Goal: Information Seeking & Learning: Learn about a topic

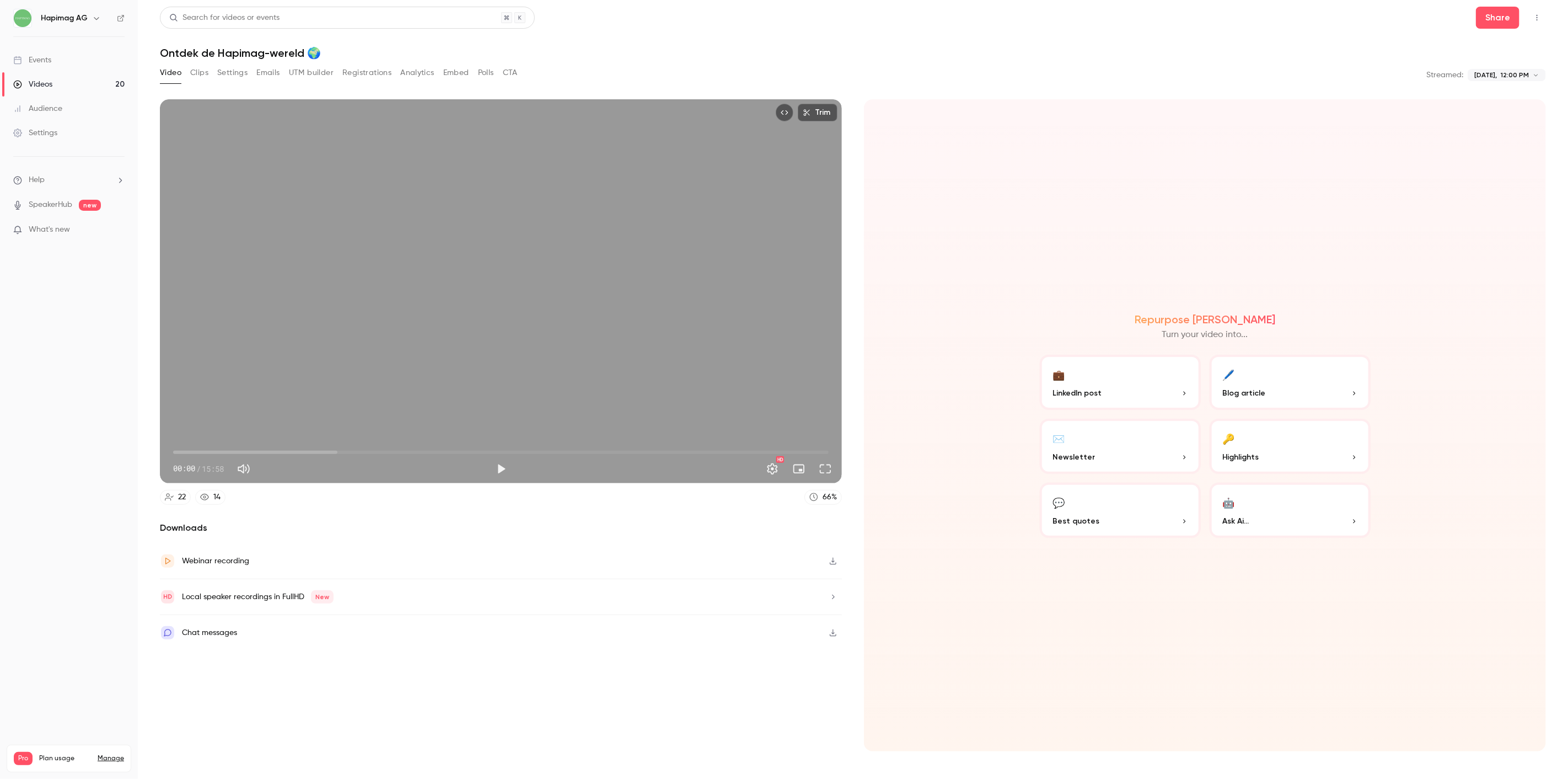
click at [47, 68] on link "Events" at bounding box center [69, 60] width 138 height 25
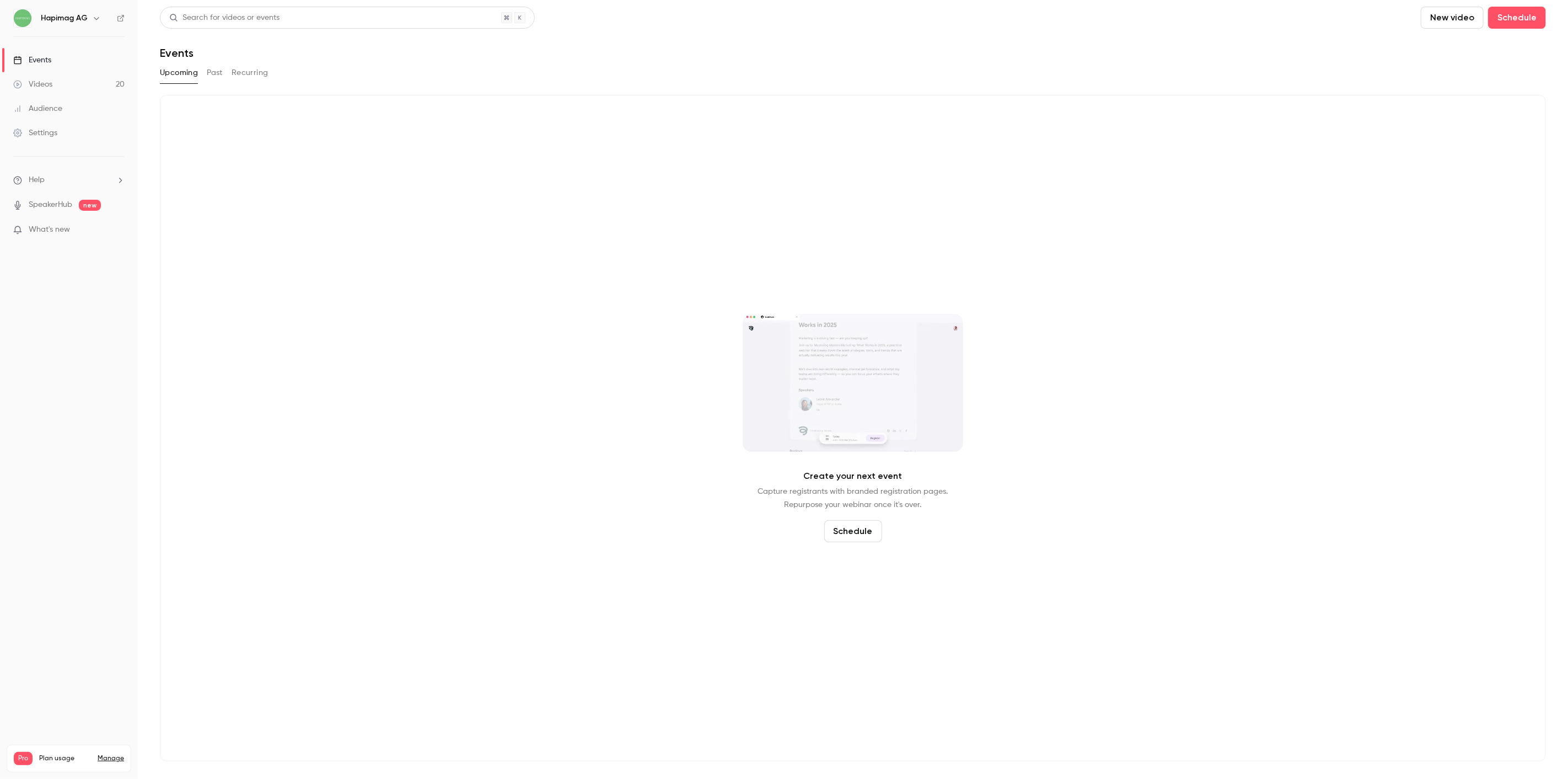
drag, startPoint x: 198, startPoint y: 76, endPoint x: 216, endPoint y: 73, distance: 18.2
click at [200, 76] on div "Upcoming Past Recurring" at bounding box center [853, 72] width 1386 height 18
click at [216, 73] on button "Past" at bounding box center [215, 72] width 16 height 18
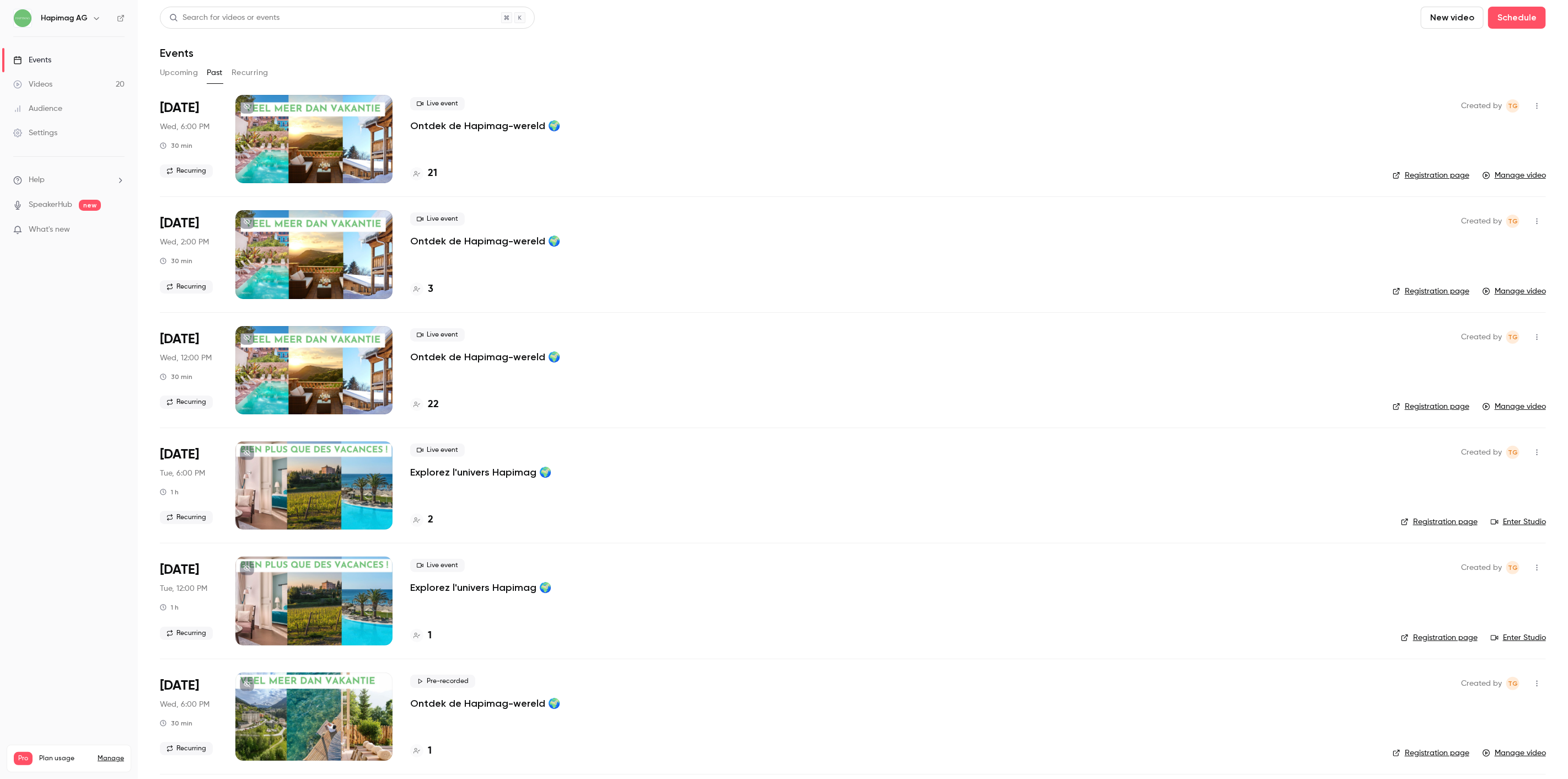
click at [420, 120] on p "Ontdek de Hapimag-wereld 🌍" at bounding box center [485, 126] width 150 height 13
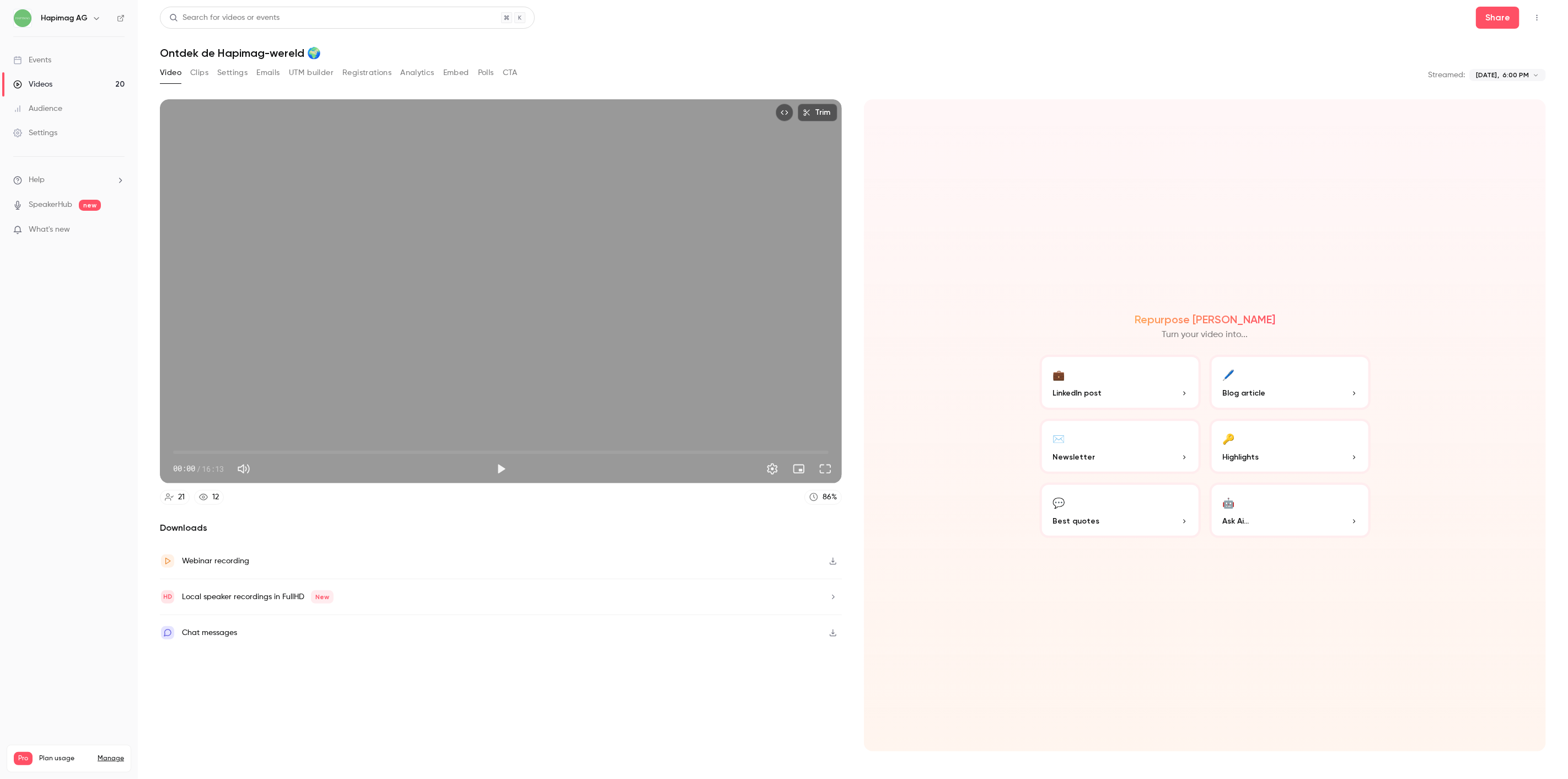
click at [377, 70] on button "Registrations" at bounding box center [367, 72] width 49 height 18
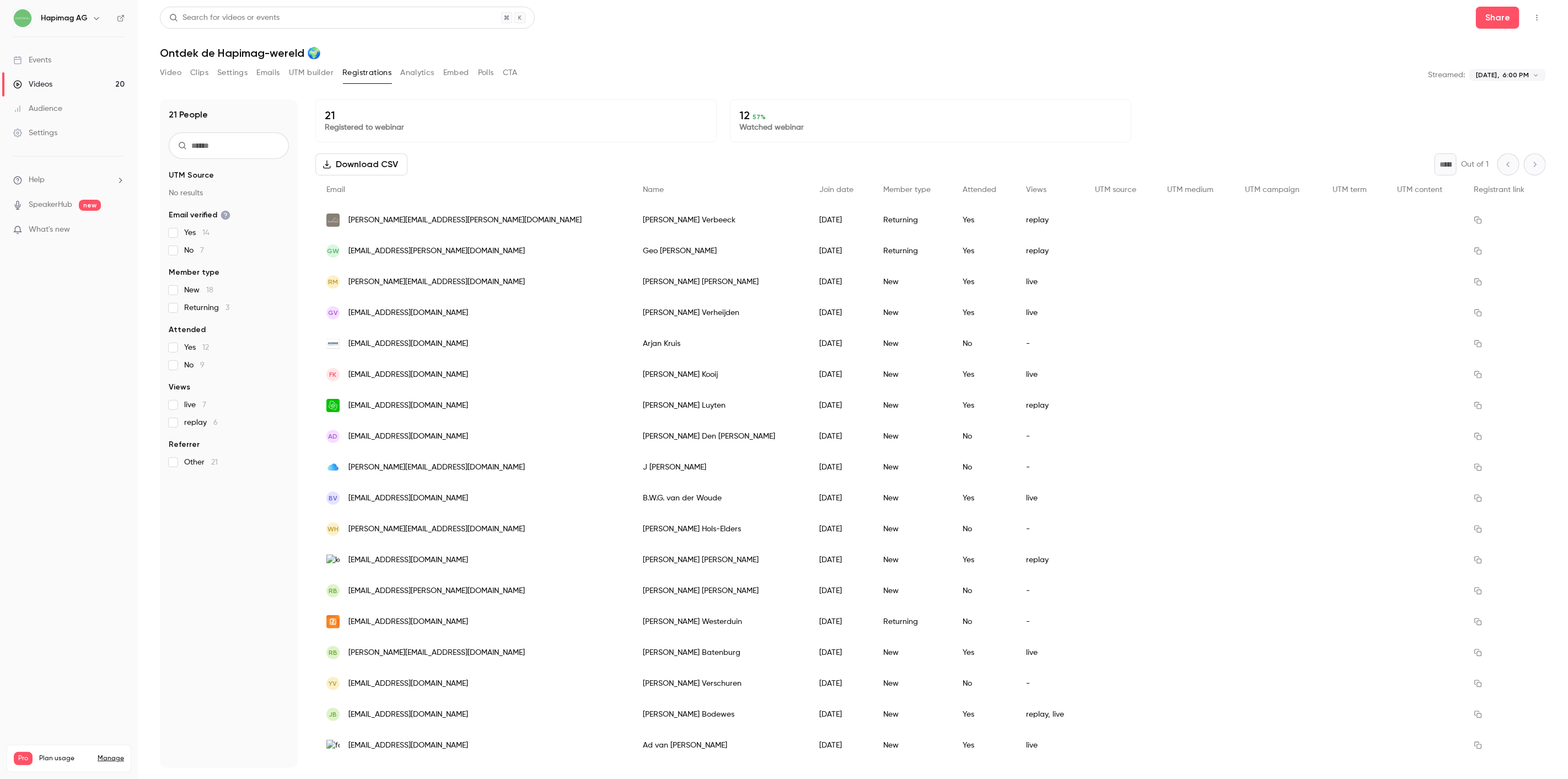
click at [409, 72] on button "Analytics" at bounding box center [417, 72] width 34 height 18
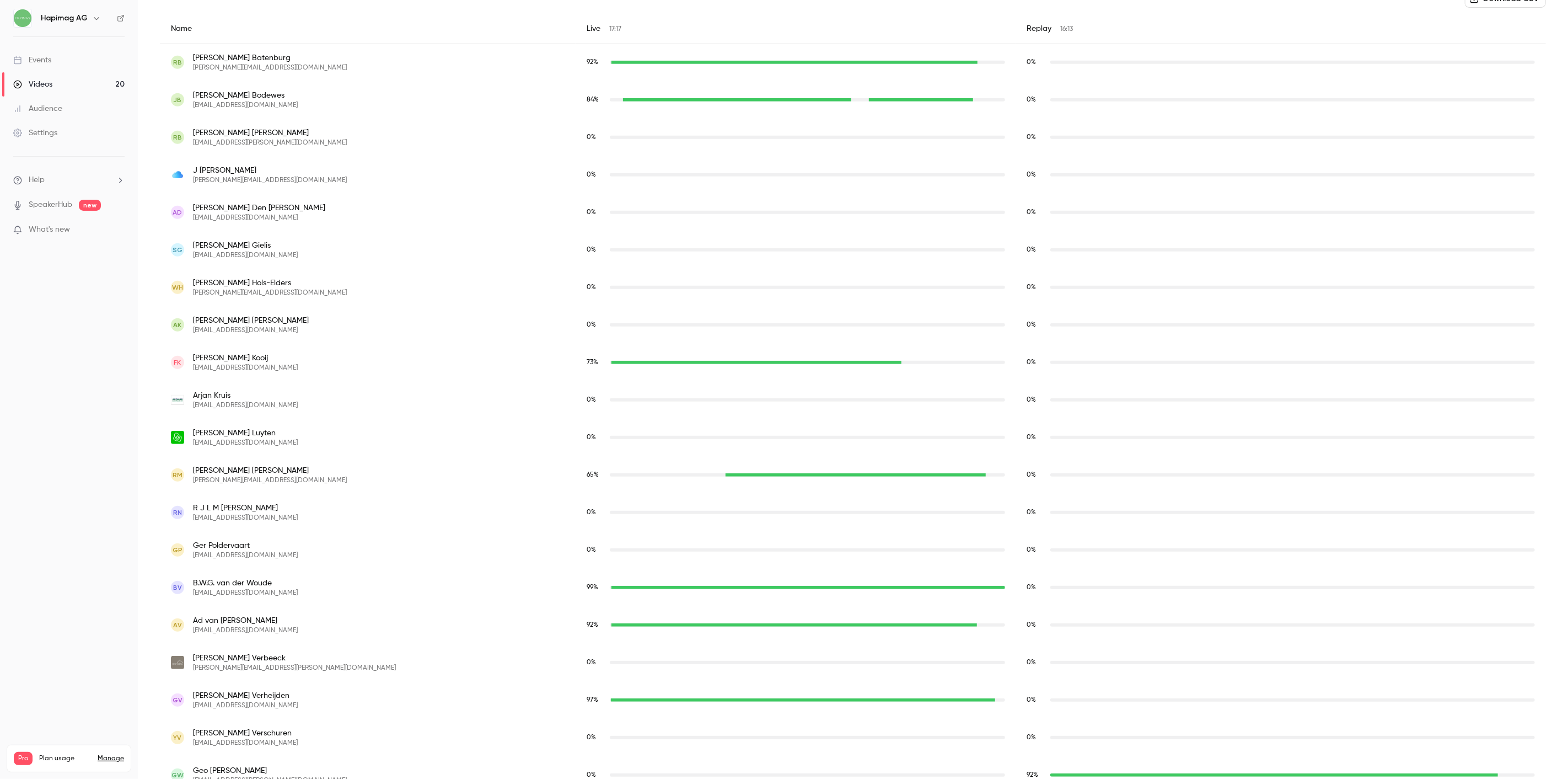
scroll to position [472, 0]
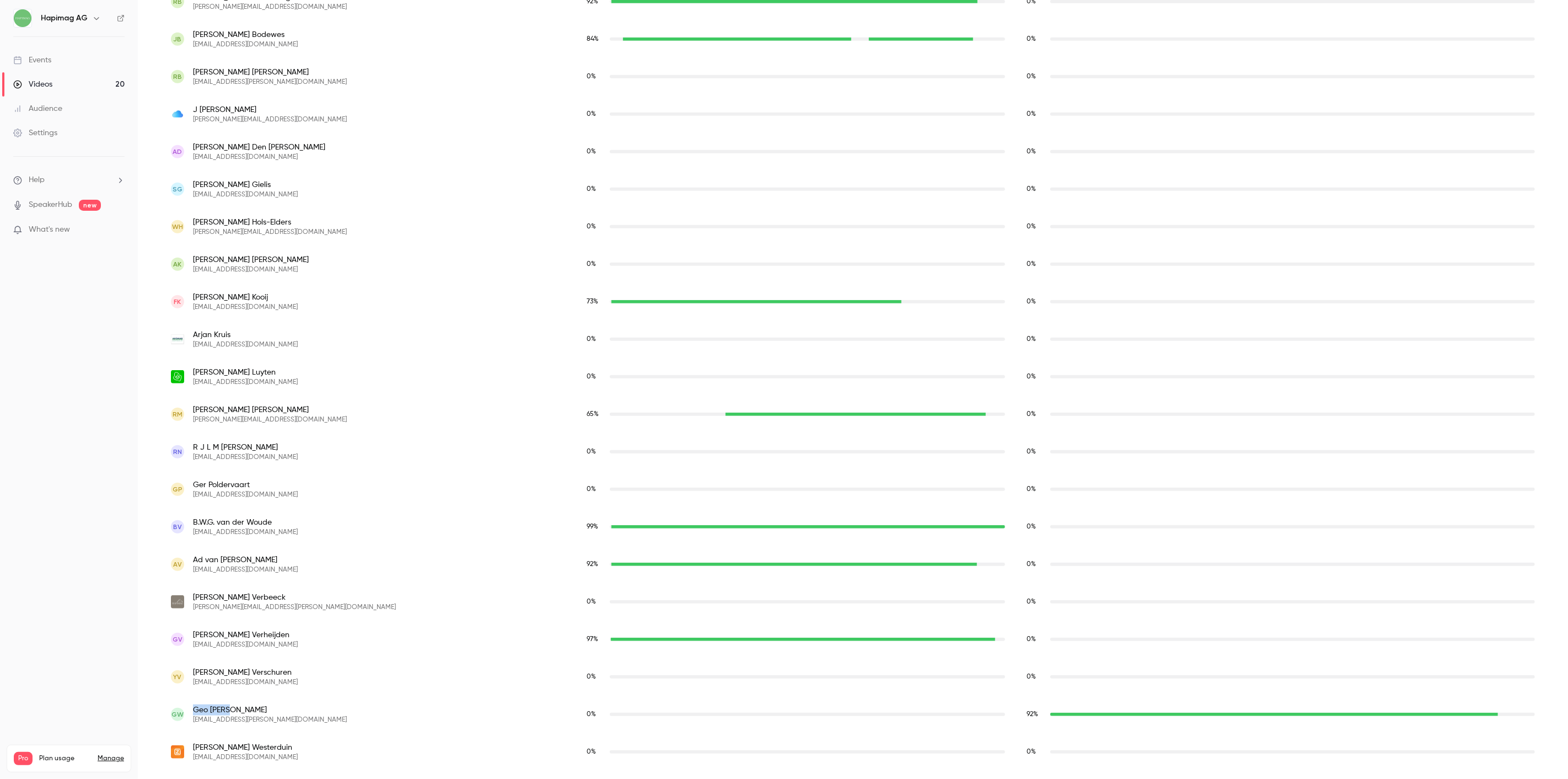
drag, startPoint x: 262, startPoint y: 707, endPoint x: 185, endPoint y: 702, distance: 77.2
click at [185, 702] on div "GW Geo Wehry geo.wehry@gmail.com" at bounding box center [367, 714] width 416 height 38
copy div "Geo Wehry"
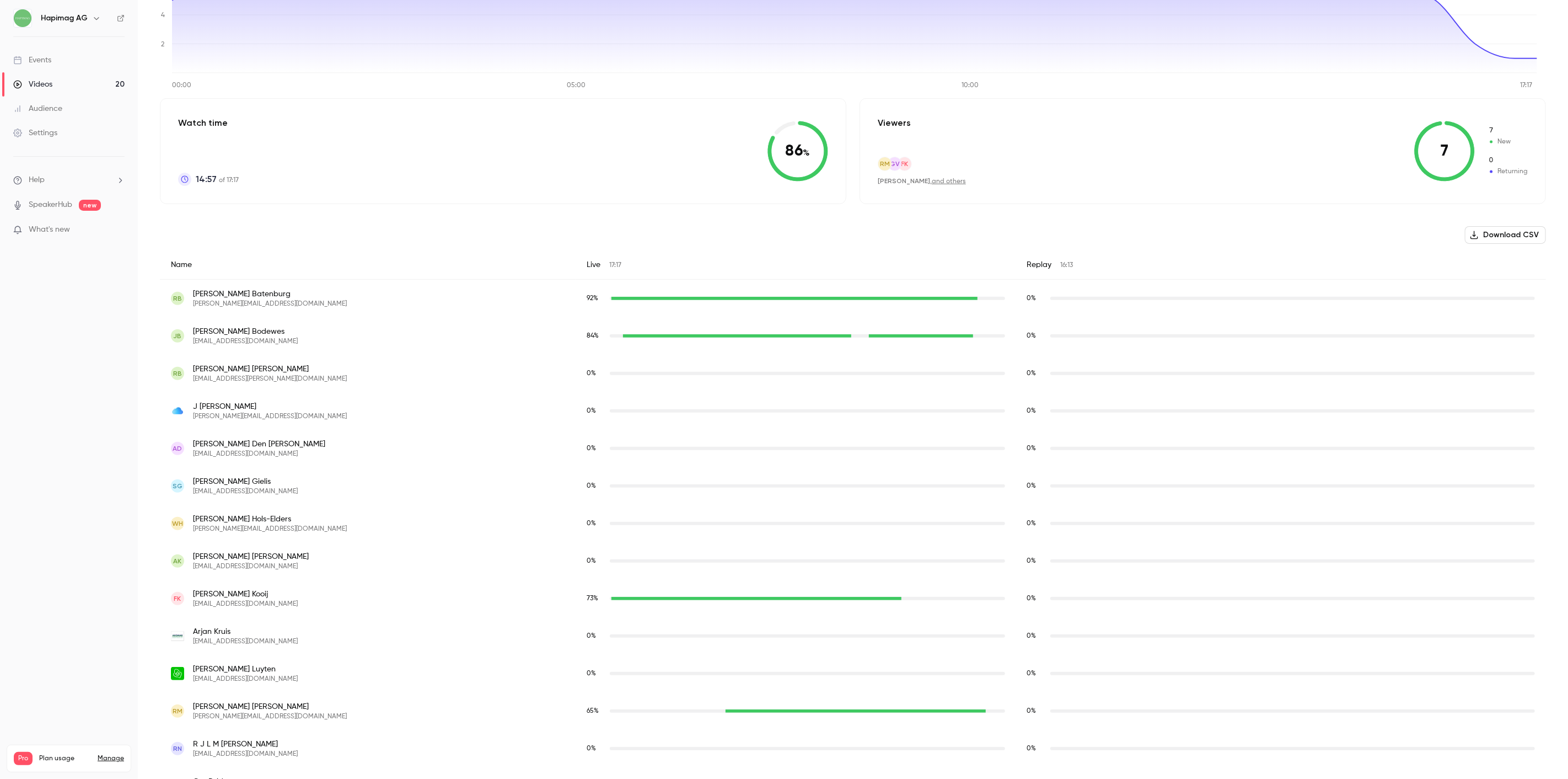
scroll to position [0, 0]
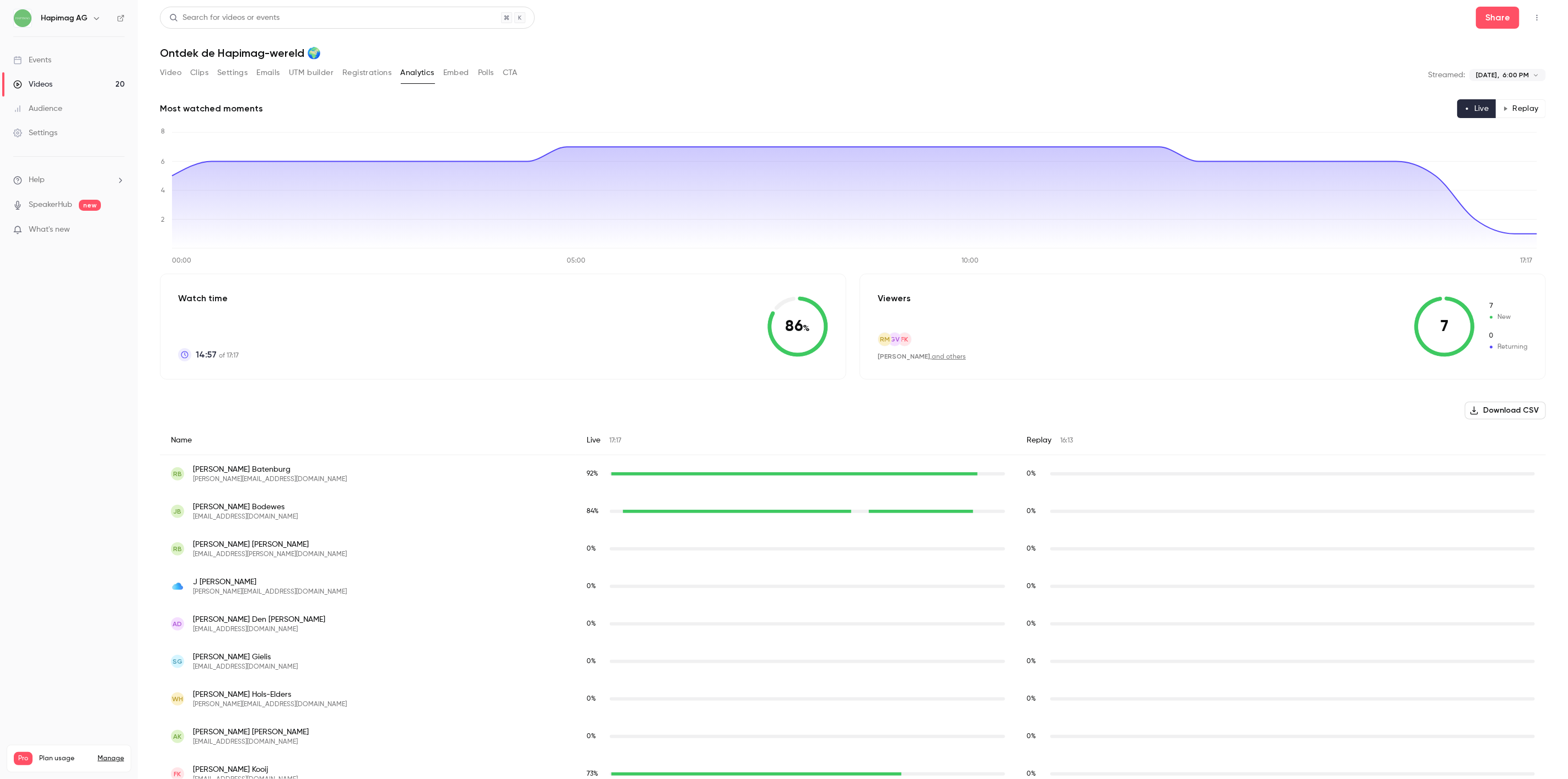
click at [1513, 407] on button "Download CSV" at bounding box center [1505, 410] width 81 height 18
click at [76, 84] on link "Videos 20" at bounding box center [69, 84] width 138 height 25
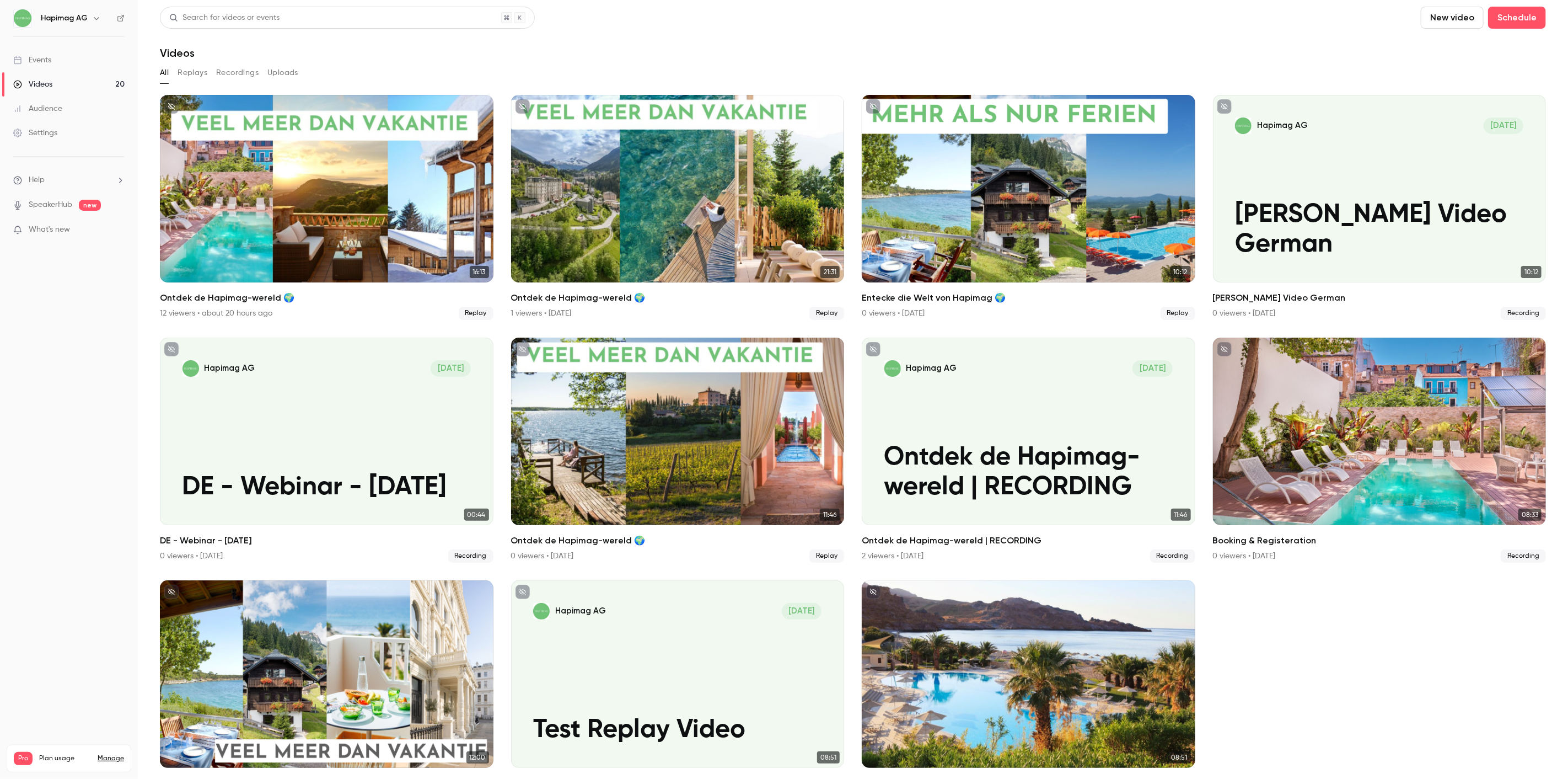
drag, startPoint x: 212, startPoint y: 78, endPoint x: 203, endPoint y: 74, distance: 9.8
click at [212, 78] on div "All Replays Recordings Uploads" at bounding box center [853, 72] width 1386 height 18
click at [43, 63] on div "Events" at bounding box center [32, 60] width 38 height 11
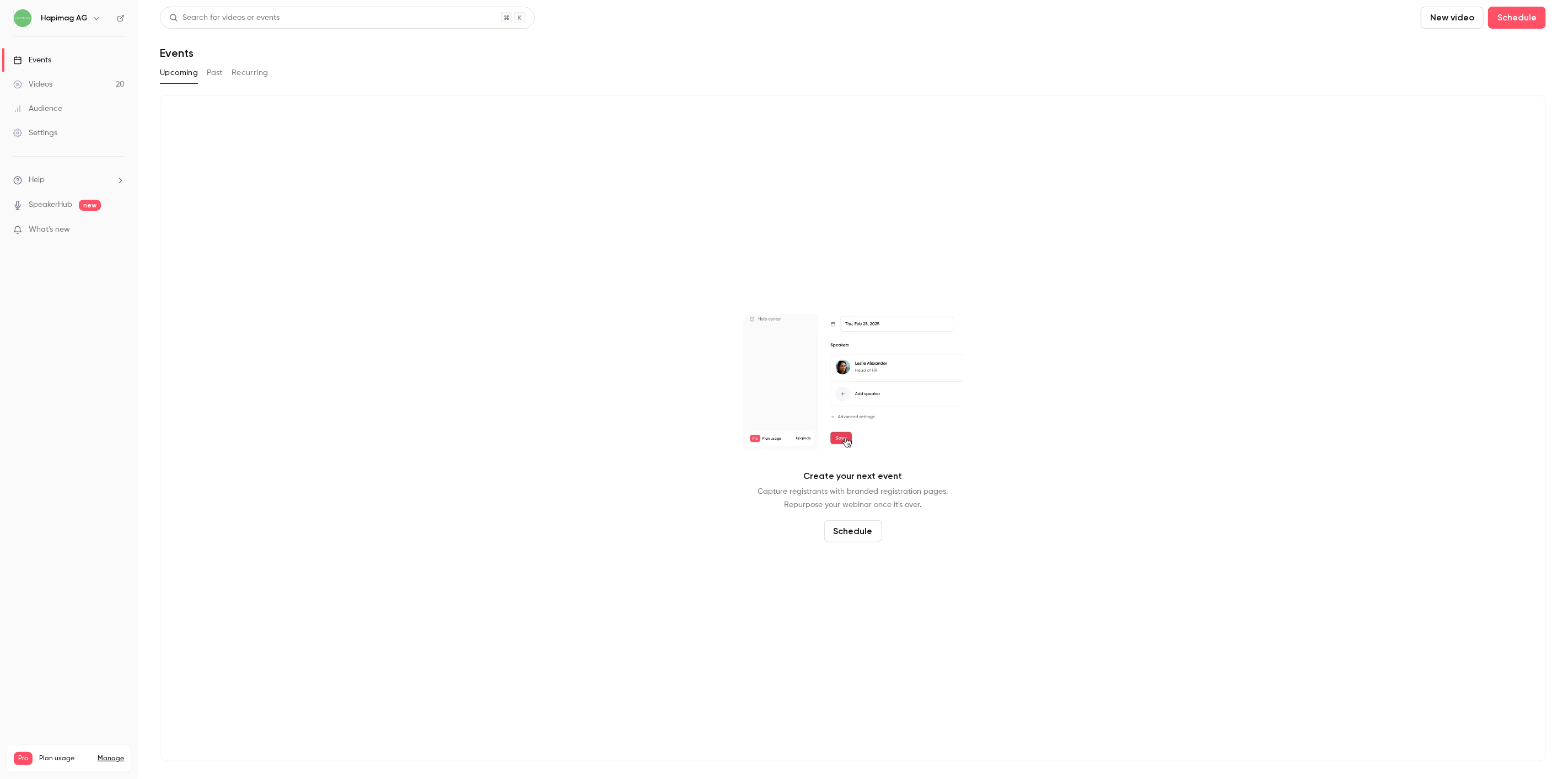
click at [240, 74] on button "Recurring" at bounding box center [250, 72] width 37 height 18
click at [214, 70] on button "Past" at bounding box center [215, 72] width 16 height 18
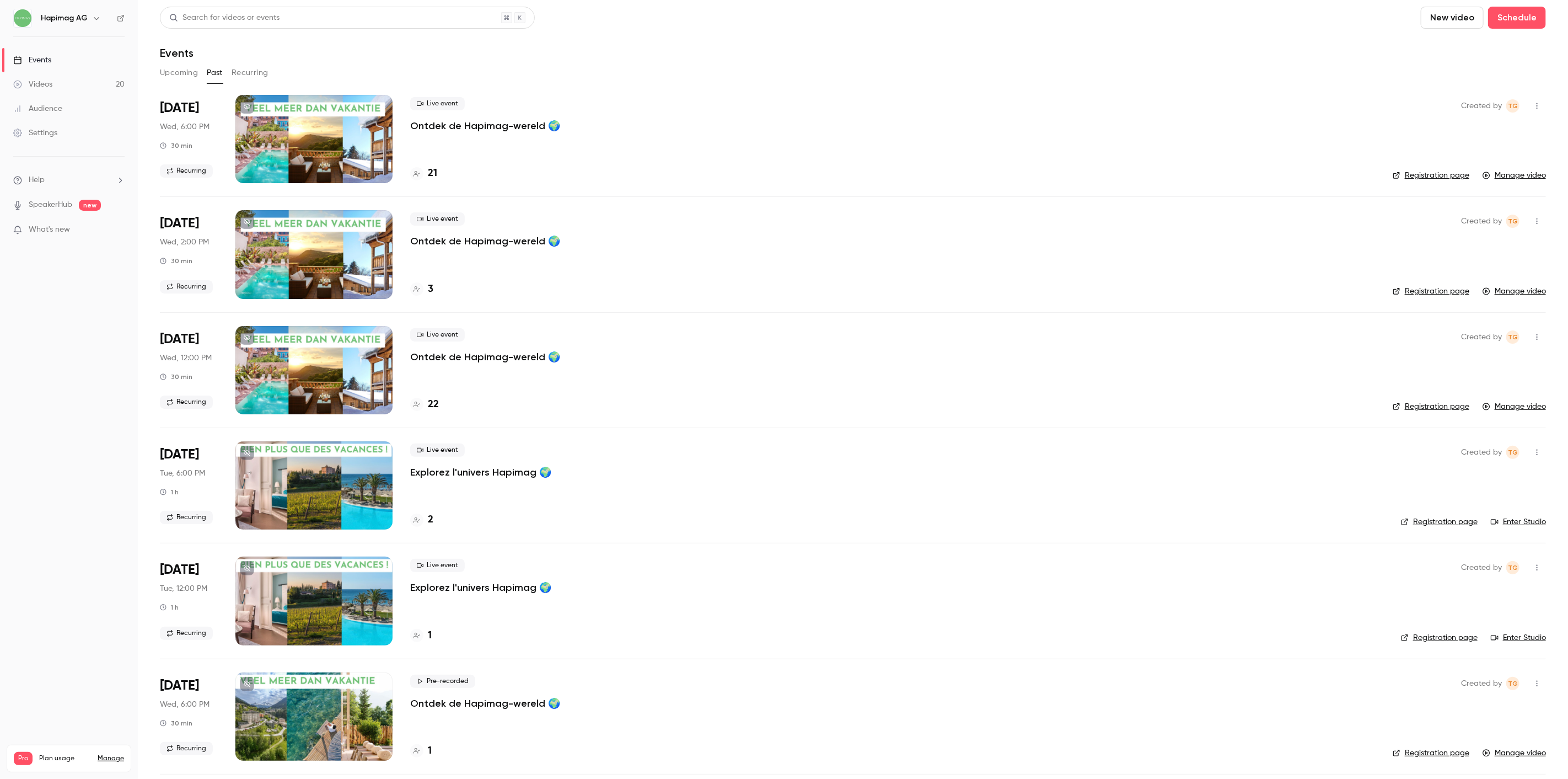
click at [498, 123] on p "Ontdek de Hapimag-wereld 🌍" at bounding box center [485, 126] width 150 height 13
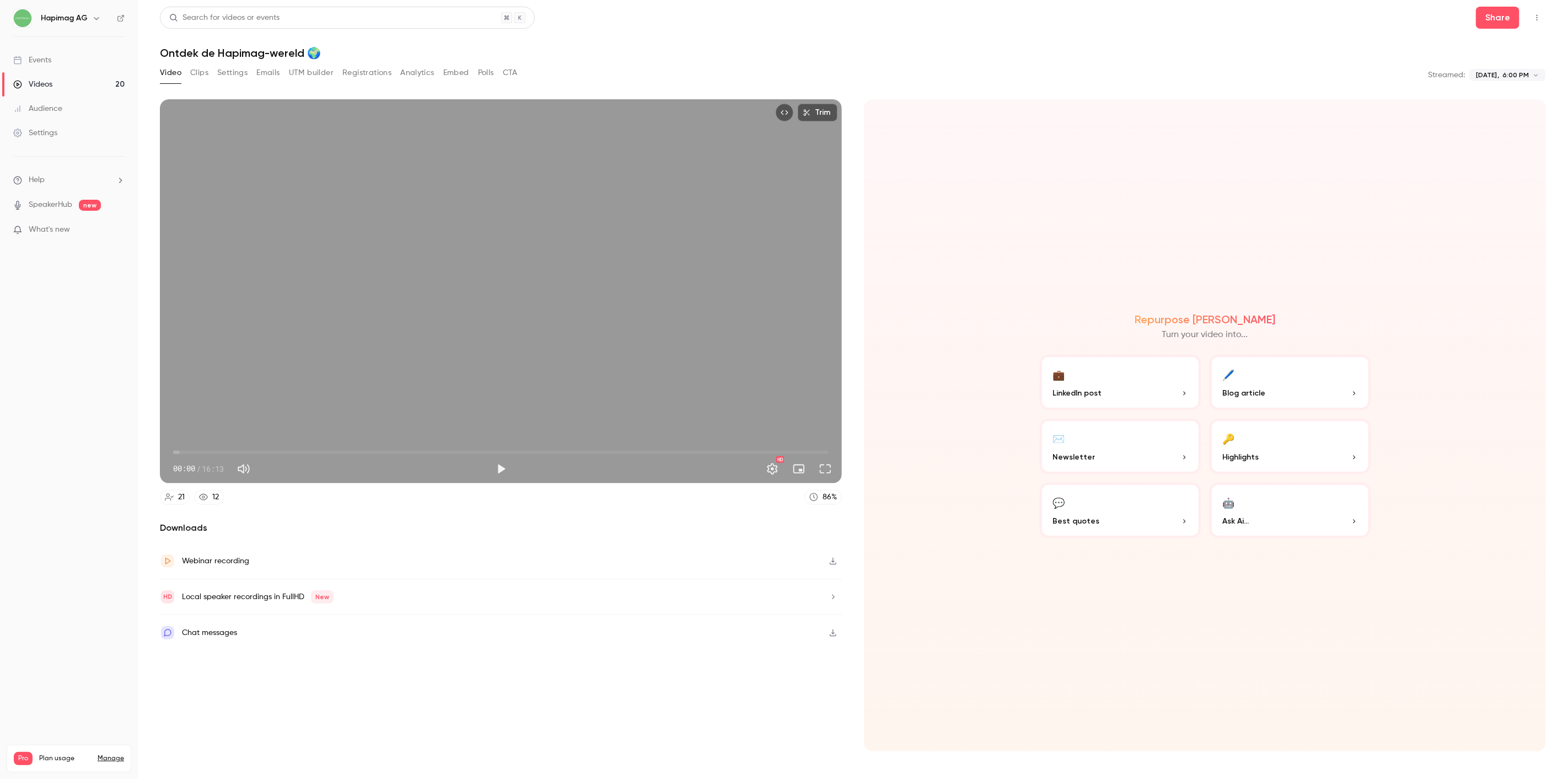
click at [421, 73] on button "Analytics" at bounding box center [417, 72] width 34 height 18
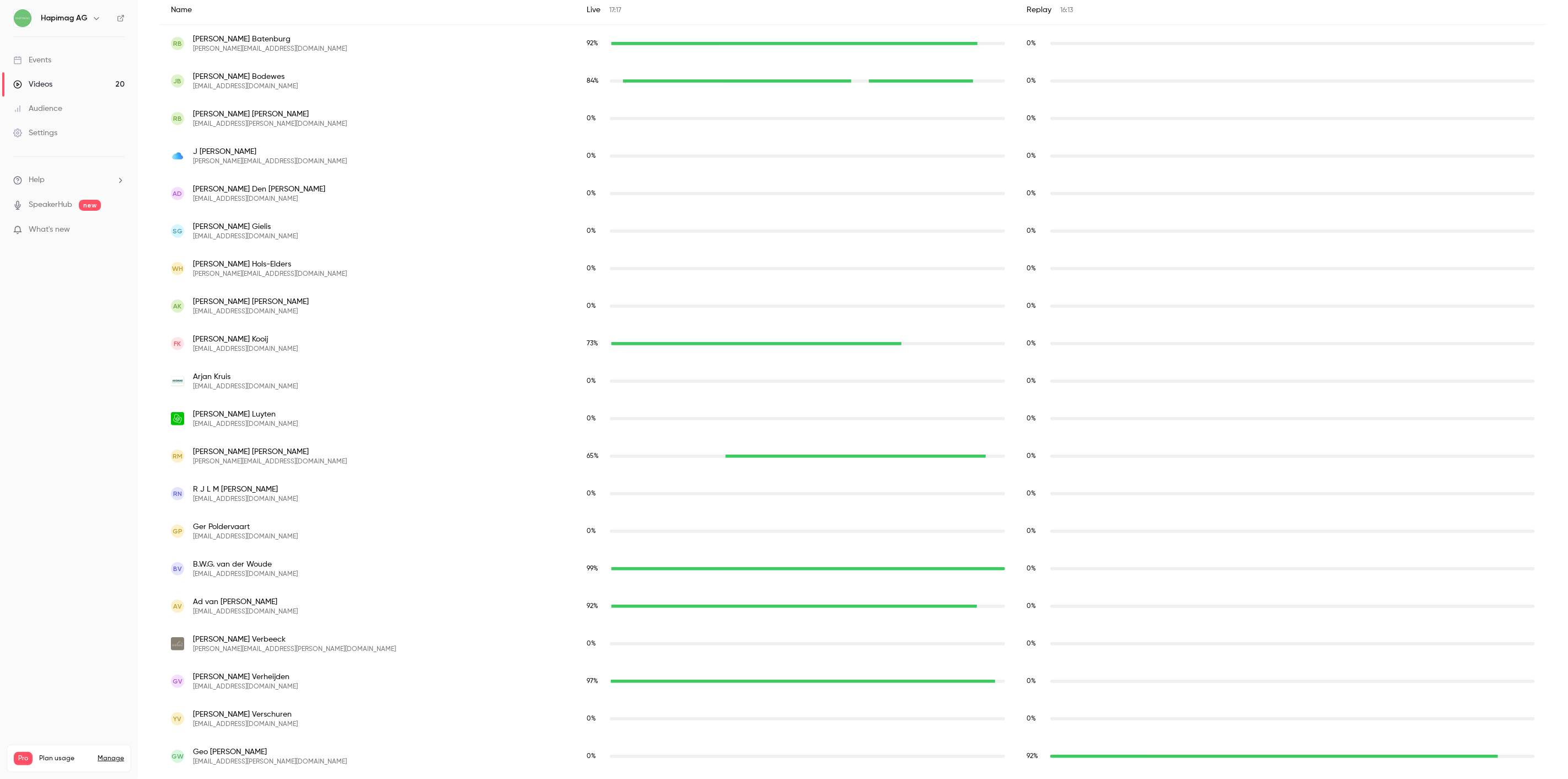
scroll to position [472, 0]
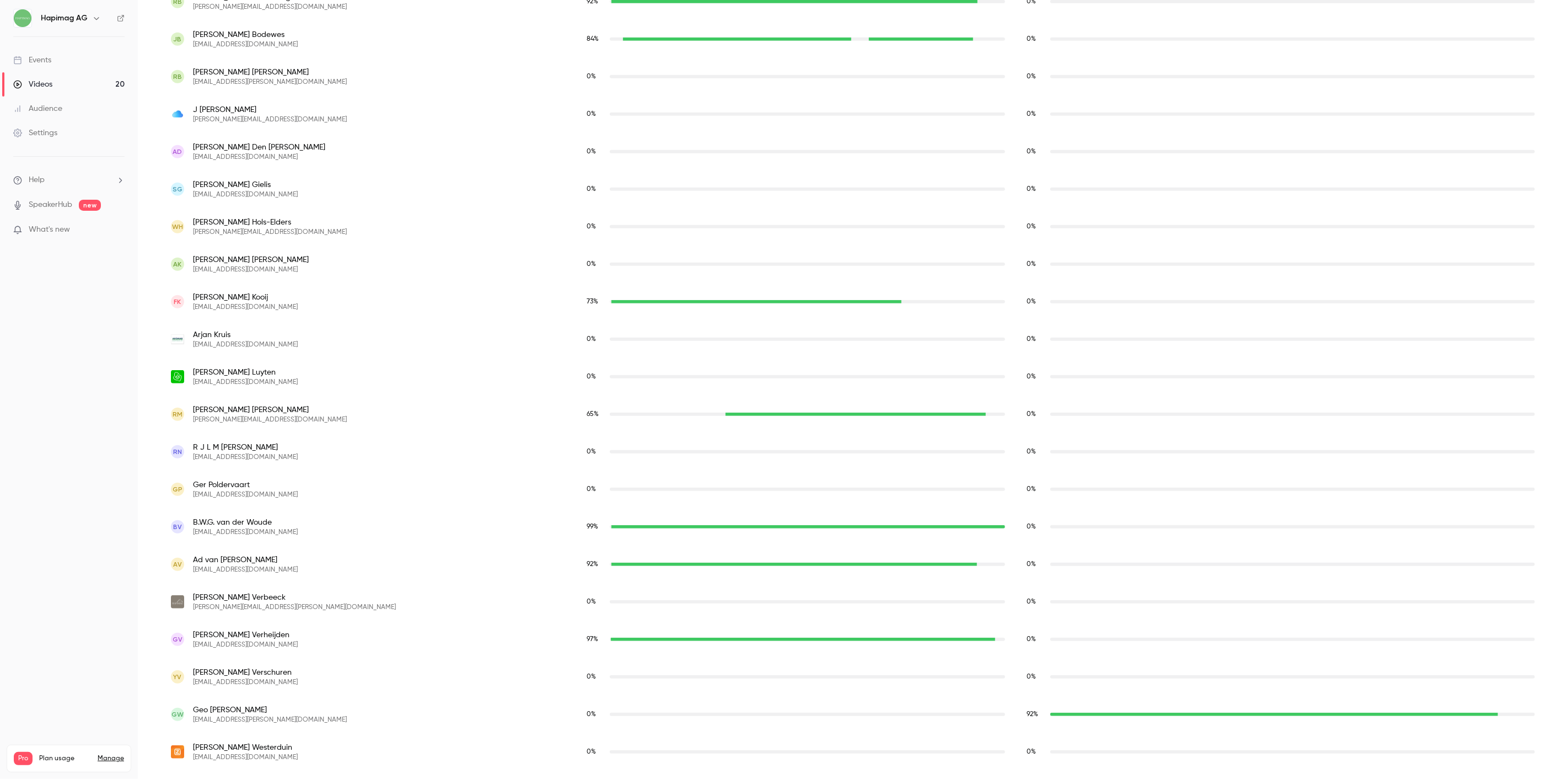
click at [266, 265] on div "AK Arend Kappert info@kappertfietsen.nl" at bounding box center [367, 264] width 393 height 20
click at [232, 263] on span "Arend Kappert" at bounding box center [251, 259] width 116 height 11
drag, startPoint x: 194, startPoint y: 261, endPoint x: 266, endPoint y: 266, distance: 72.2
click at [249, 259] on span "Arend Kappert" at bounding box center [251, 259] width 116 height 11
drag, startPoint x: 262, startPoint y: 269, endPoint x: 194, endPoint y: 271, distance: 68.0
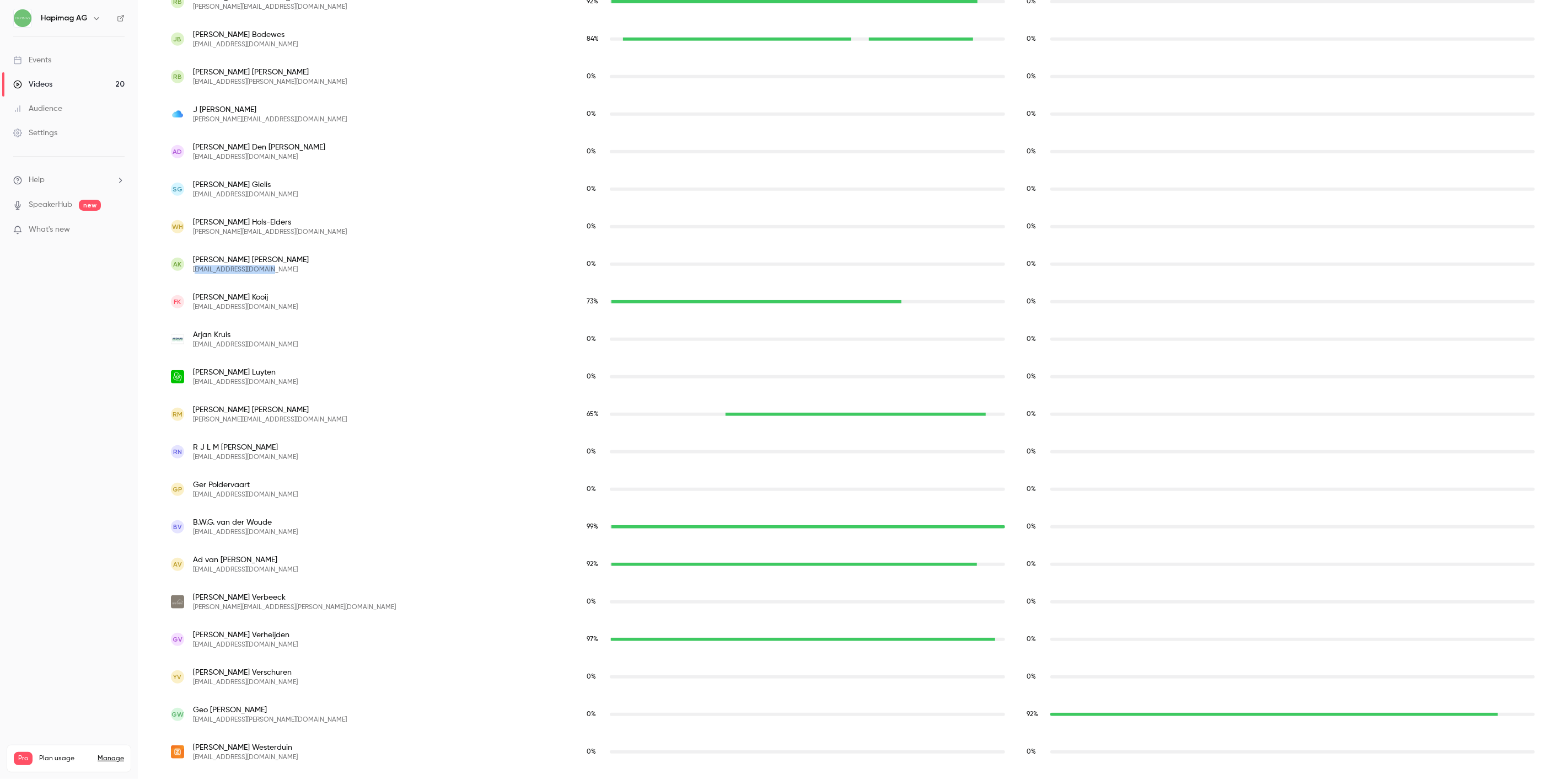
click at [194, 271] on div "AK Arend Kappert info@kappertfietsen.nl" at bounding box center [367, 264] width 393 height 20
copy span "nfo@kappertfietsen.nl"
click at [46, 107] on div "Audience" at bounding box center [38, 108] width 49 height 11
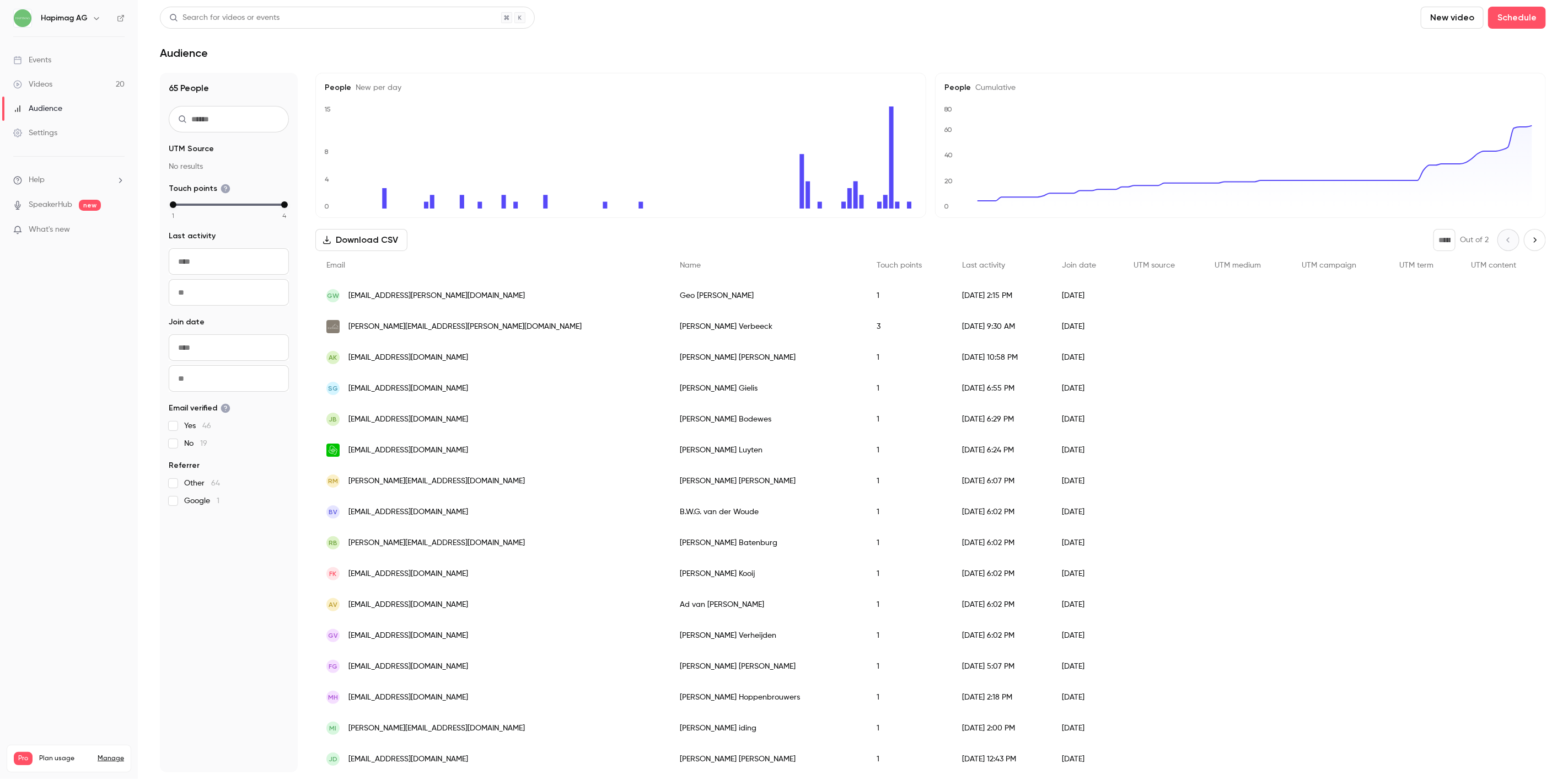
click at [406, 356] on span "[EMAIL_ADDRESS][DOMAIN_NAME]" at bounding box center [408, 357] width 119 height 11
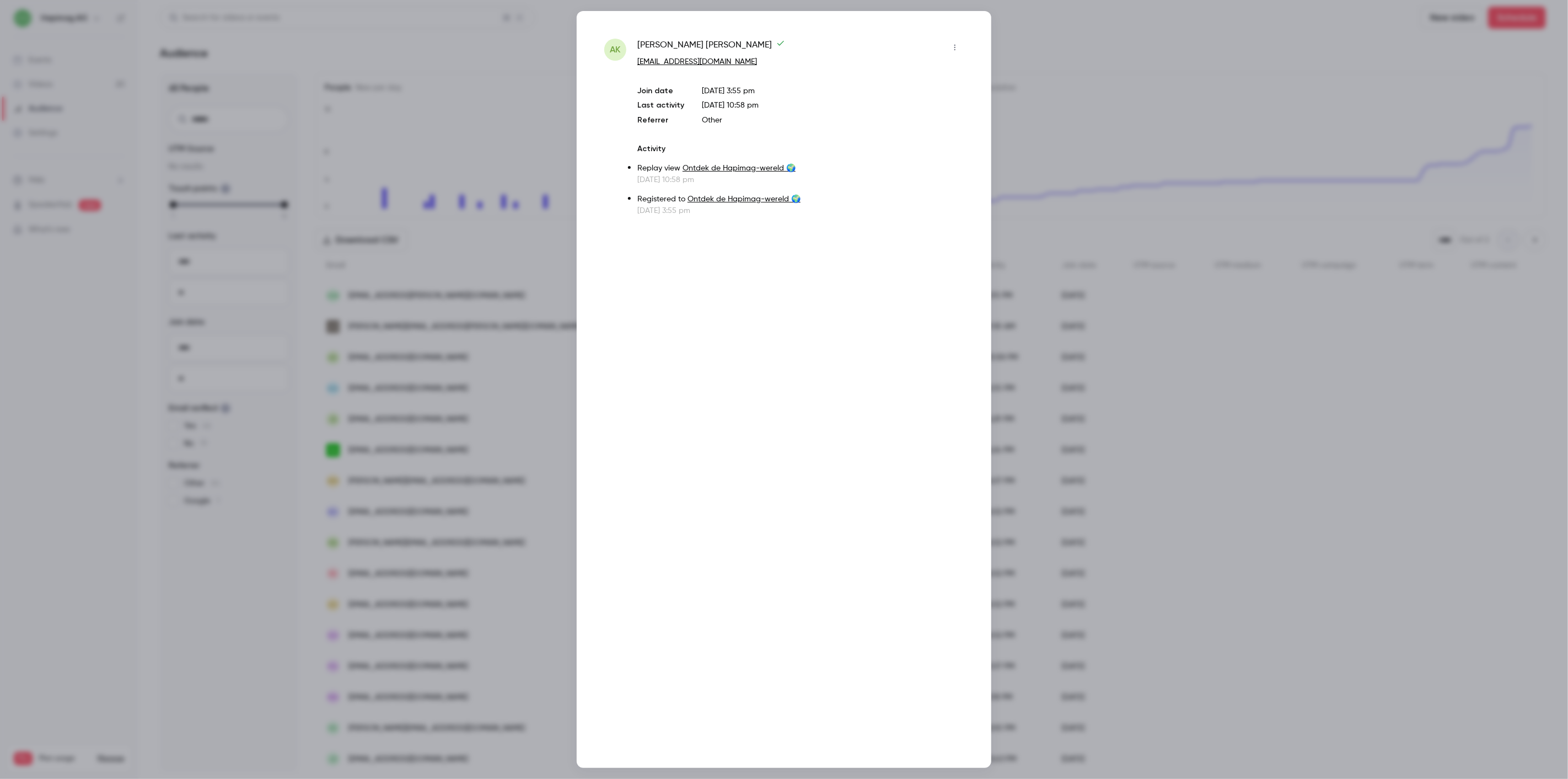
click at [751, 169] on link "Ontdek de Hapimag-wereld 🌍" at bounding box center [739, 169] width 113 height 8
click at [1147, 153] on div at bounding box center [784, 390] width 1568 height 779
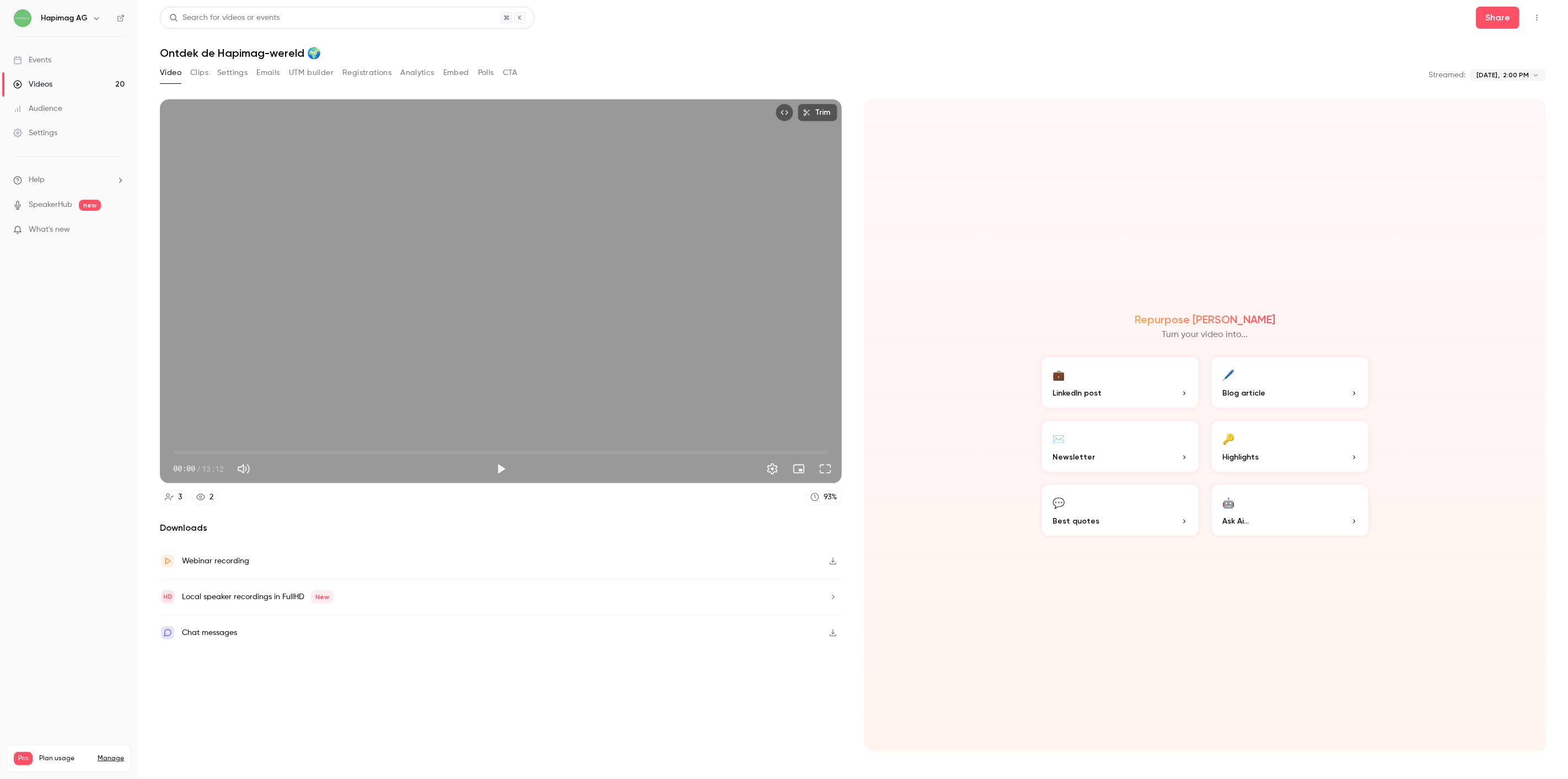
click at [420, 67] on button "Analytics" at bounding box center [417, 72] width 34 height 18
click at [446, 75] on button "Embed" at bounding box center [456, 72] width 26 height 18
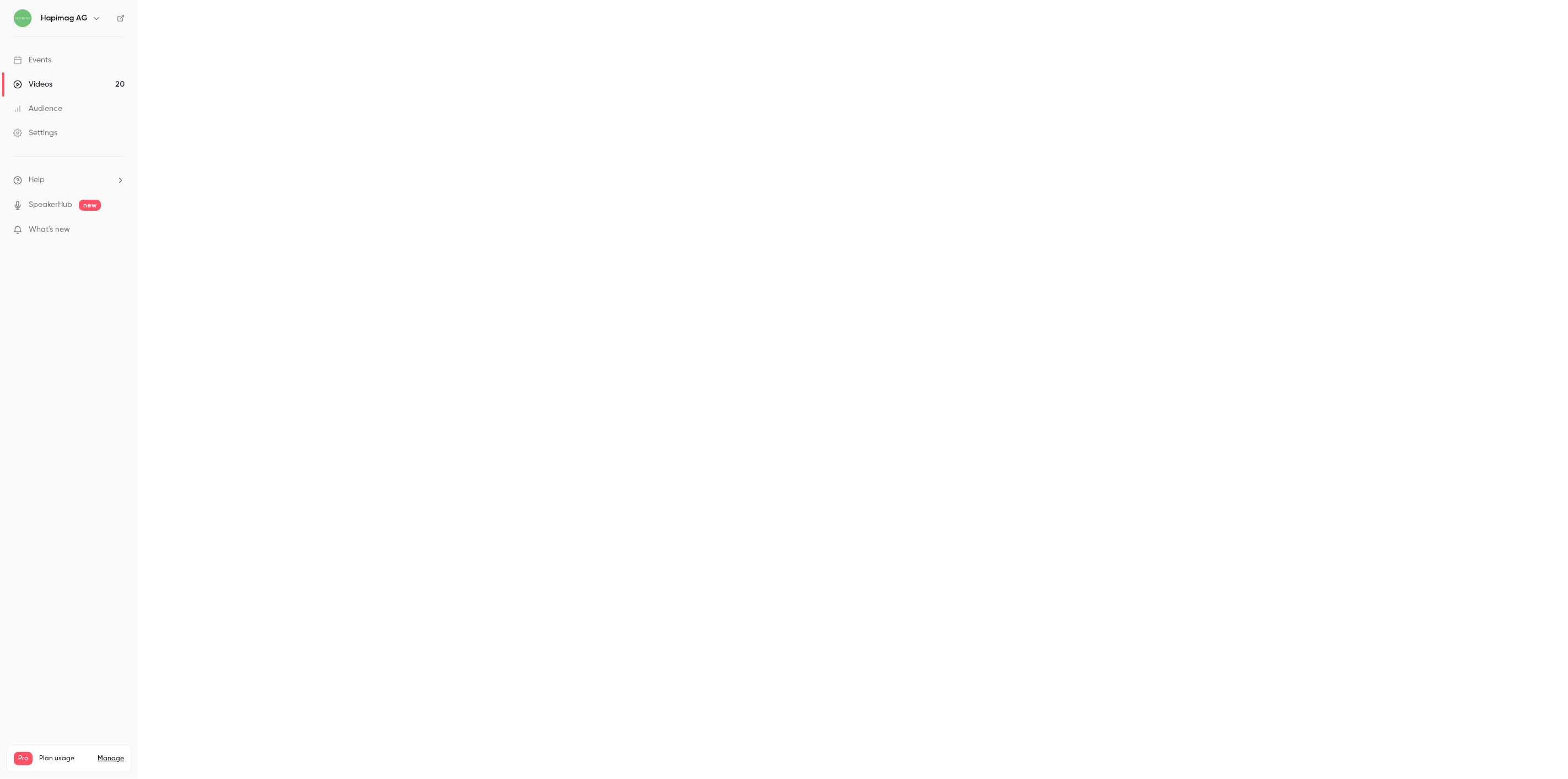
click at [0, 0] on button "Analytics" at bounding box center [0, 0] width 0 height 0
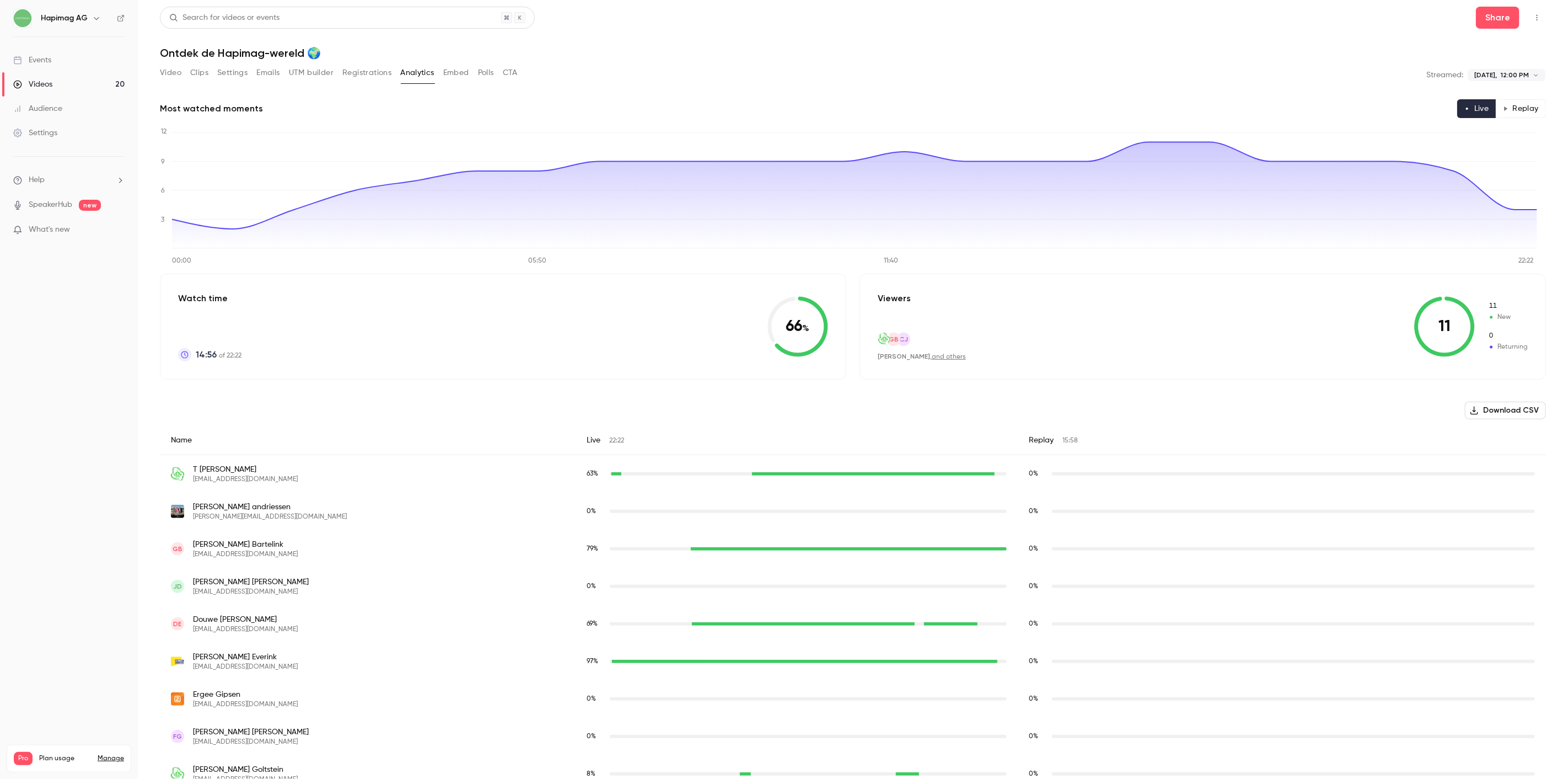
click at [1489, 412] on button "Download CSV" at bounding box center [1505, 410] width 81 height 18
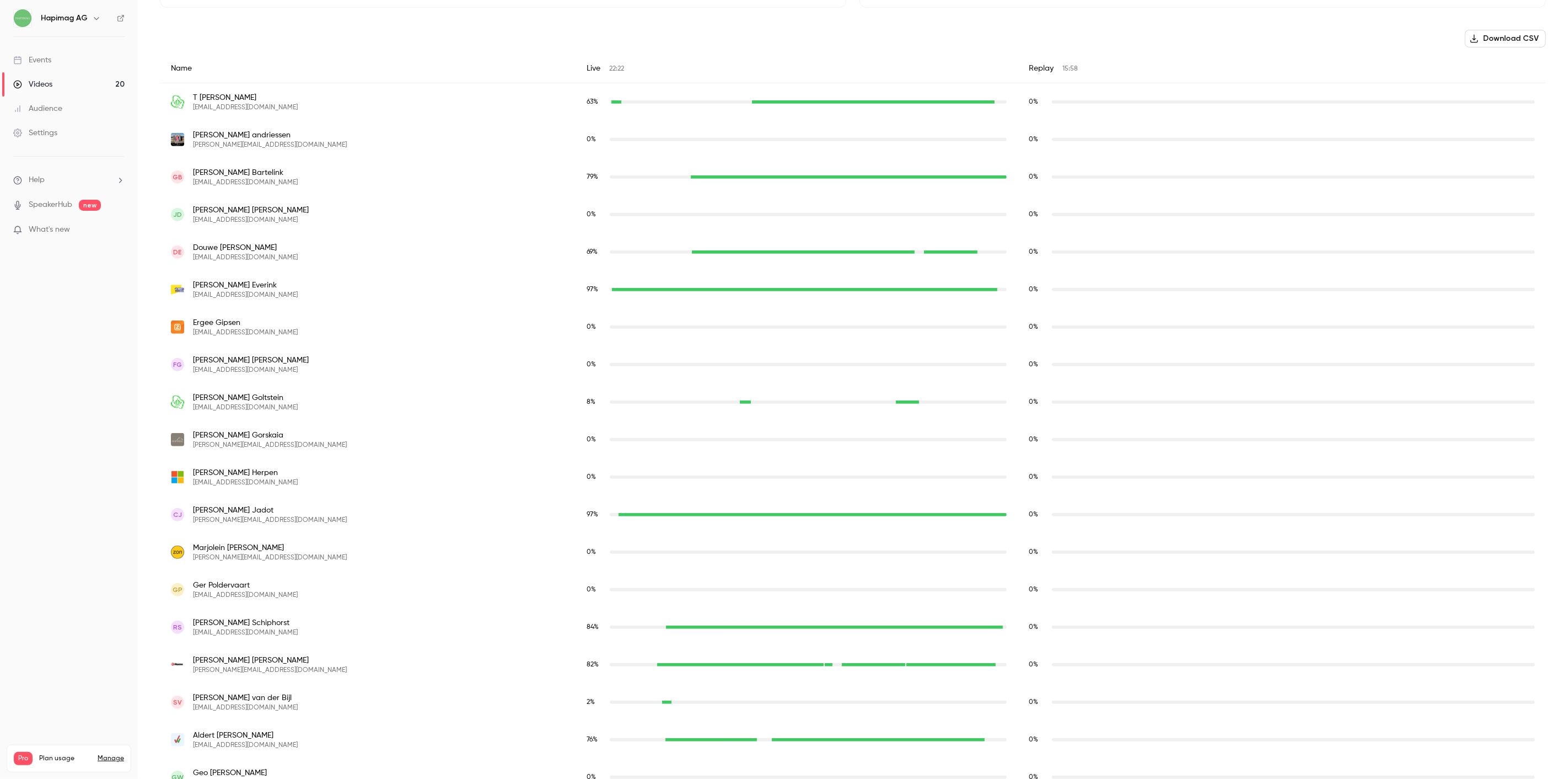
scroll to position [510, 0]
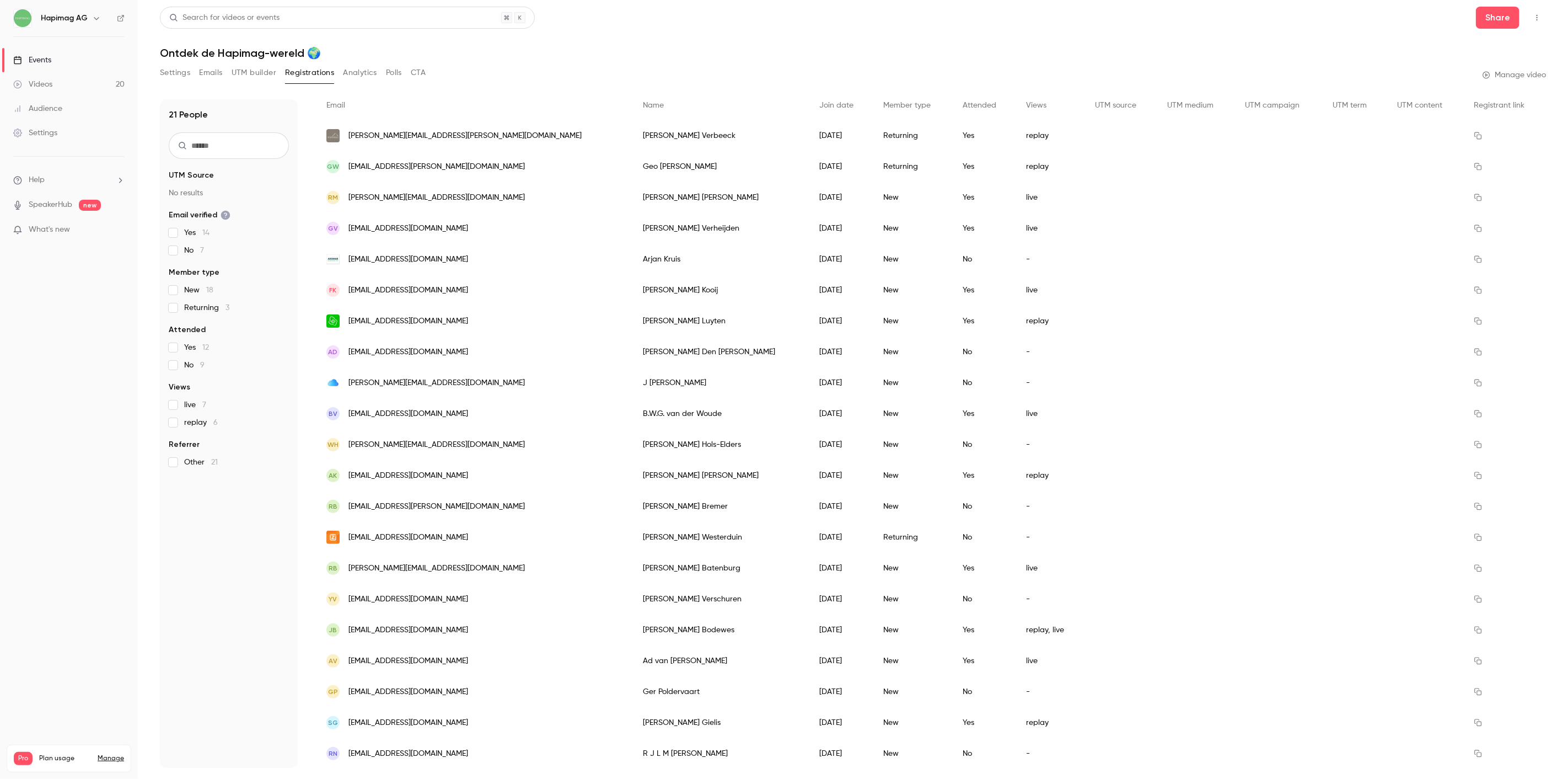
scroll to position [85, 0]
click at [1015, 470] on div "replay" at bounding box center [1049, 474] width 68 height 31
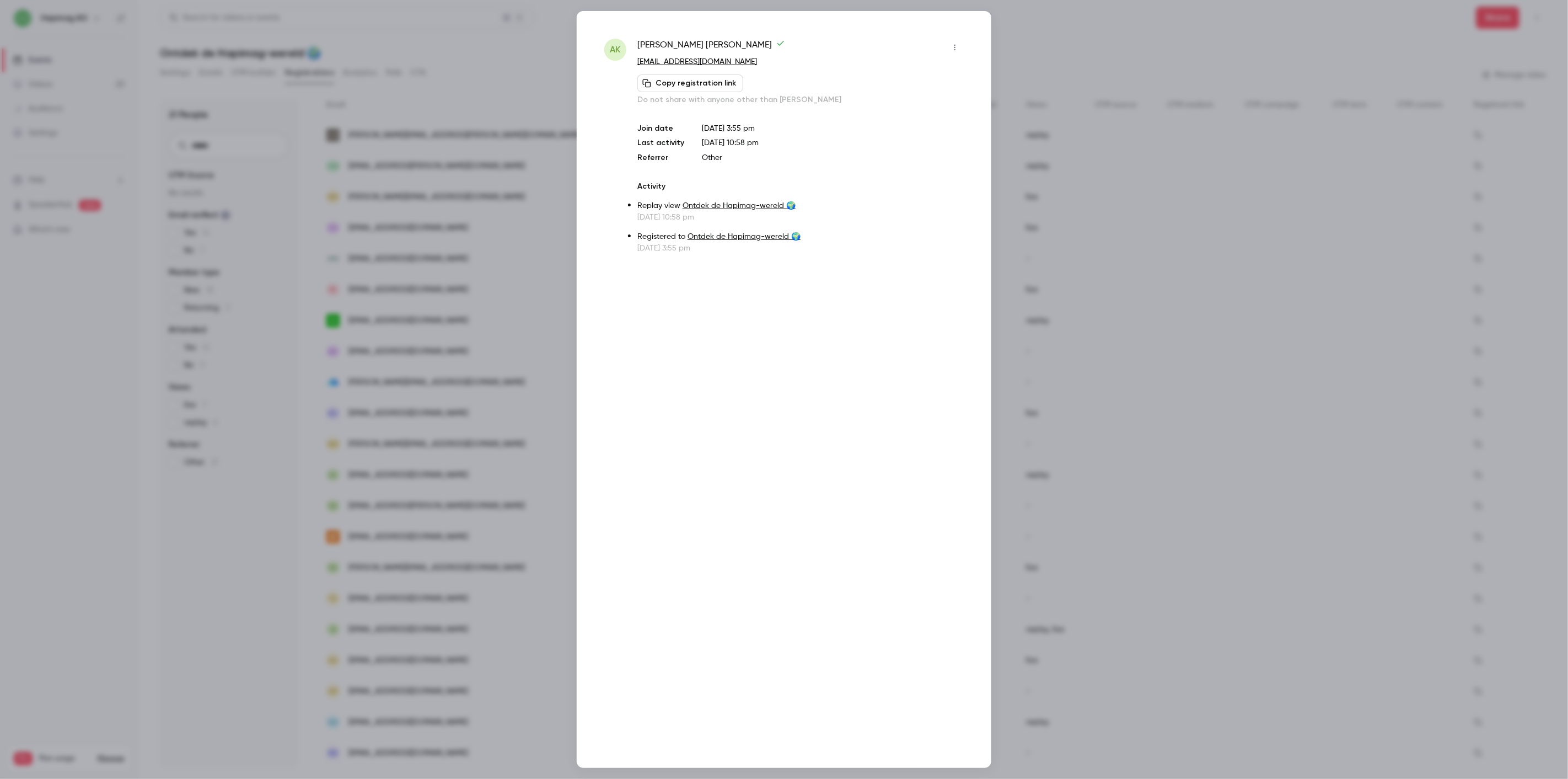
click at [943, 470] on div "AK [PERSON_NAME] [EMAIL_ADDRESS][DOMAIN_NAME] Copy registration link Do not sha…" at bounding box center [783, 390] width 415 height 756
click at [1077, 467] on div at bounding box center [784, 390] width 1568 height 779
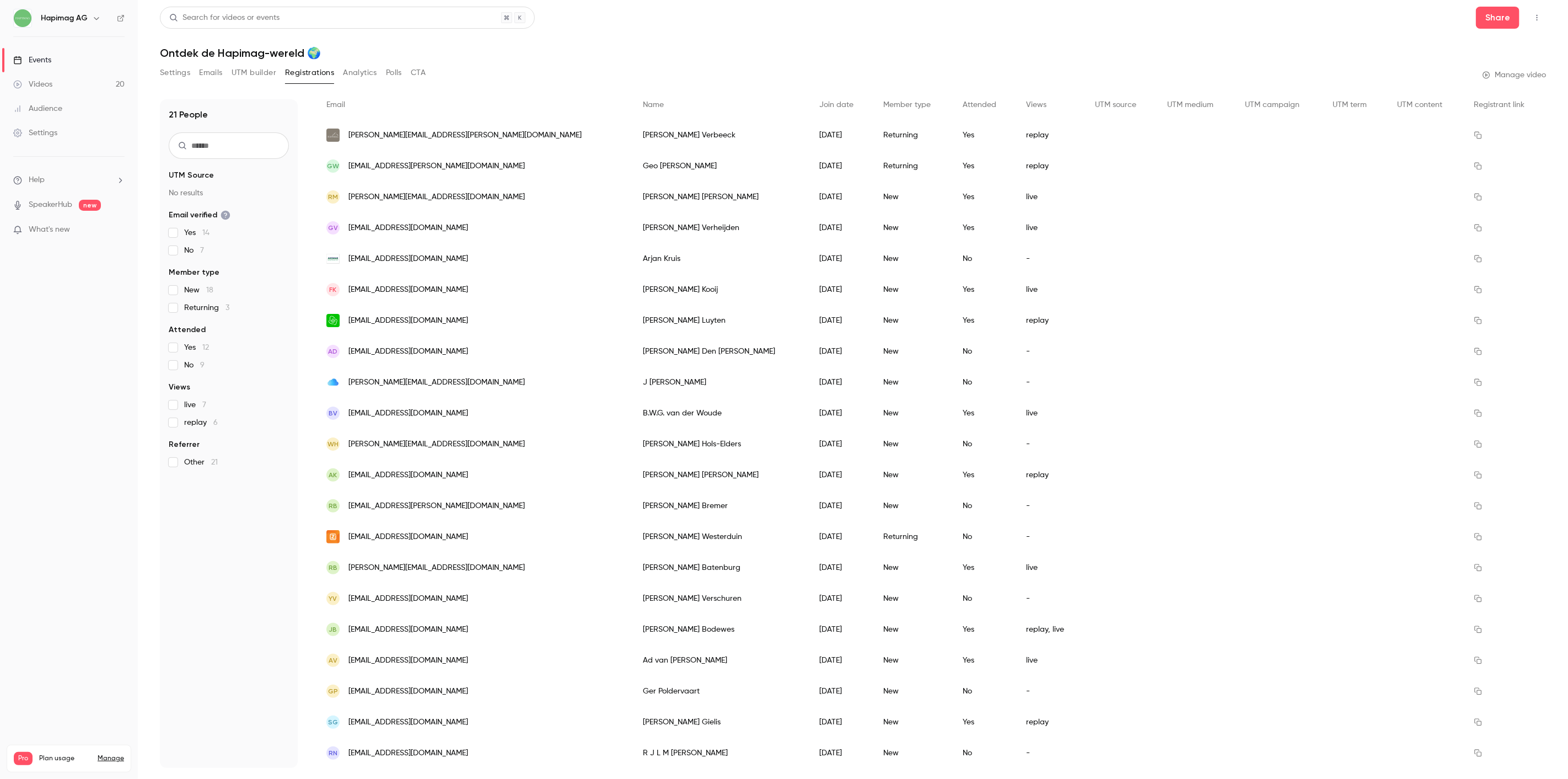
click at [356, 634] on span "[EMAIL_ADDRESS][DOMAIN_NAME]" at bounding box center [408, 629] width 119 height 11
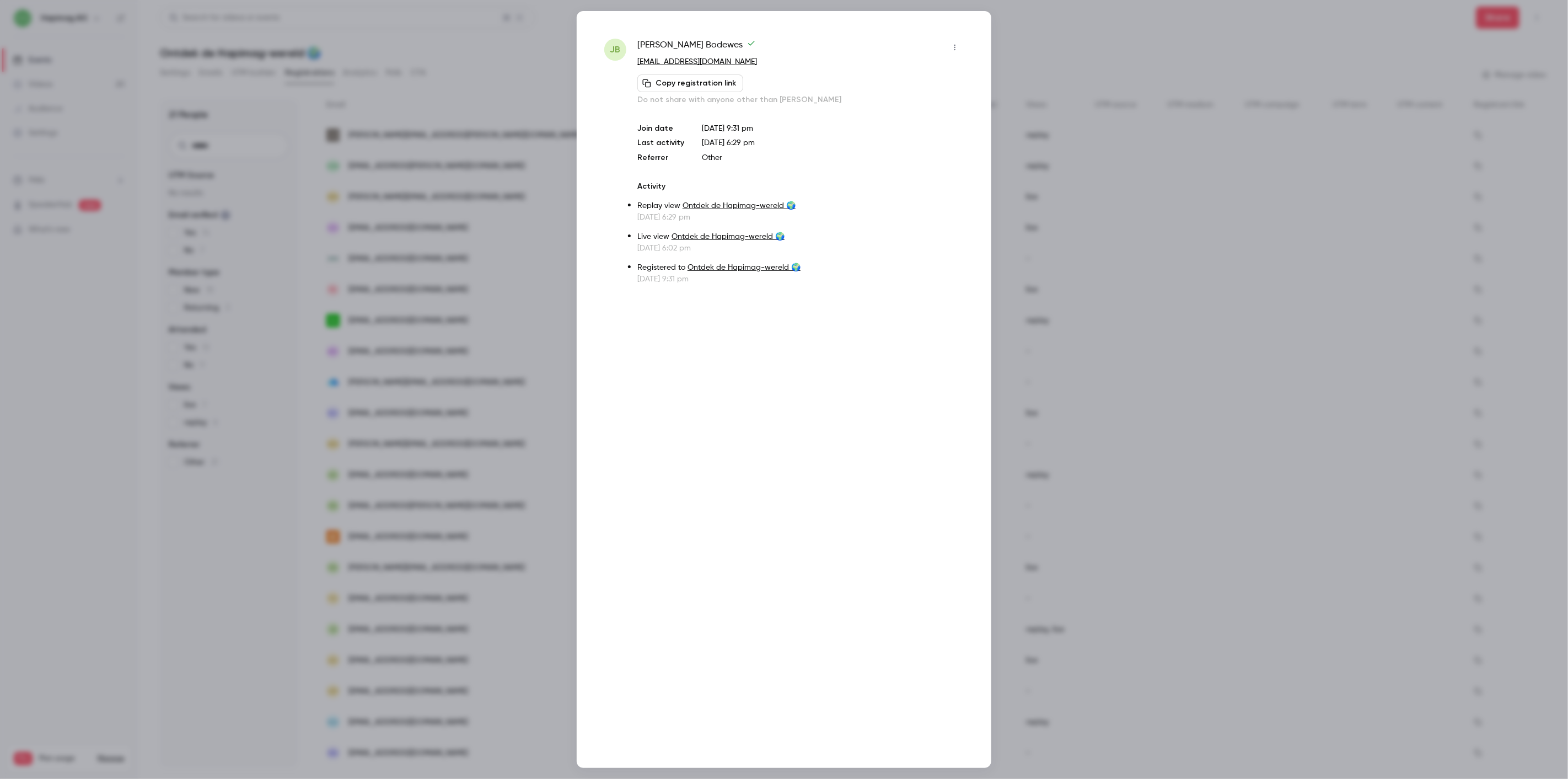
click at [472, 559] on div at bounding box center [784, 390] width 1568 height 779
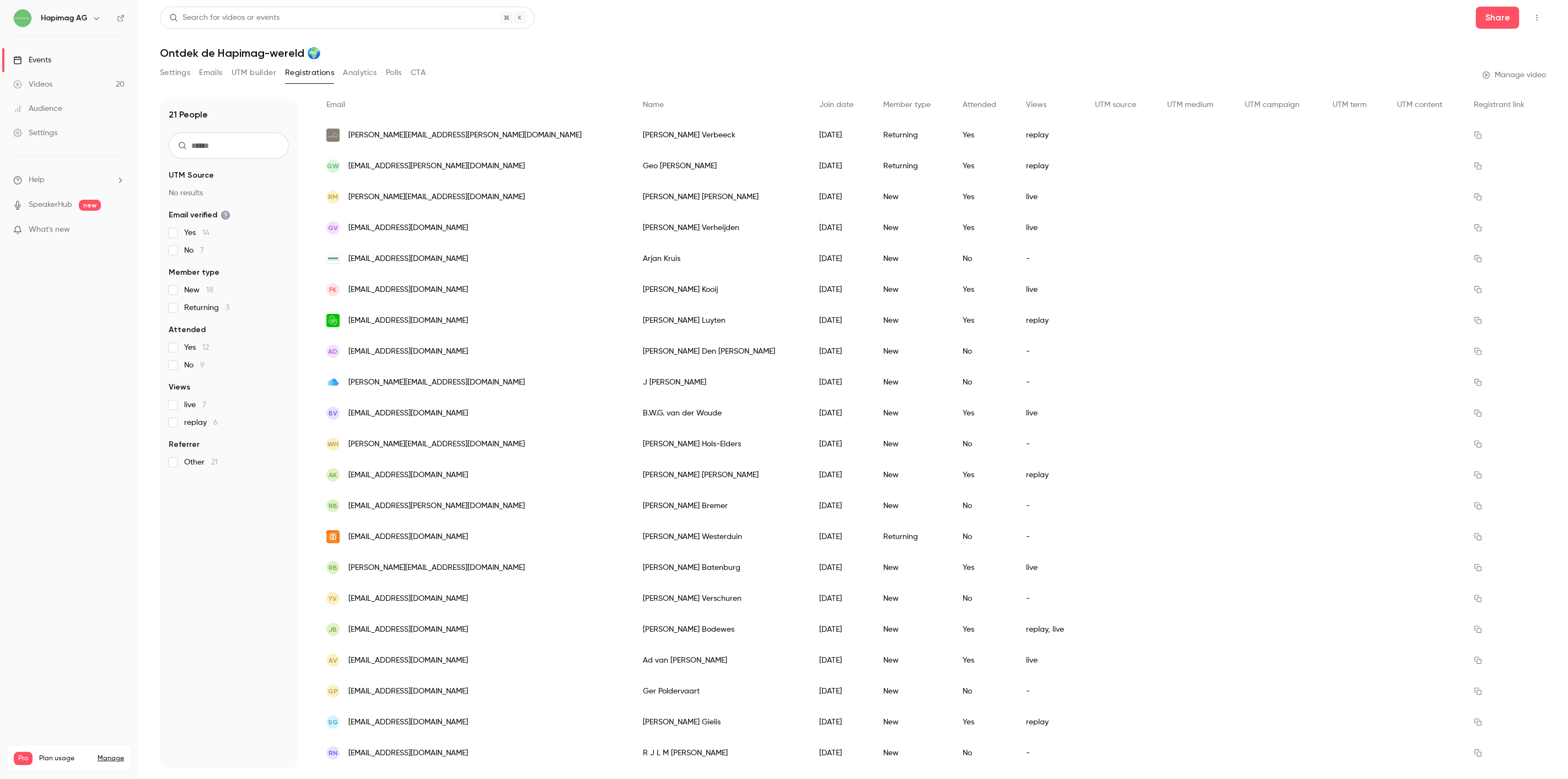
click at [952, 472] on div "Yes" at bounding box center [984, 474] width 64 height 31
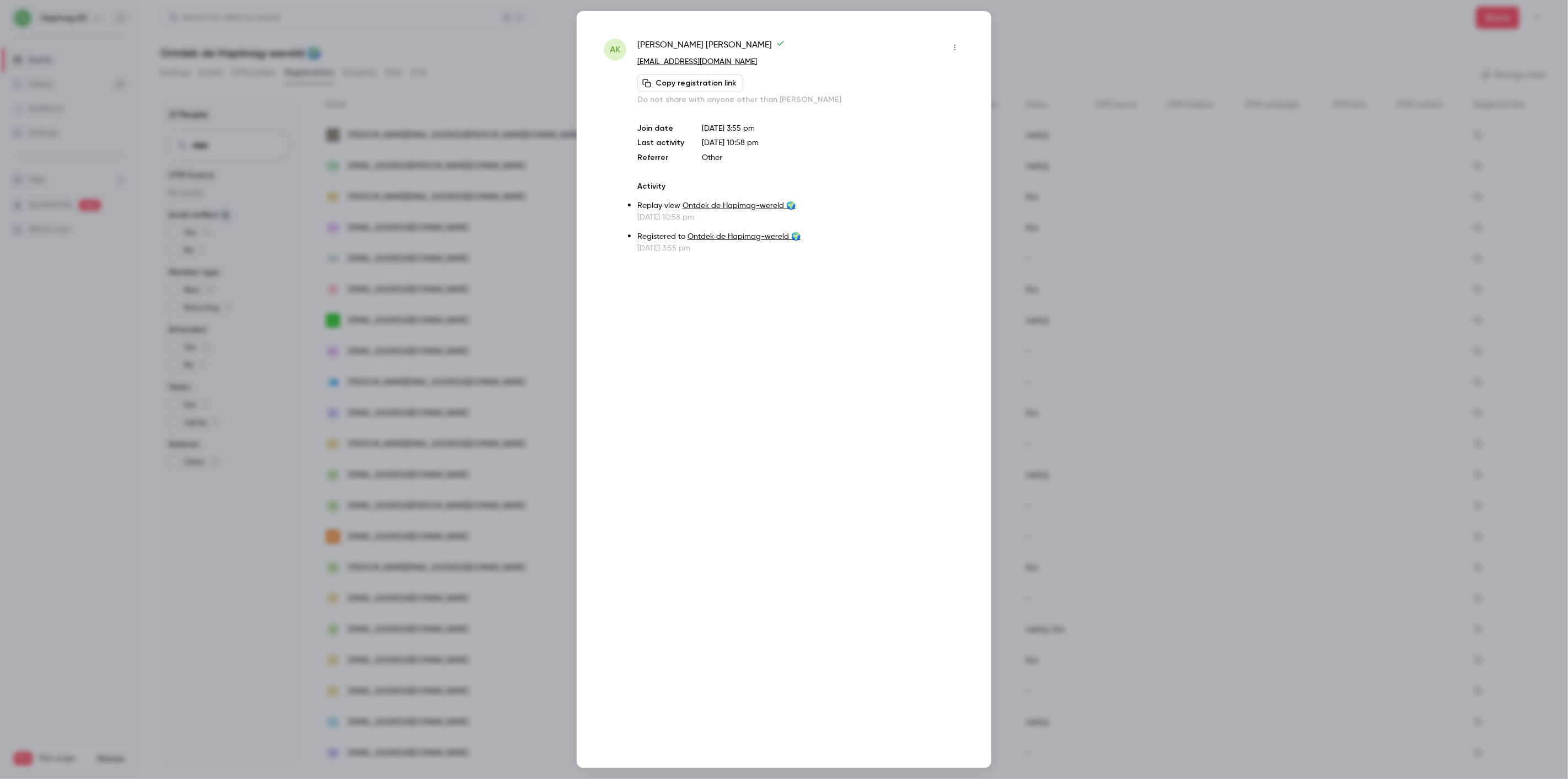
click at [1035, 456] on div at bounding box center [784, 390] width 1568 height 779
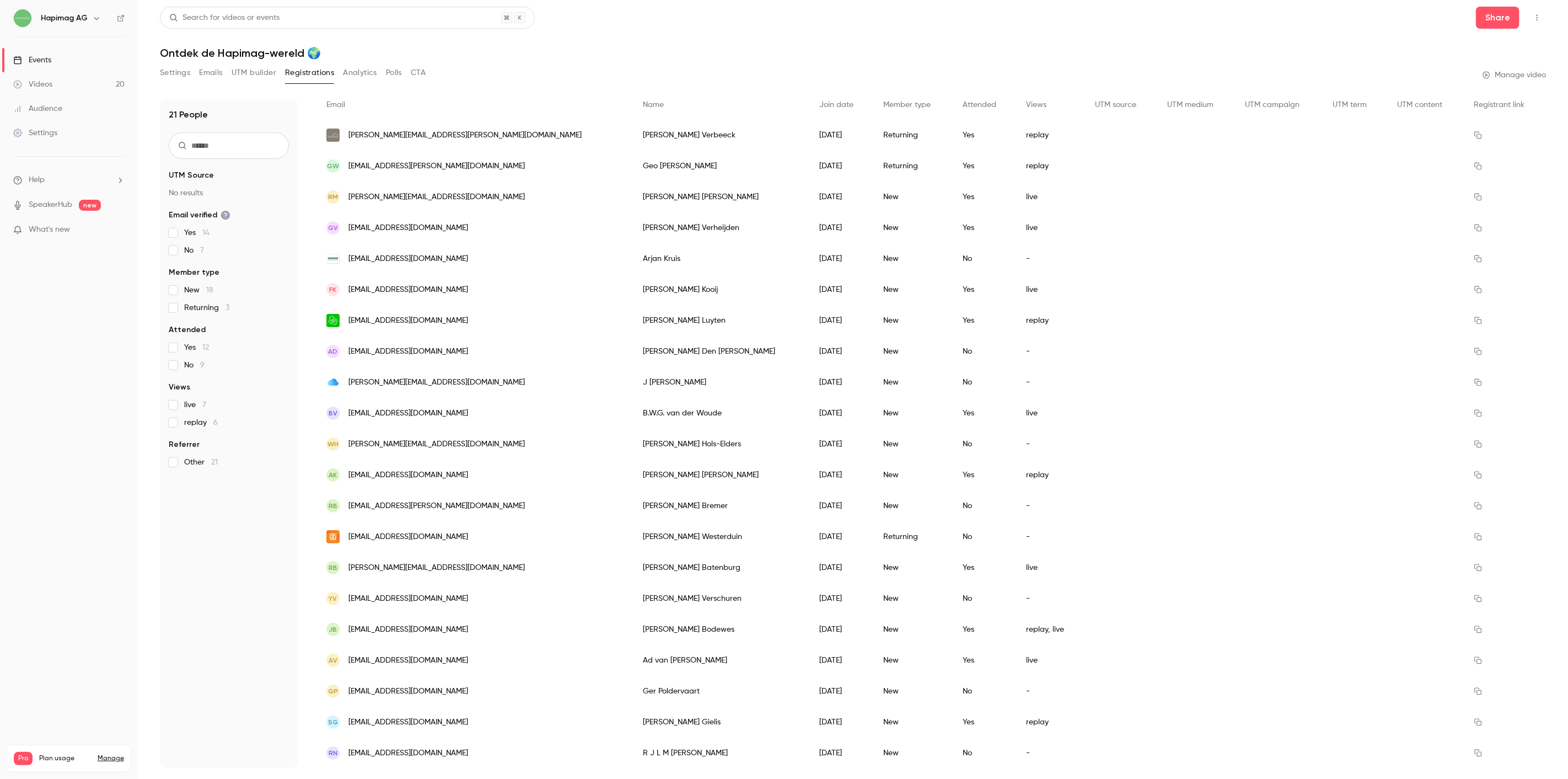
click at [1015, 313] on div "replay" at bounding box center [1049, 320] width 68 height 31
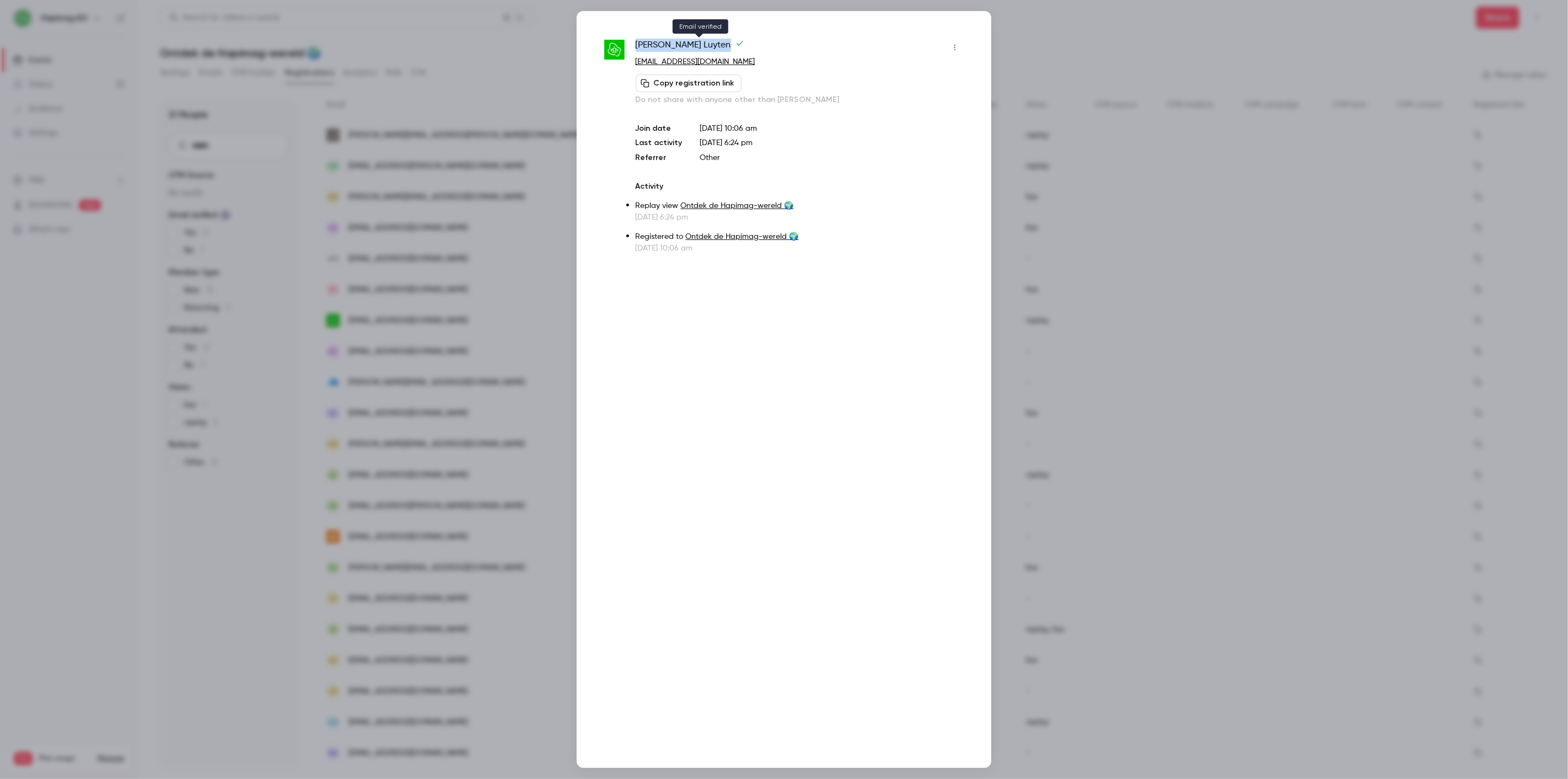
drag, startPoint x: 635, startPoint y: 42, endPoint x: 695, endPoint y: 40, distance: 60.0
click at [695, 40] on span "[PERSON_NAME]" at bounding box center [690, 47] width 109 height 18
copy span "[PERSON_NAME]"
drag, startPoint x: 740, startPoint y: 63, endPoint x: 635, endPoint y: 65, distance: 105.0
click at [635, 65] on p "[EMAIL_ADDRESS][DOMAIN_NAME]" at bounding box center [799, 62] width 328 height 11
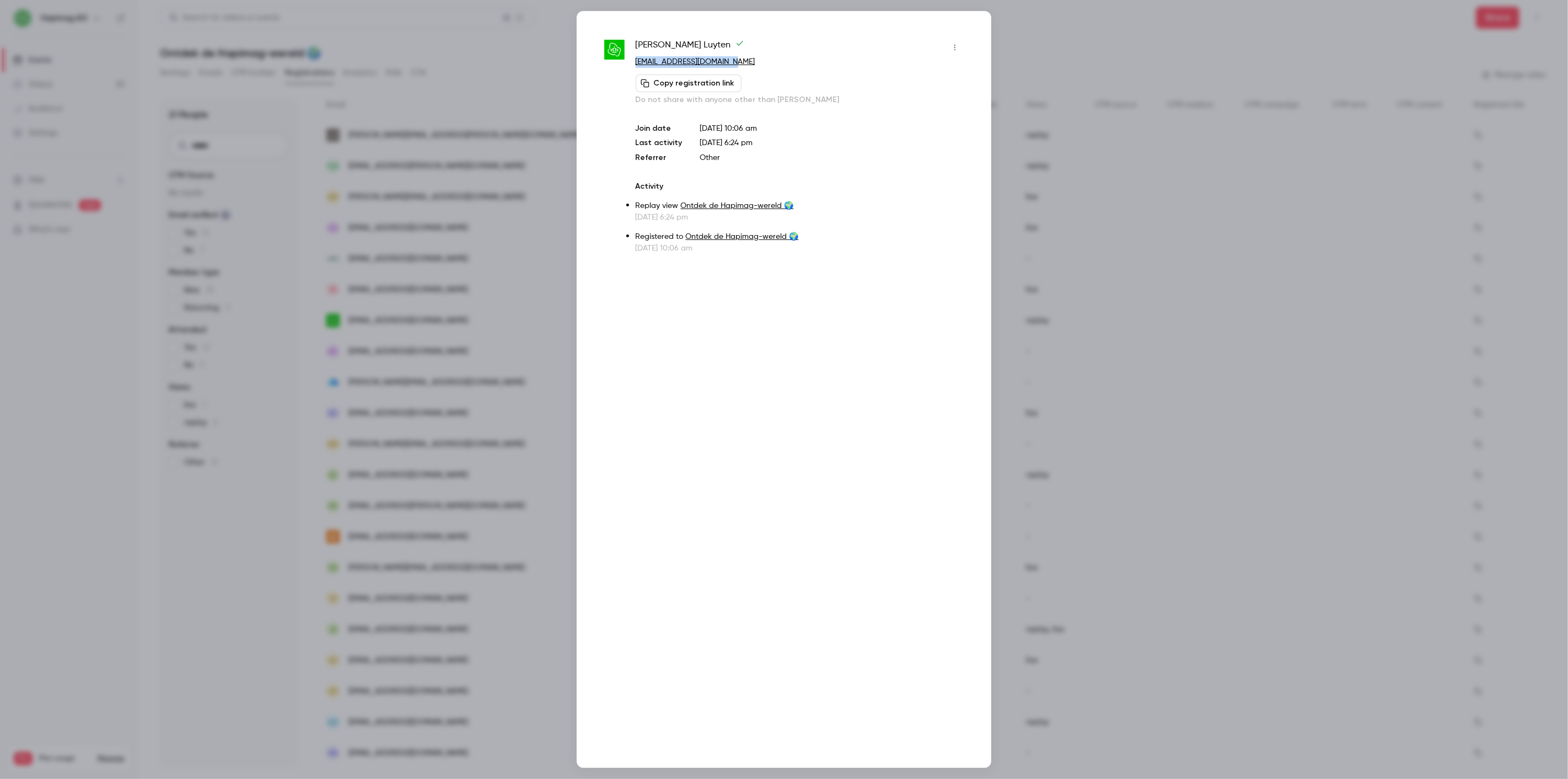
copy link "[EMAIL_ADDRESS][DOMAIN_NAME]"
click at [432, 169] on div at bounding box center [784, 390] width 1568 height 779
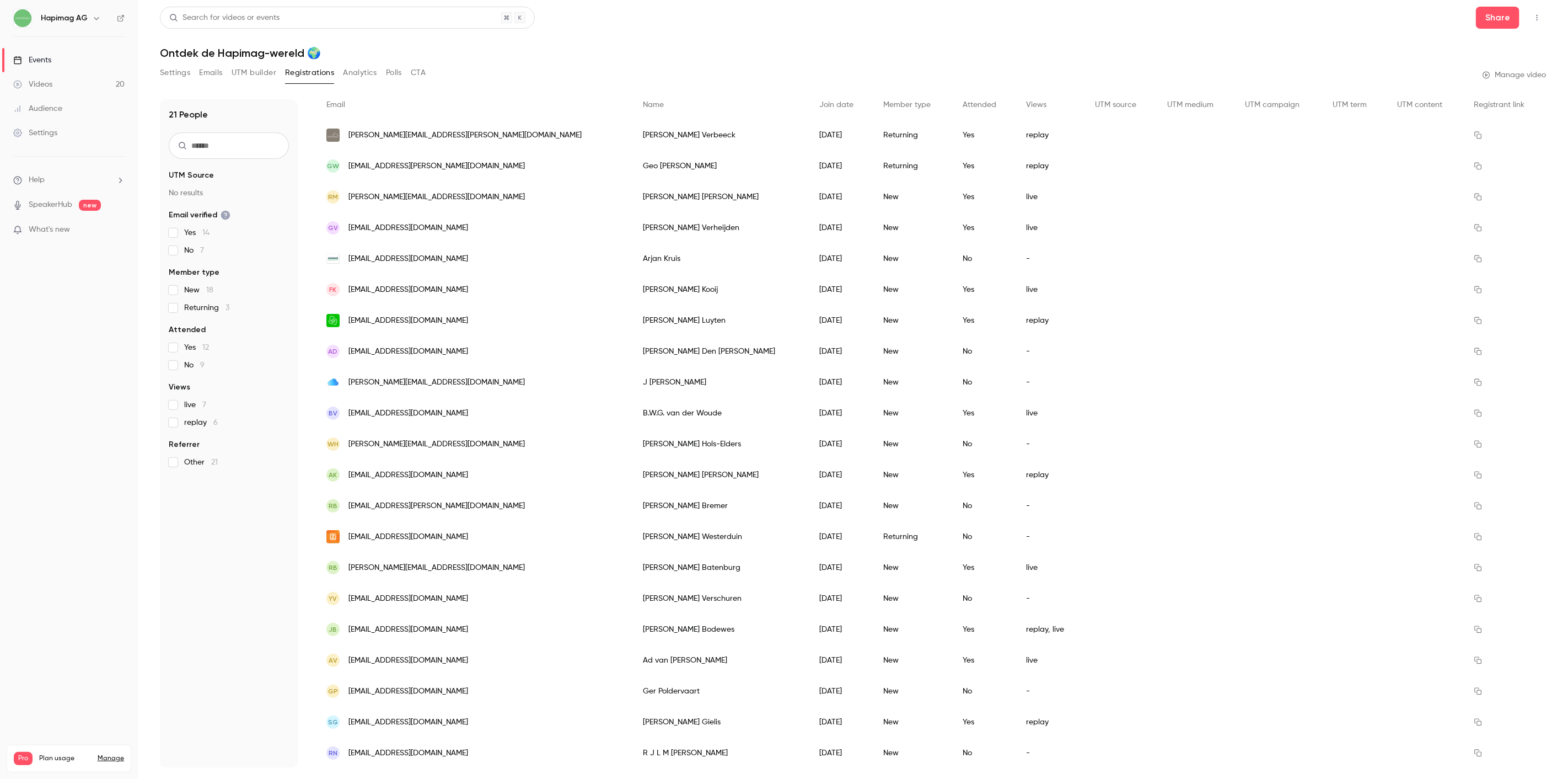
click at [56, 58] on link "Events" at bounding box center [69, 60] width 138 height 25
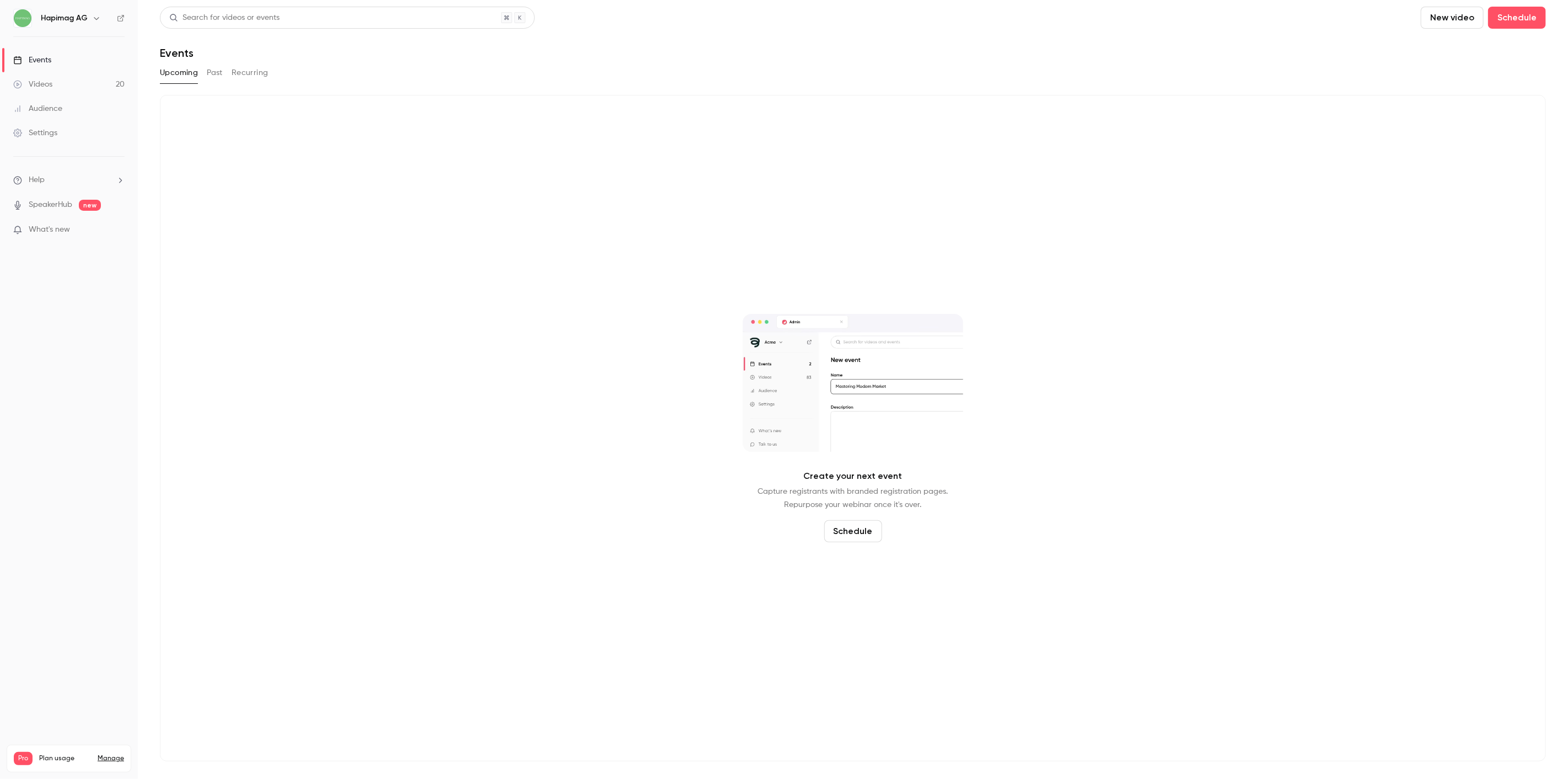
click at [226, 73] on div "Upcoming Past Recurring" at bounding box center [853, 72] width 1386 height 18
click at [216, 70] on button "Past" at bounding box center [215, 72] width 16 height 18
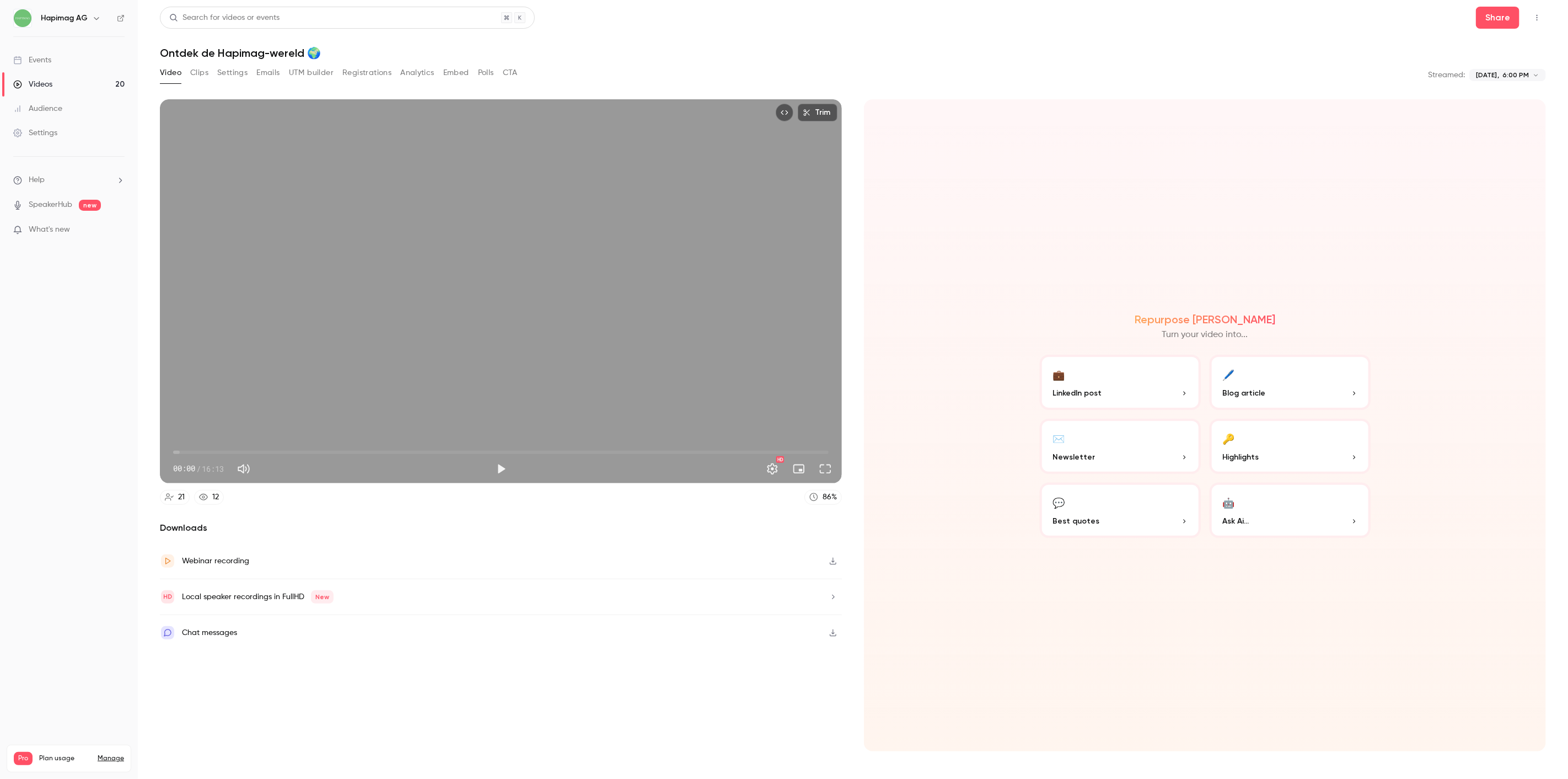
click at [383, 70] on button "Registrations" at bounding box center [367, 72] width 49 height 18
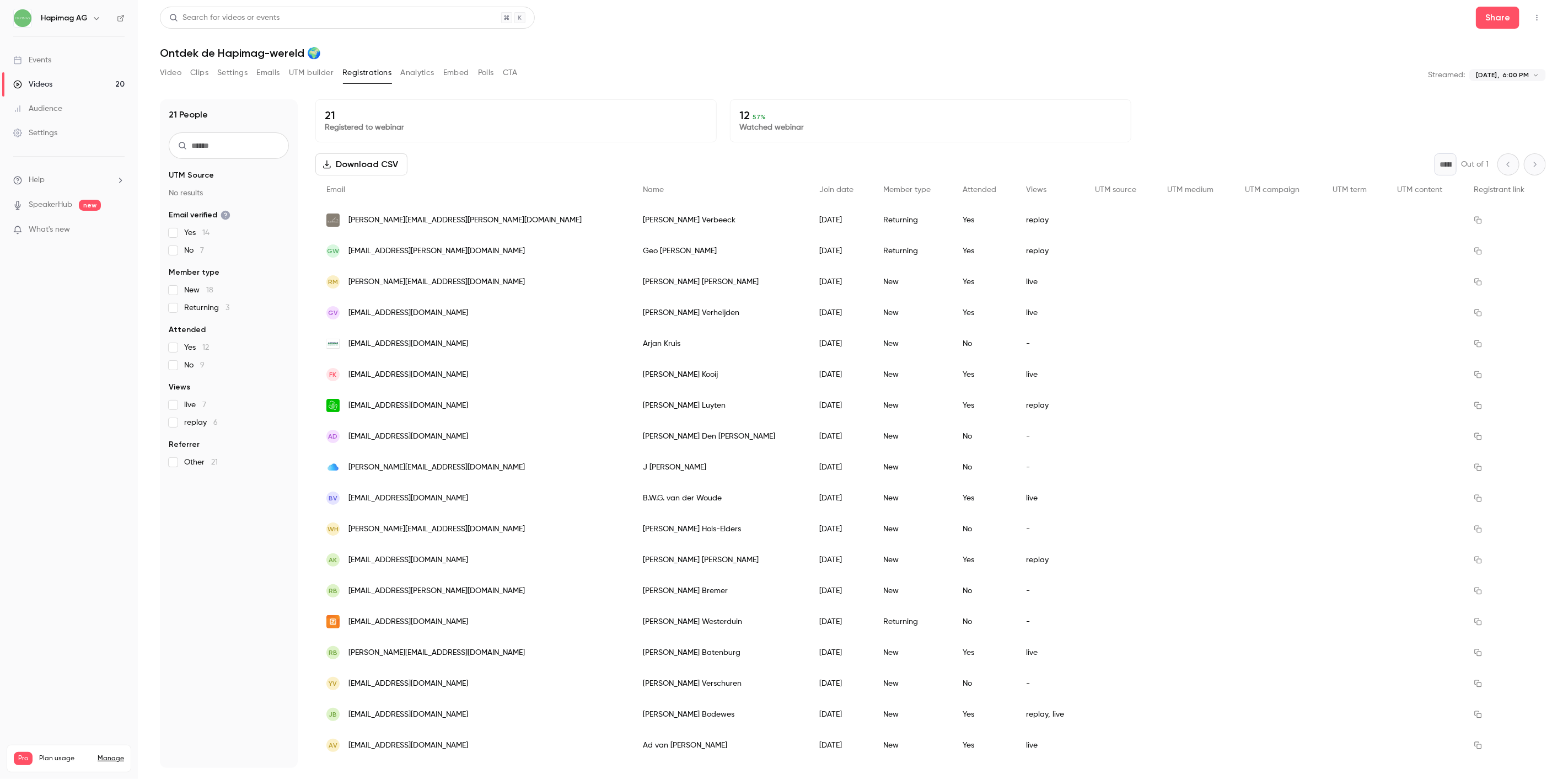
click at [420, 72] on button "Analytics" at bounding box center [417, 72] width 34 height 18
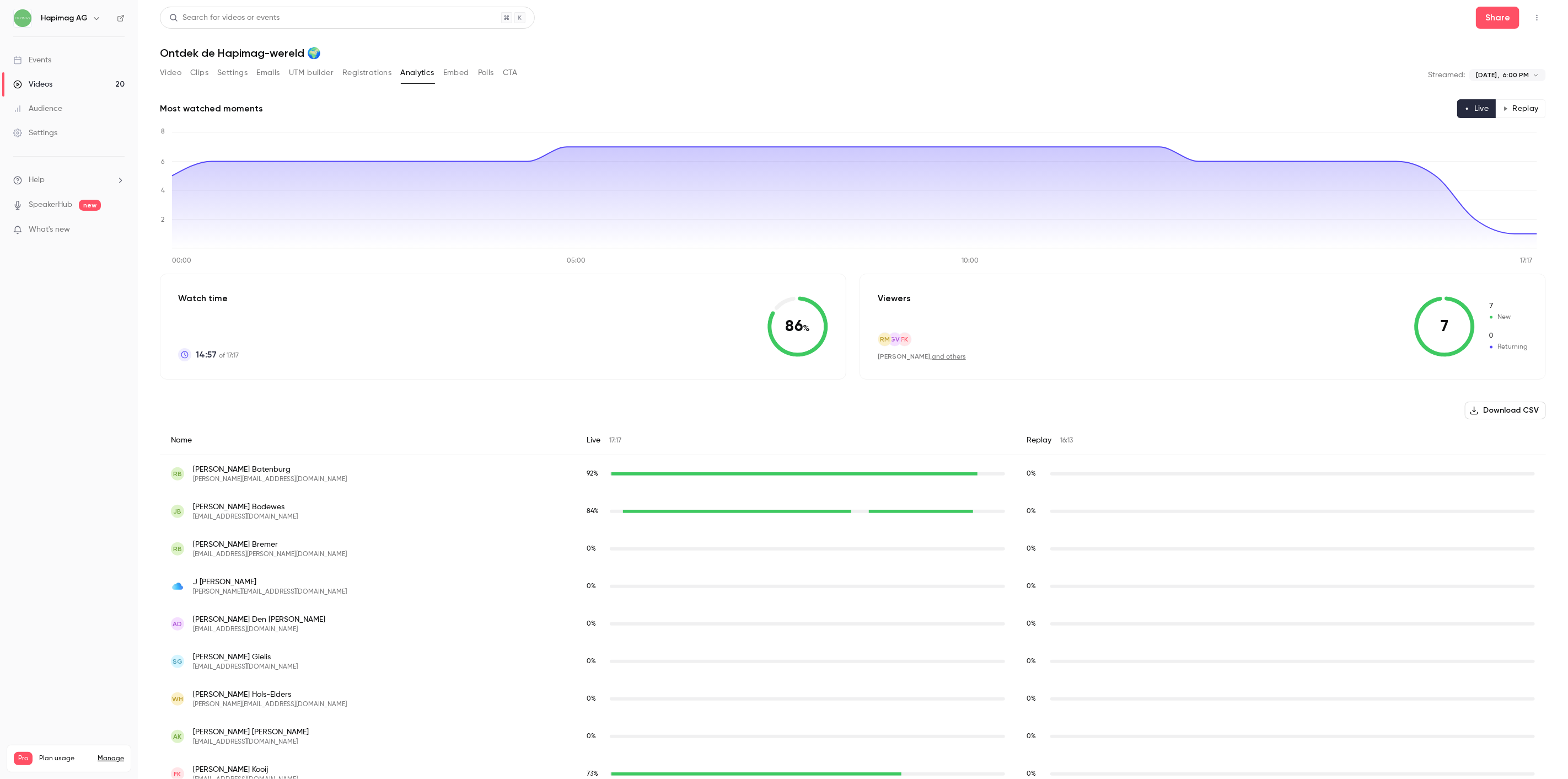
click at [350, 77] on button "Registrations" at bounding box center [367, 72] width 49 height 18
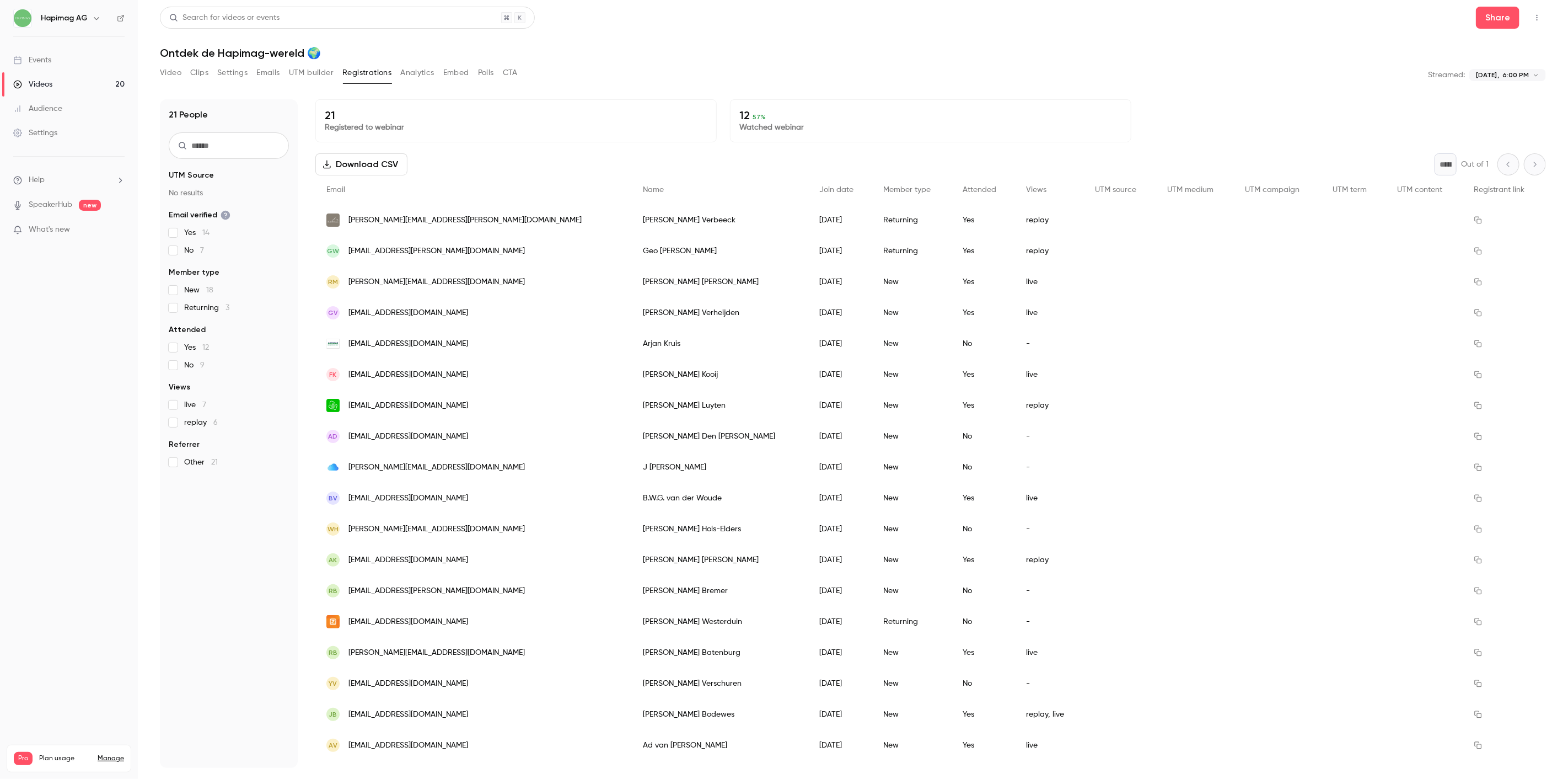
click at [498, 555] on div "AK info@kappertfietsen.nl" at bounding box center [473, 559] width 316 height 31
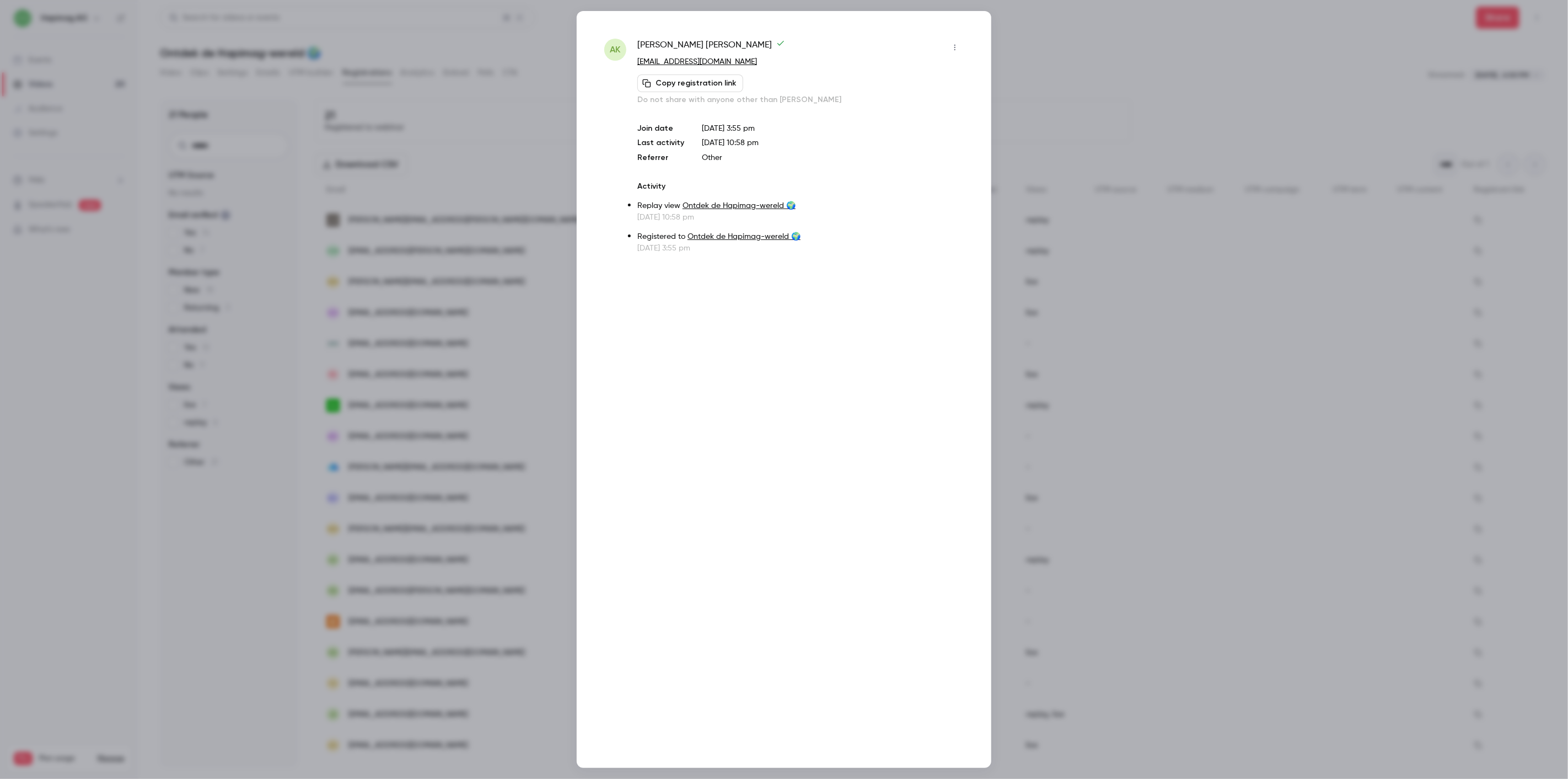
click at [491, 553] on div at bounding box center [784, 390] width 1568 height 779
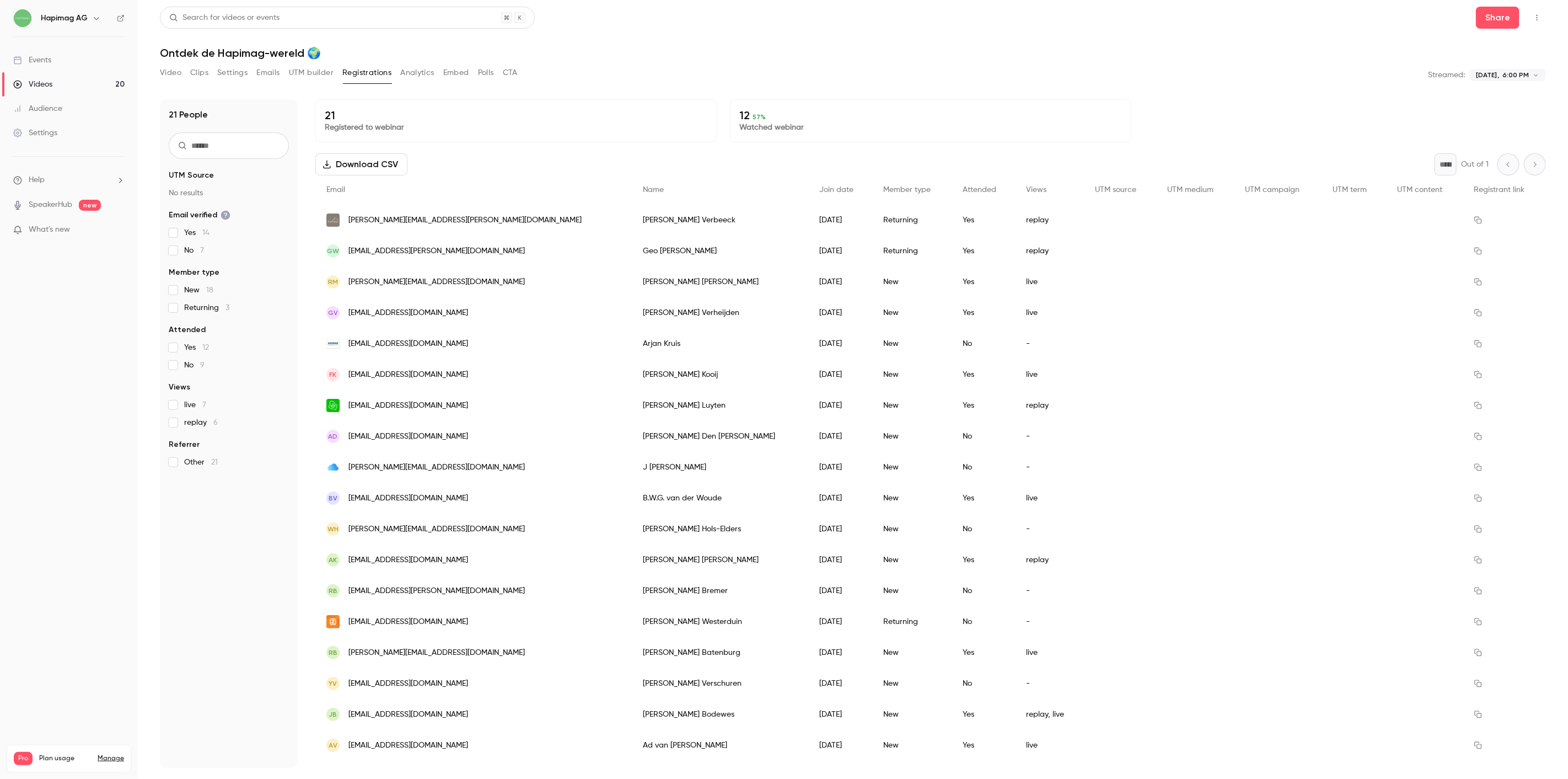
click at [425, 74] on button "Analytics" at bounding box center [417, 72] width 34 height 18
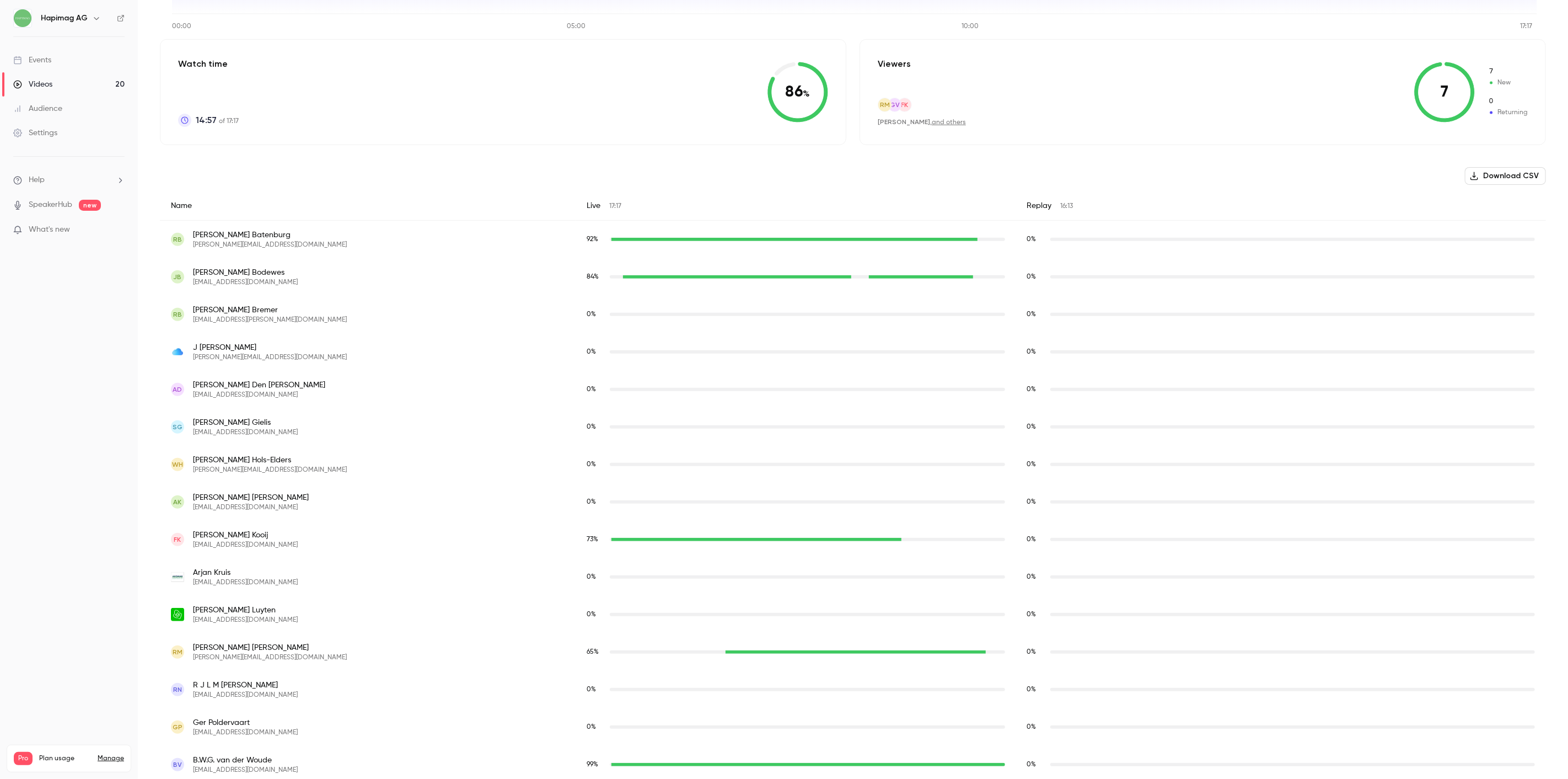
scroll to position [306, 0]
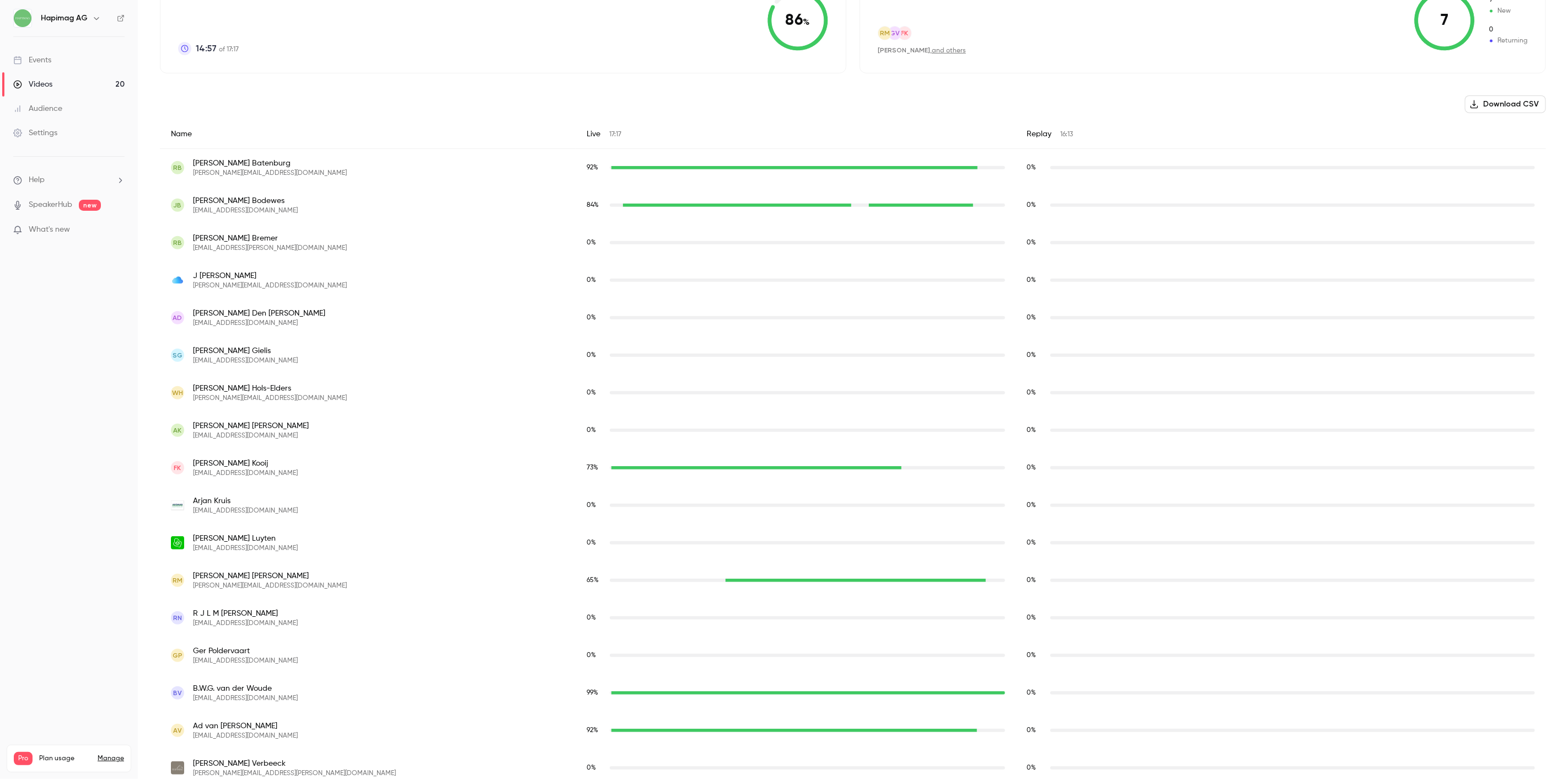
click at [809, 421] on div "0 %" at bounding box center [796, 430] width 440 height 38
click at [583, 433] on div "0 %" at bounding box center [796, 430] width 440 height 38
click at [586, 433] on span "0 %" at bounding box center [595, 430] width 18 height 10
click at [594, 431] on span "0 %" at bounding box center [595, 430] width 18 height 10
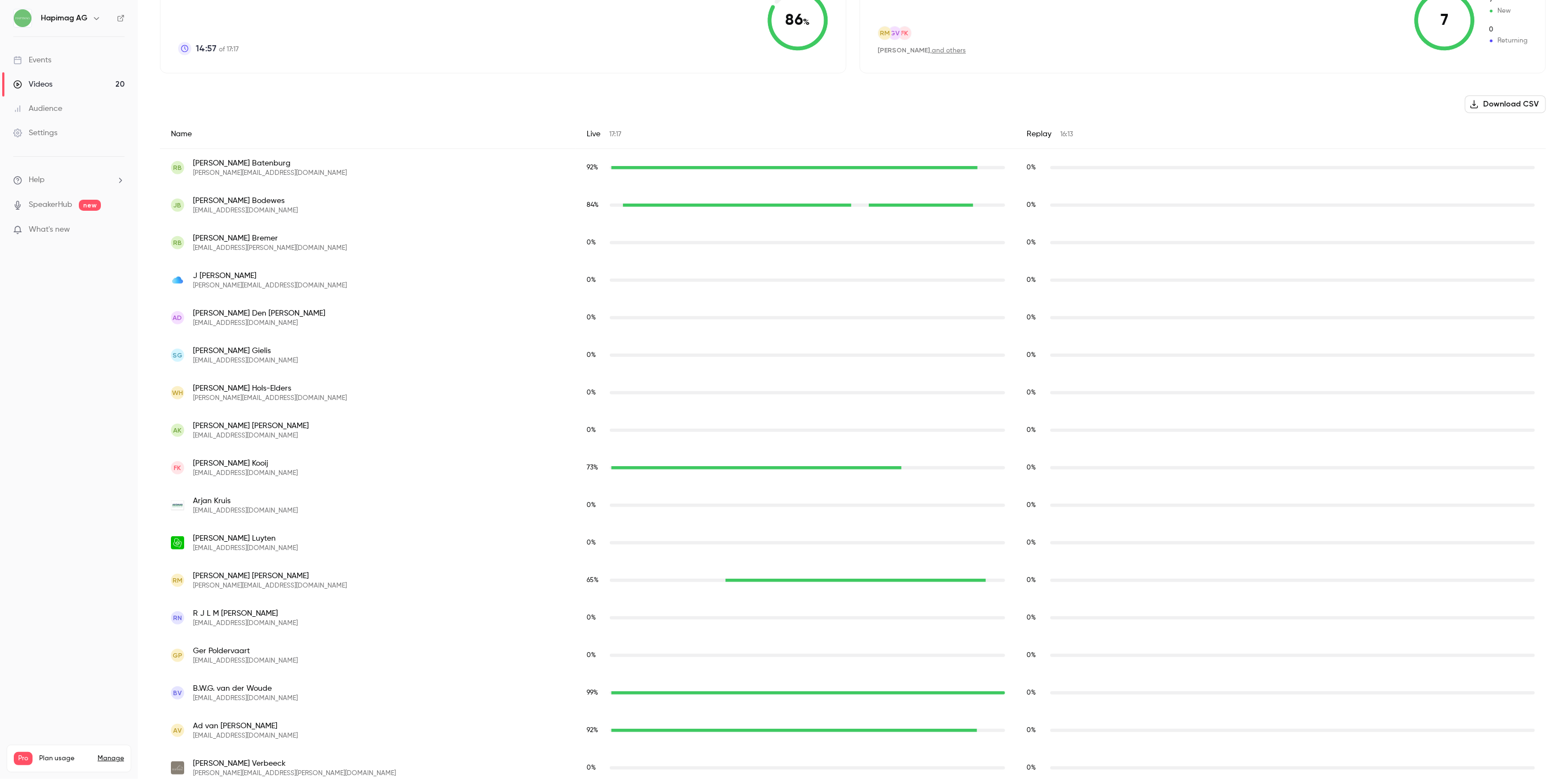
click at [214, 429] on span "Arend Kappert" at bounding box center [251, 425] width 116 height 11
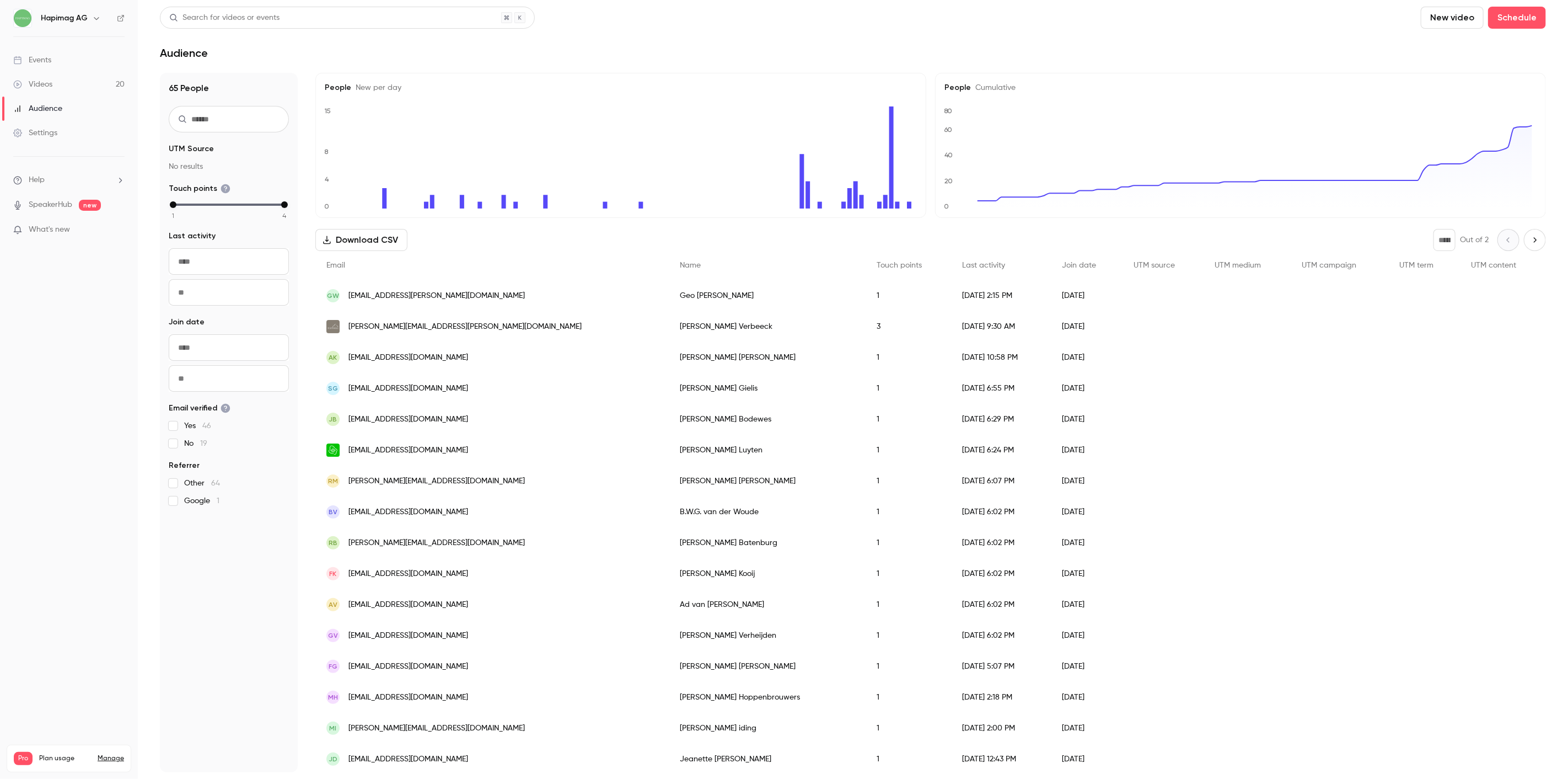
click at [34, 63] on div "Events" at bounding box center [32, 60] width 38 height 11
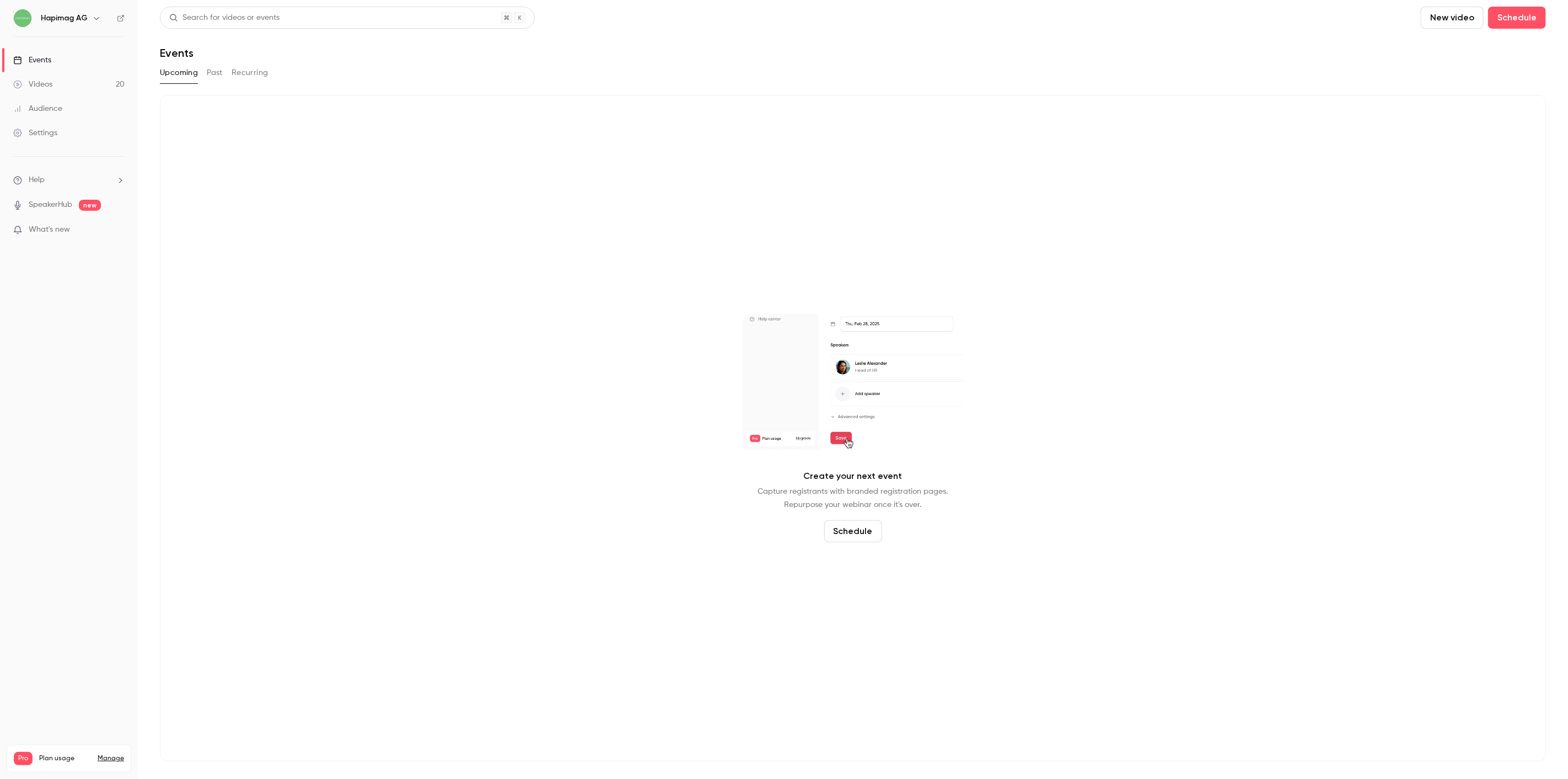
drag, startPoint x: 40, startPoint y: 97, endPoint x: 47, endPoint y: 80, distance: 18.4
click at [40, 96] on link "Audience" at bounding box center [69, 108] width 138 height 25
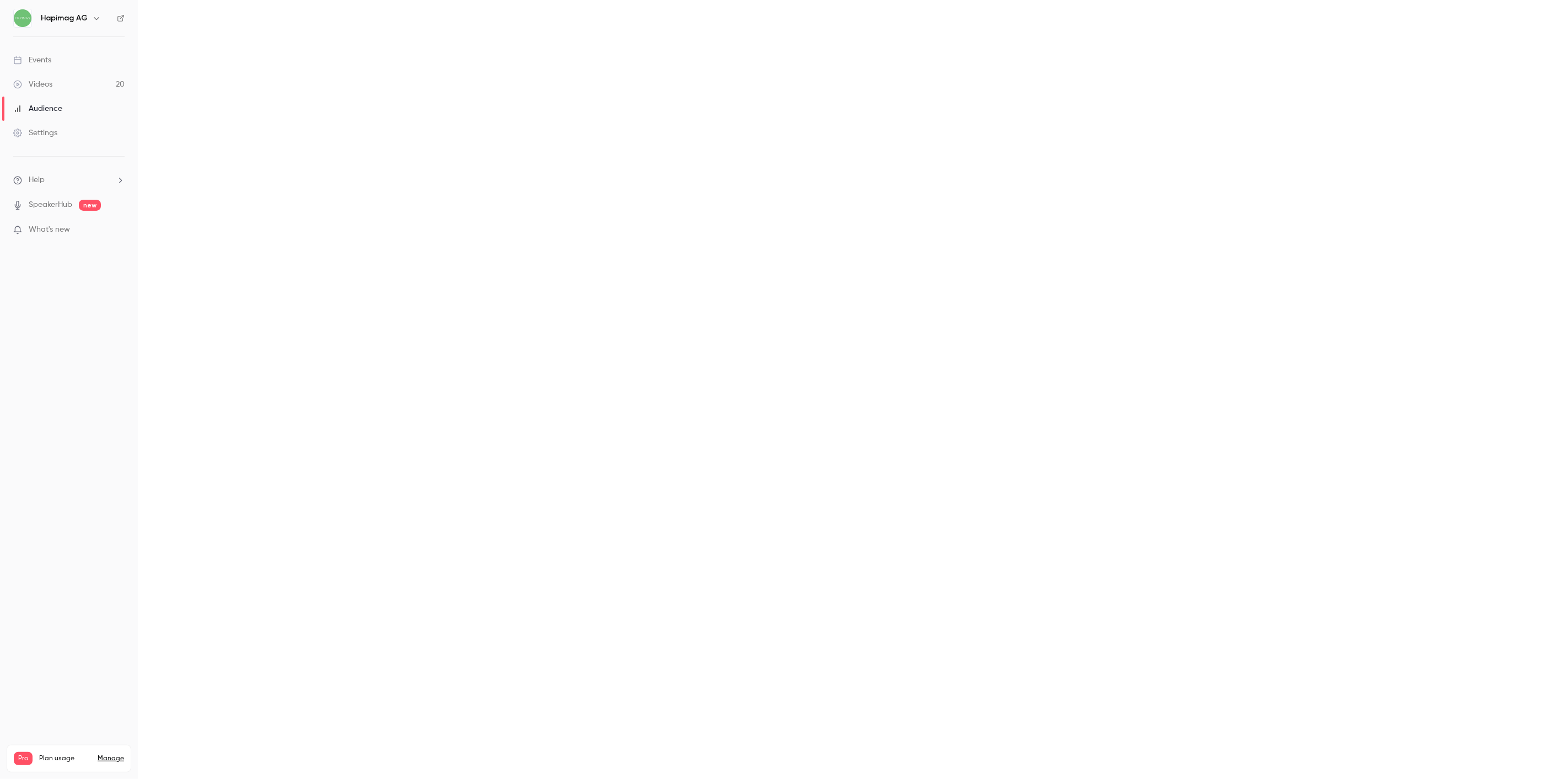
click at [50, 76] on link "Videos 20" at bounding box center [69, 84] width 138 height 25
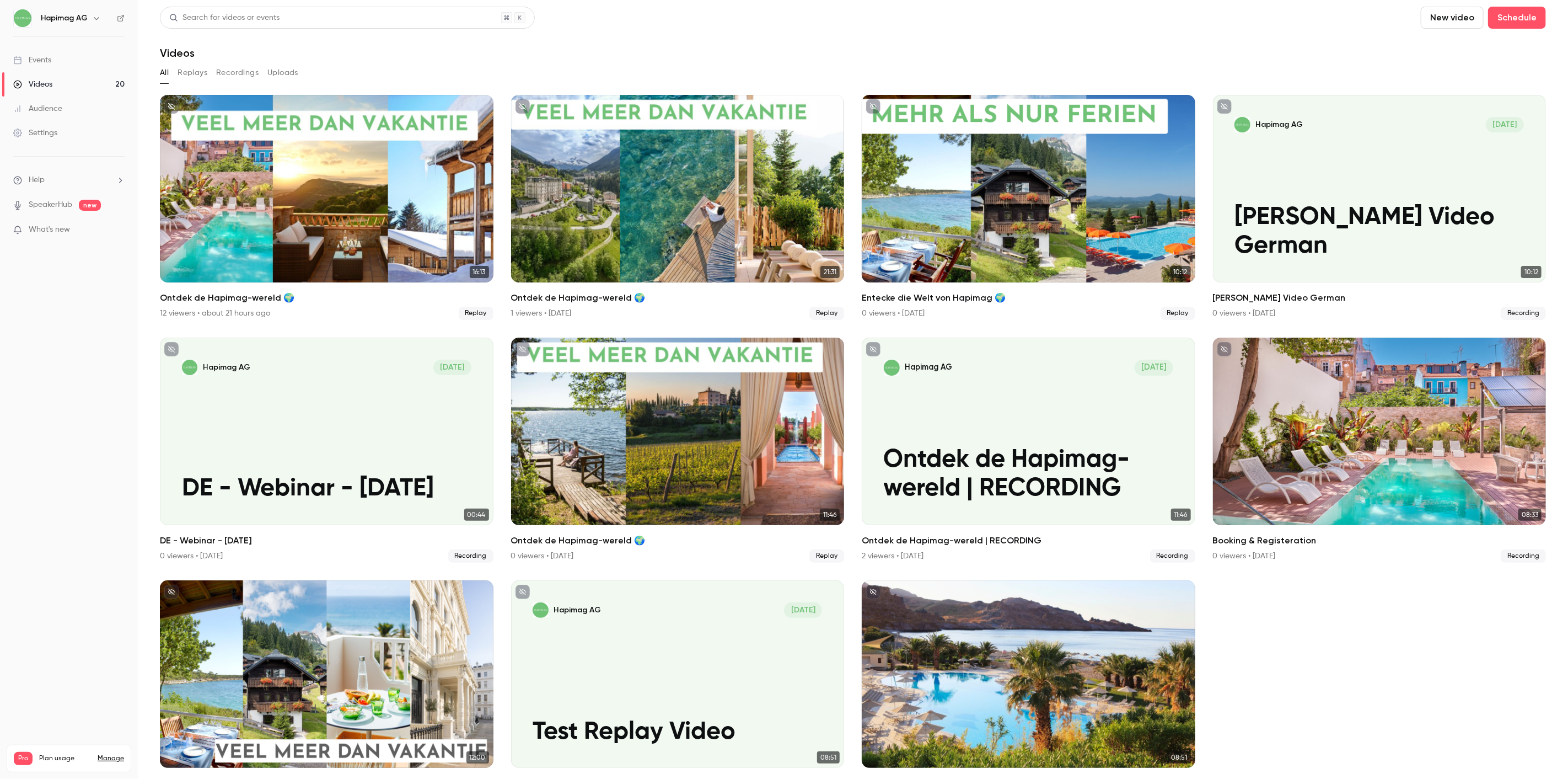
click at [47, 63] on div "Events" at bounding box center [32, 60] width 38 height 11
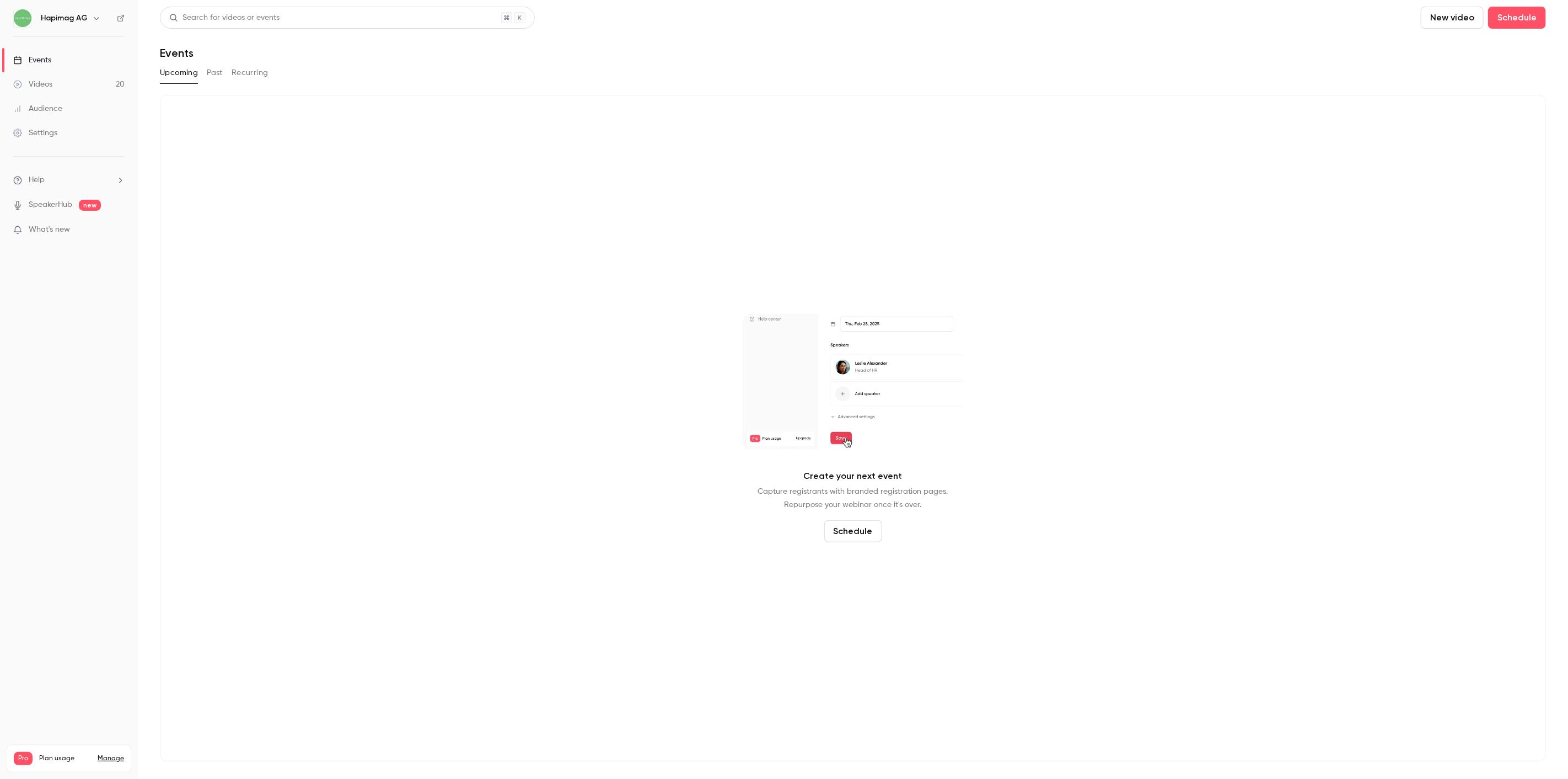
click at [88, 64] on link "Events" at bounding box center [69, 60] width 138 height 25
click at [188, 70] on button "Upcoming" at bounding box center [178, 72] width 38 height 18
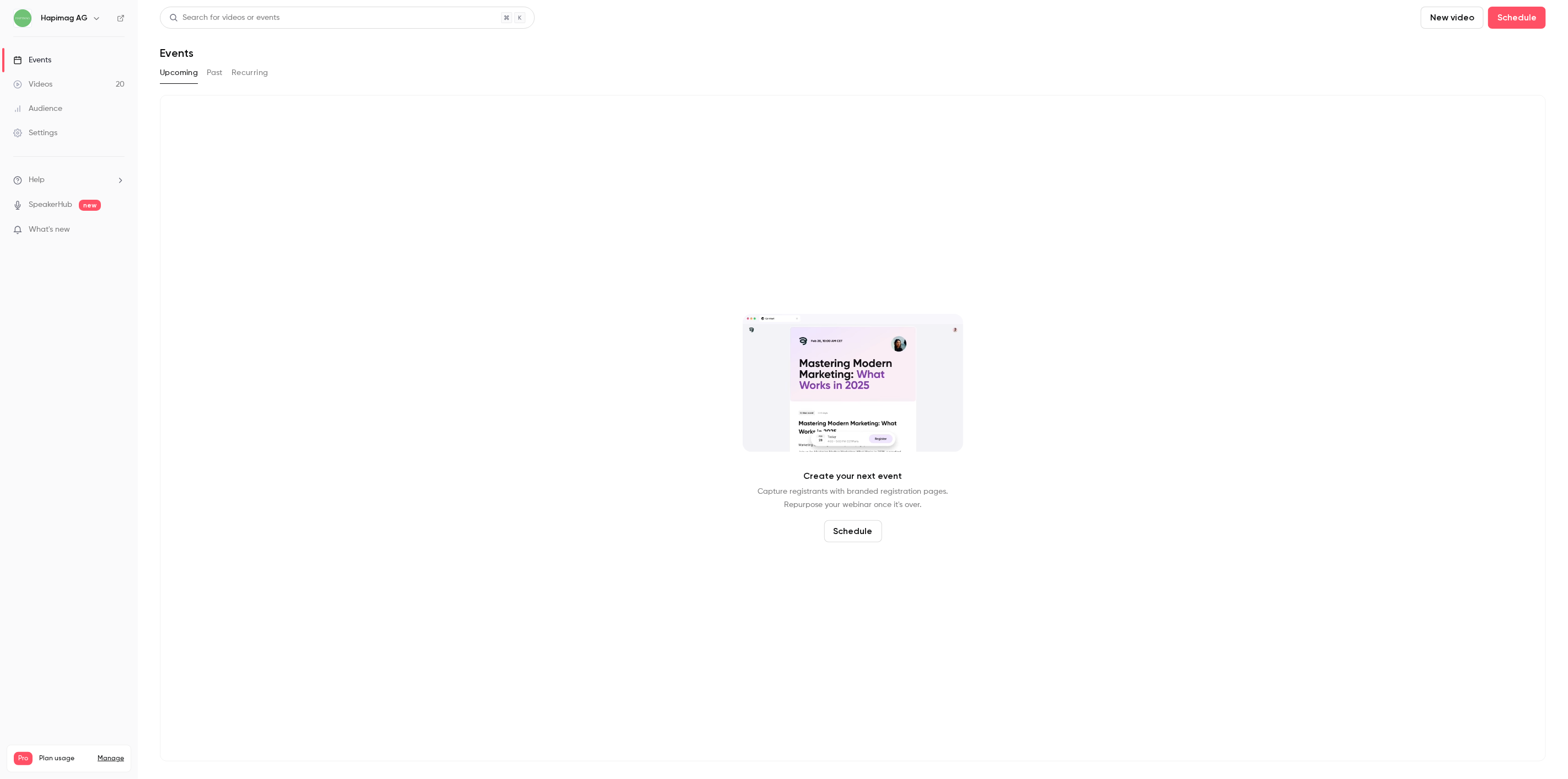
click at [56, 54] on link "Events" at bounding box center [69, 60] width 138 height 25
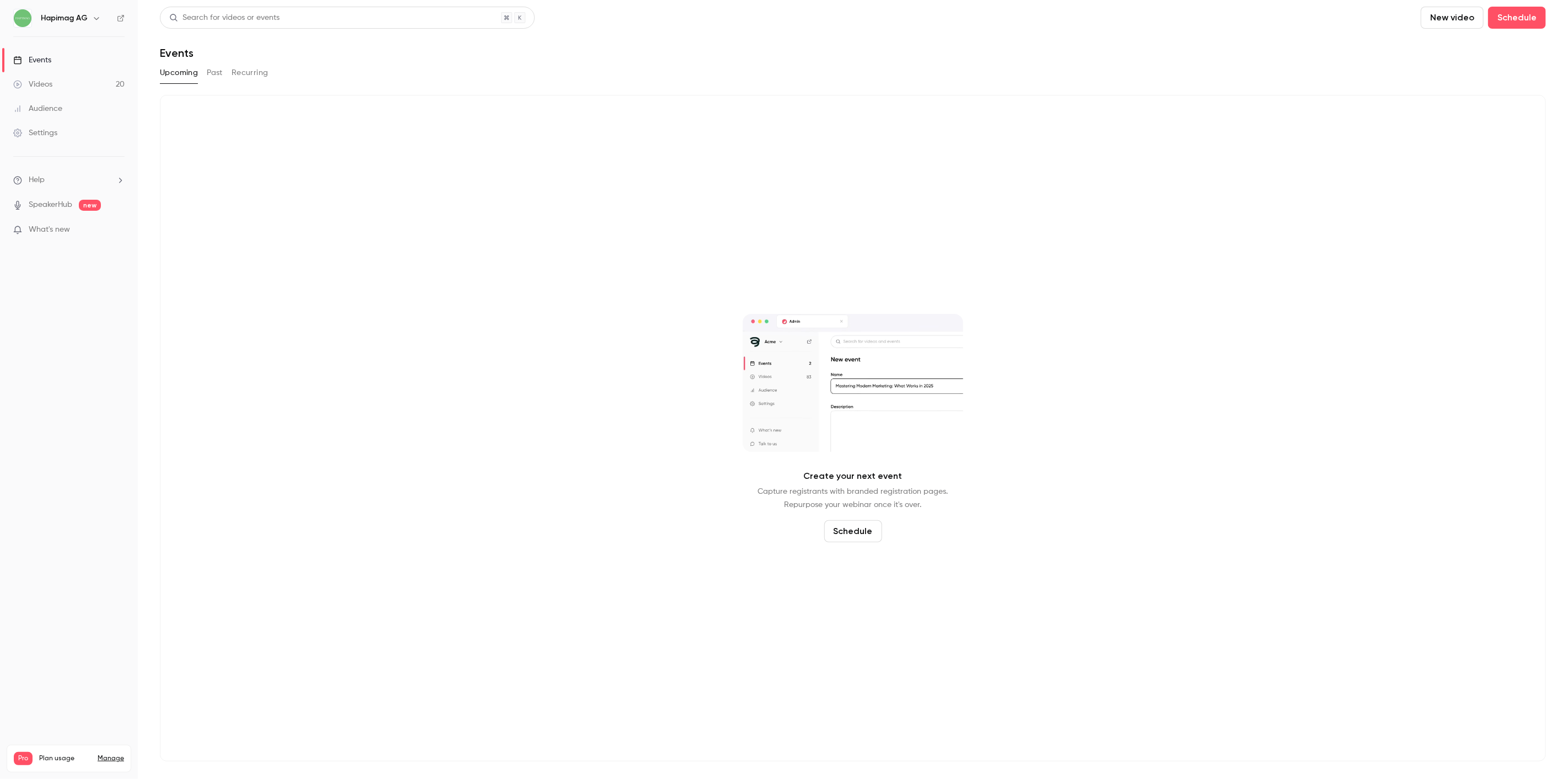
click at [70, 112] on link "Audience" at bounding box center [69, 108] width 138 height 25
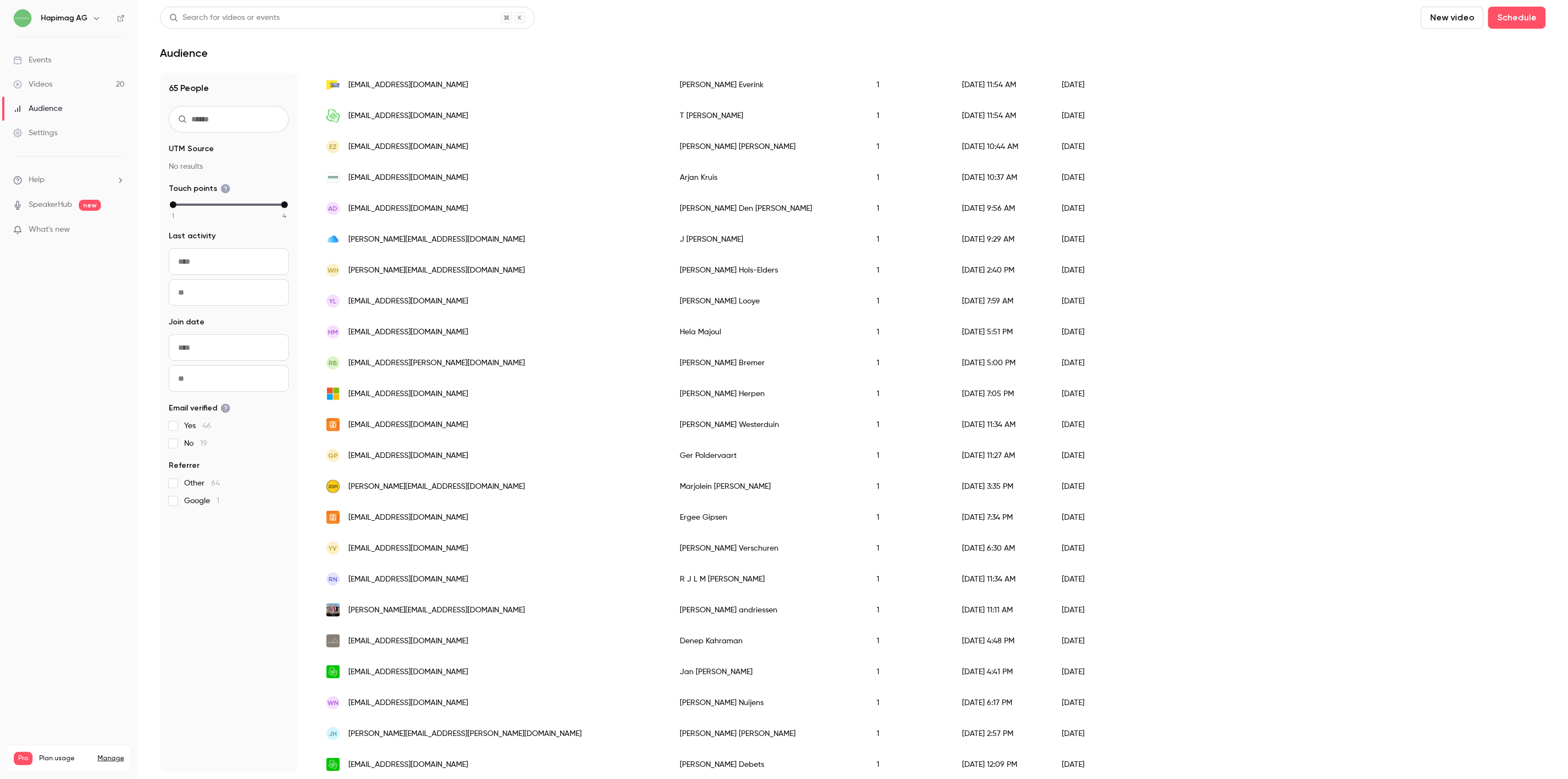
scroll to position [1051, 0]
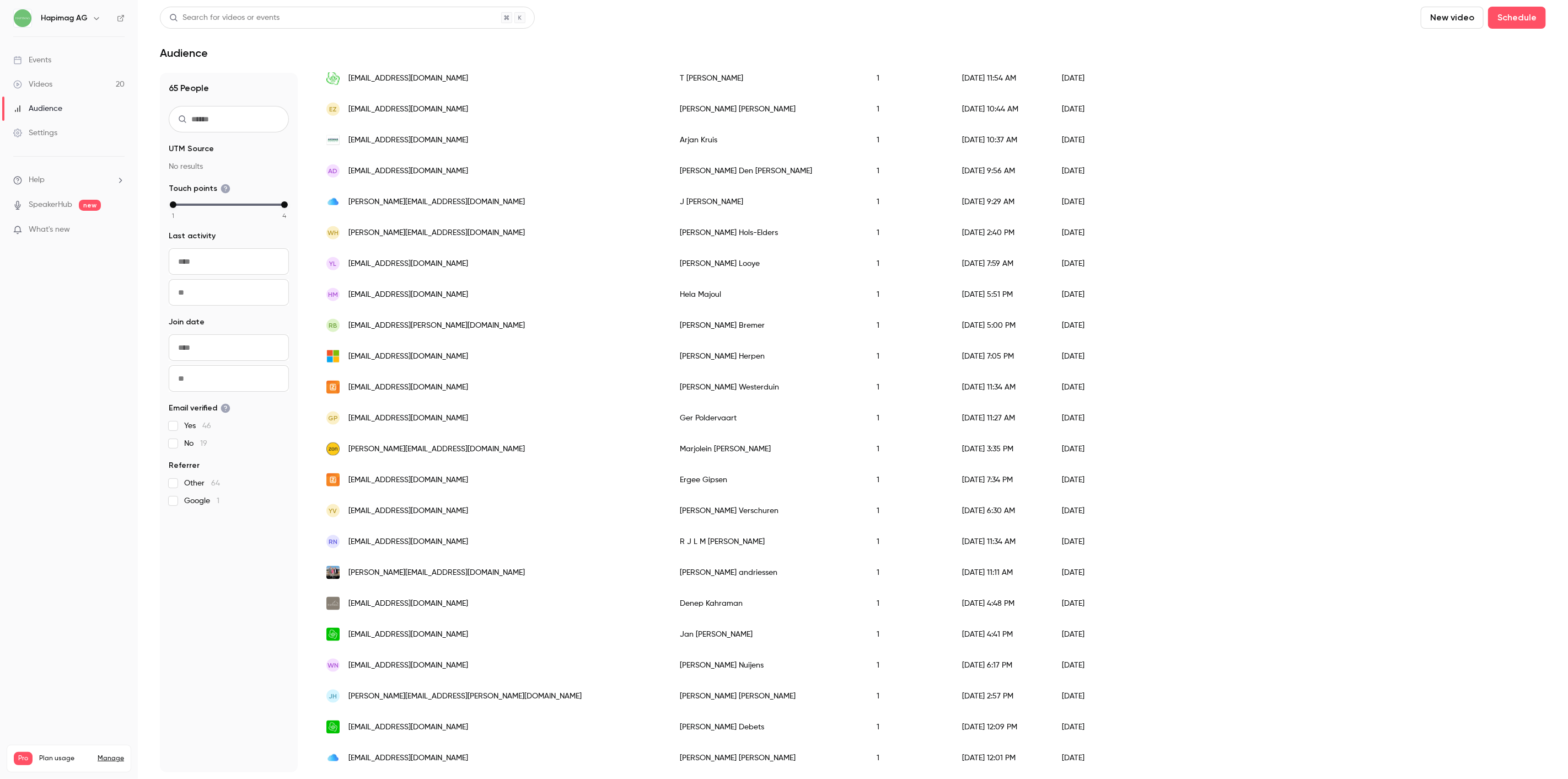
click at [484, 405] on div "GP [EMAIL_ADDRESS][DOMAIN_NAME]" at bounding box center [491, 418] width 354 height 31
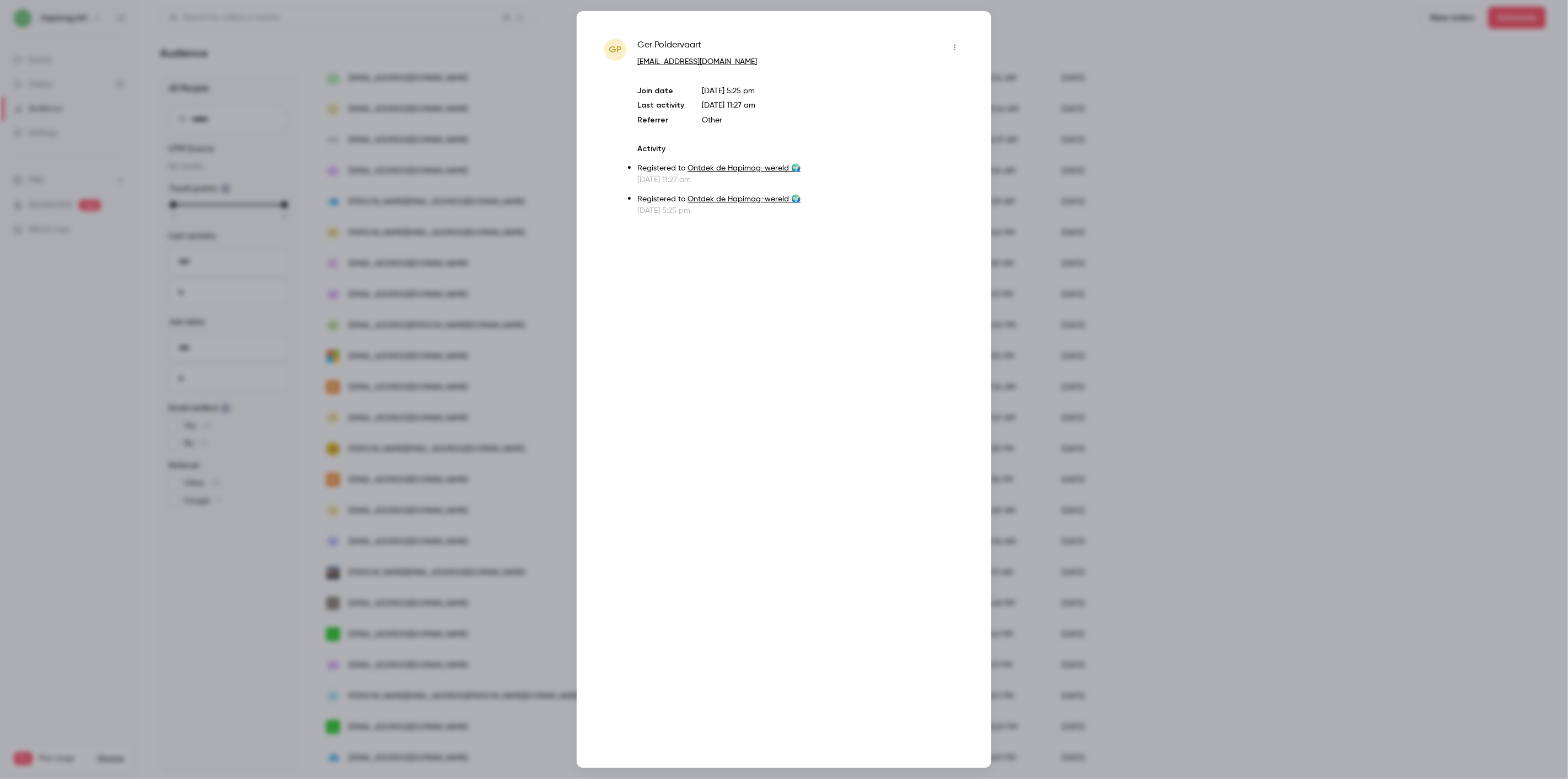
click at [484, 409] on div at bounding box center [784, 390] width 1568 height 779
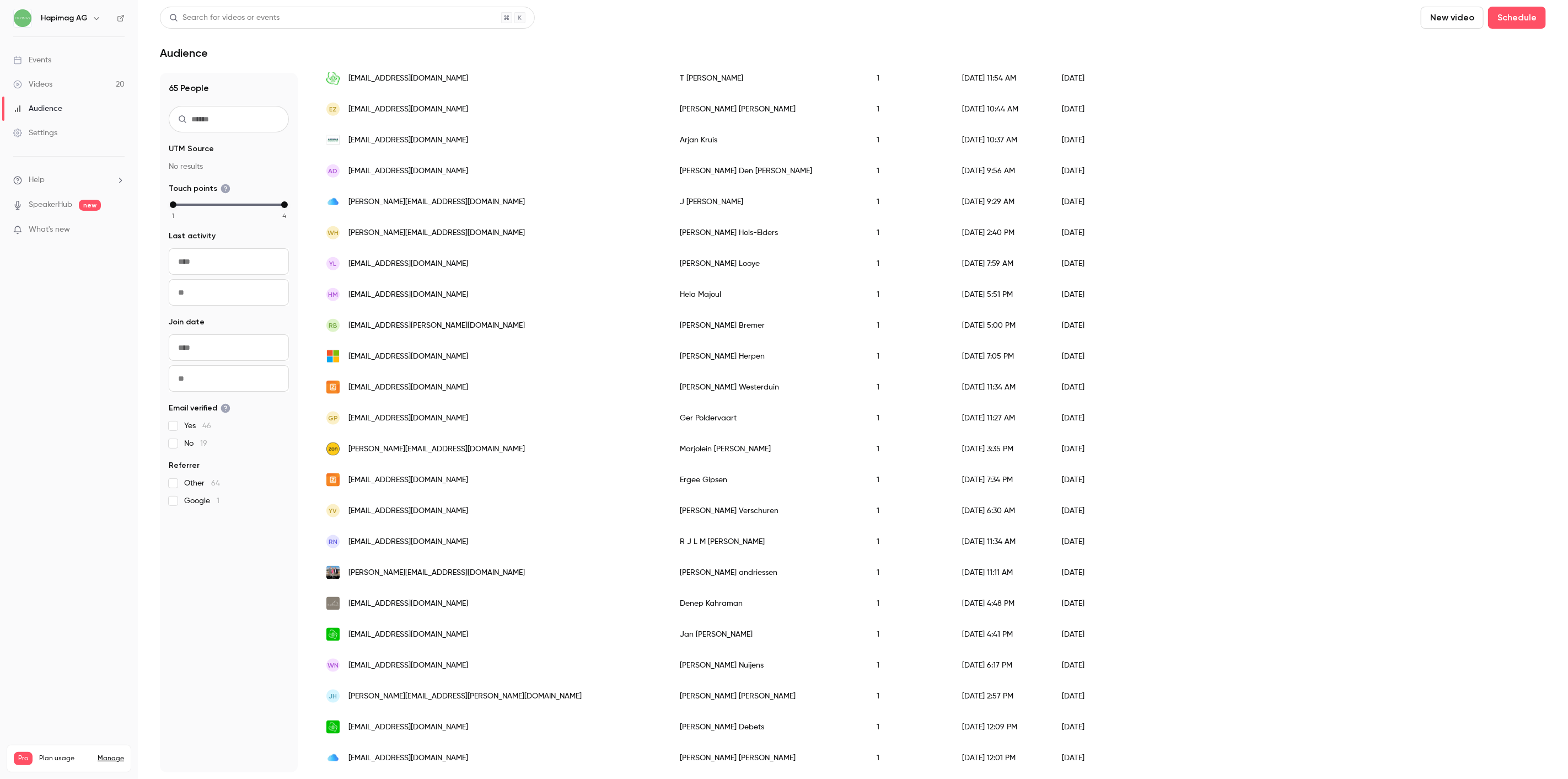
click at [484, 388] on div "[EMAIL_ADDRESS][DOMAIN_NAME]" at bounding box center [491, 387] width 354 height 31
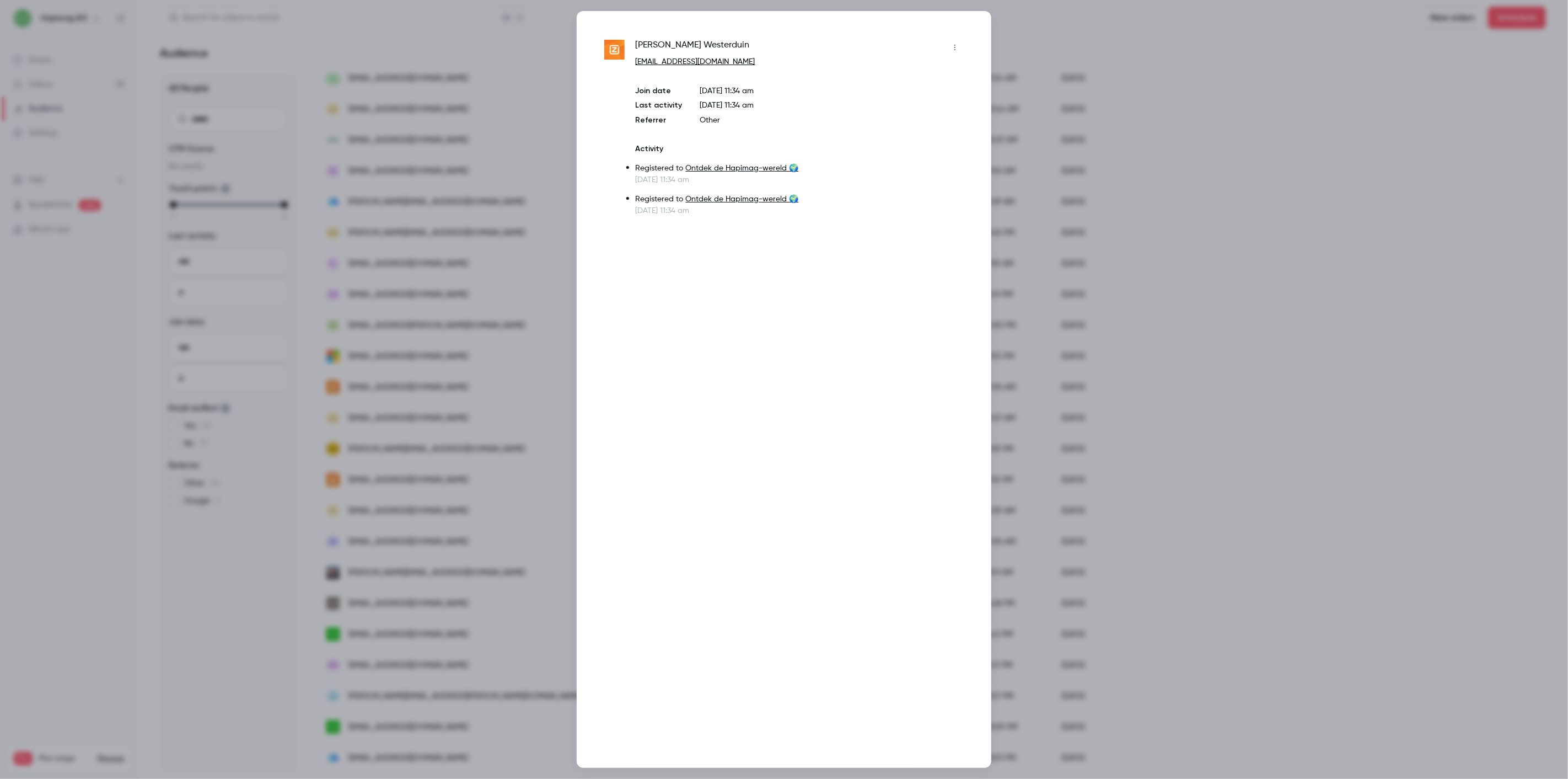
click at [484, 388] on div at bounding box center [784, 390] width 1568 height 779
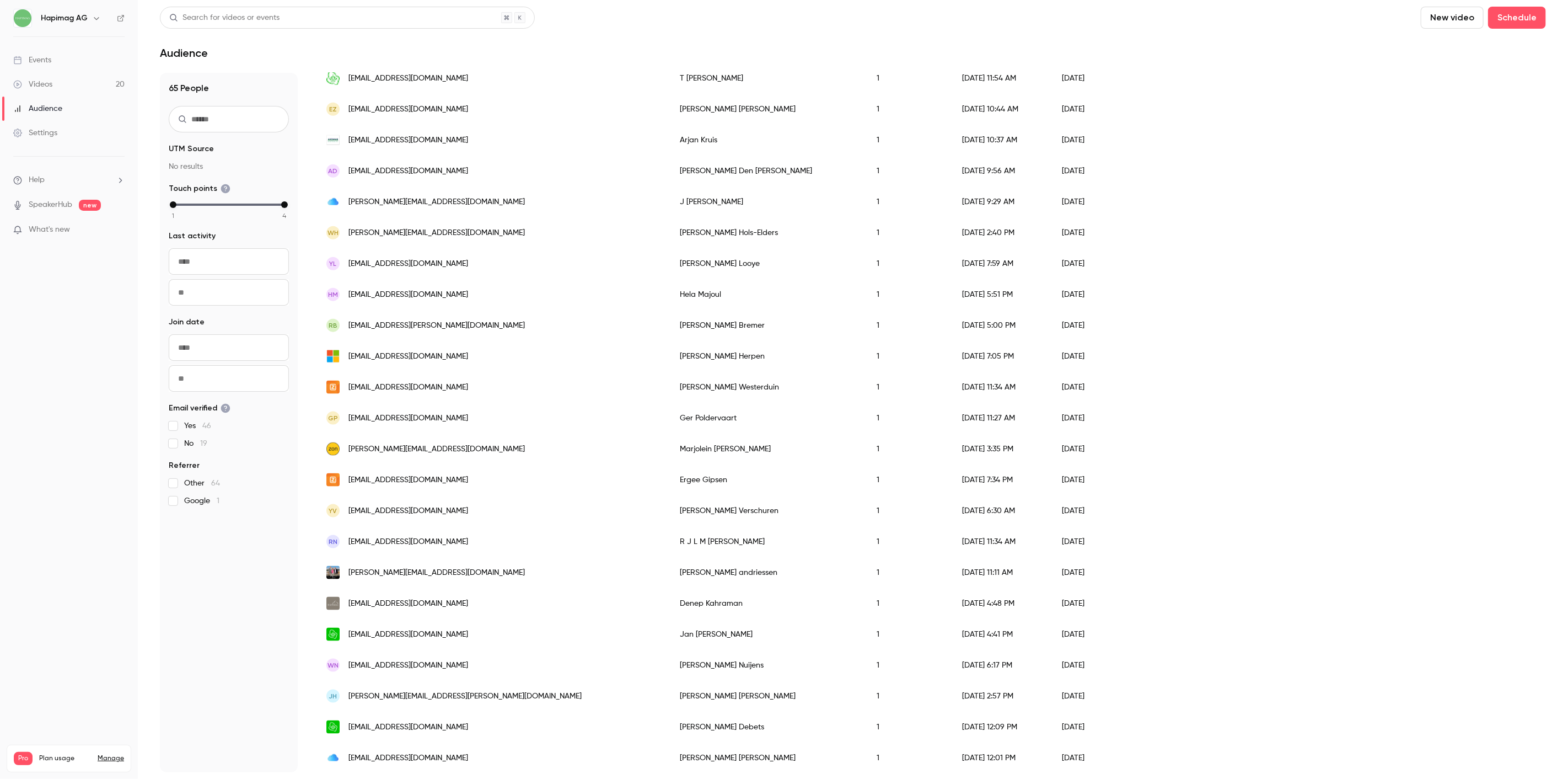
click at [484, 388] on div "[EMAIL_ADDRESS][DOMAIN_NAME]" at bounding box center [491, 387] width 354 height 31
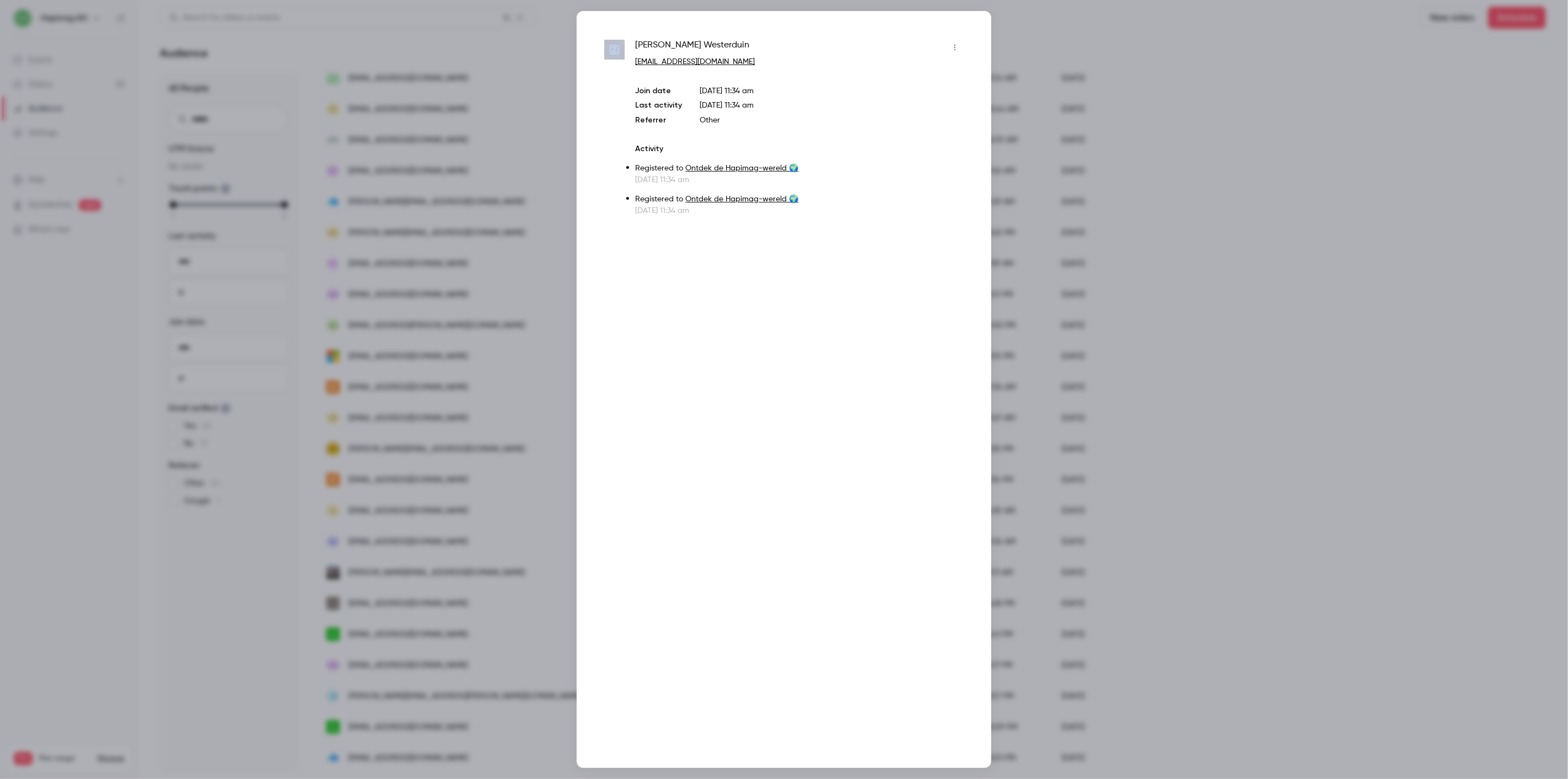
click at [484, 388] on div at bounding box center [784, 390] width 1568 height 779
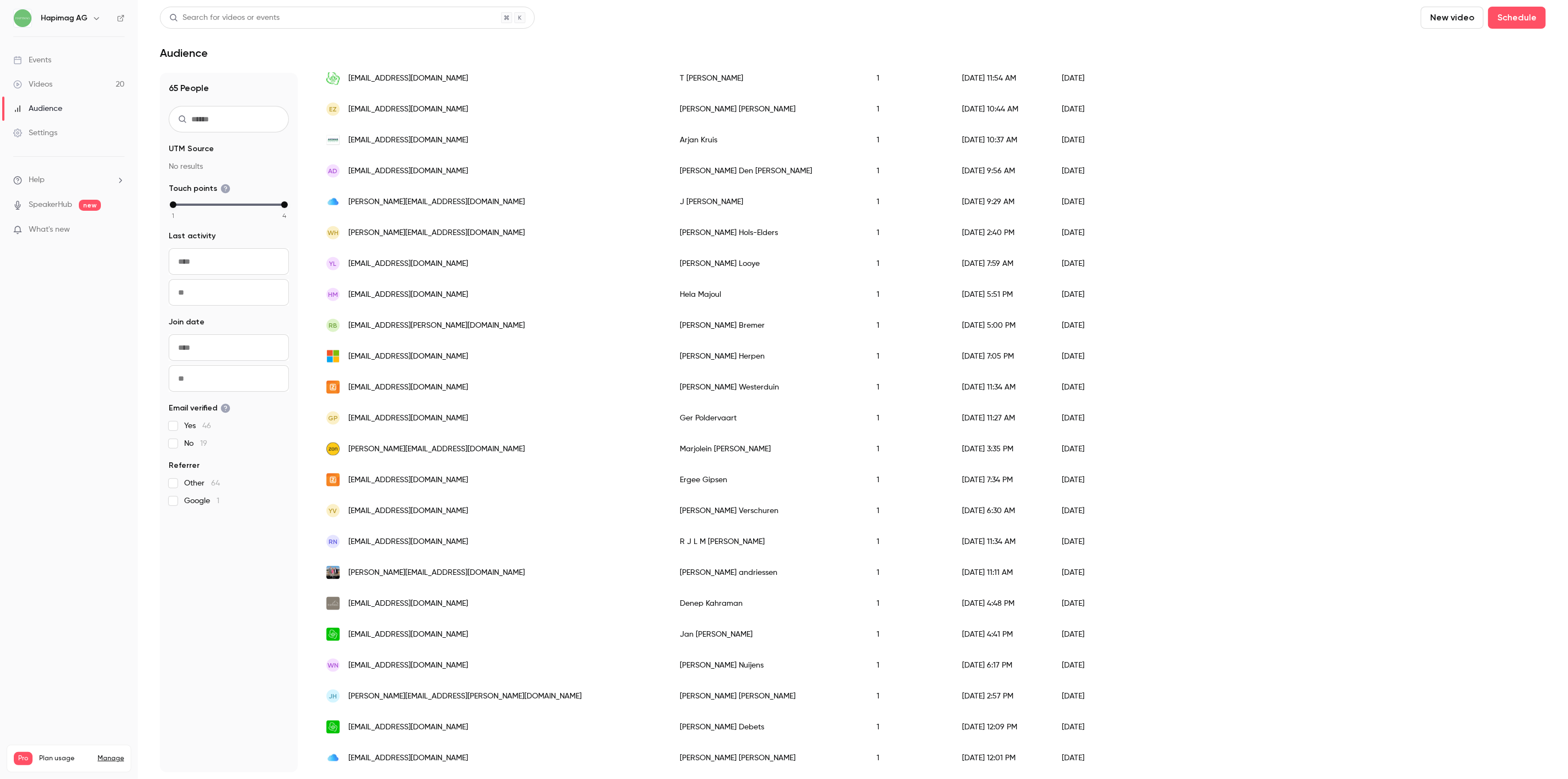
click at [462, 353] on div "[EMAIL_ADDRESS][DOMAIN_NAME]" at bounding box center [491, 356] width 354 height 31
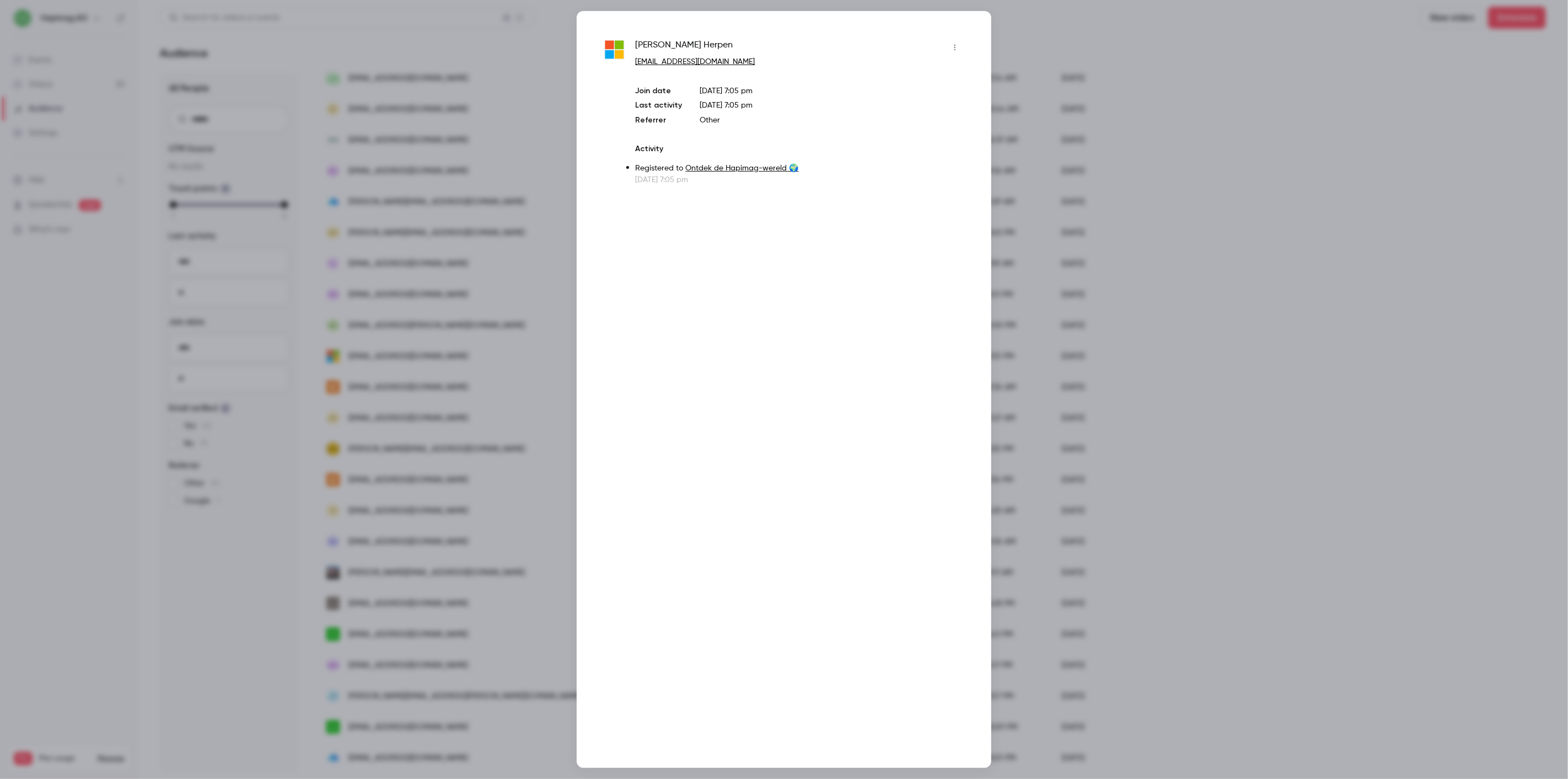
click at [462, 353] on div at bounding box center [784, 390] width 1568 height 779
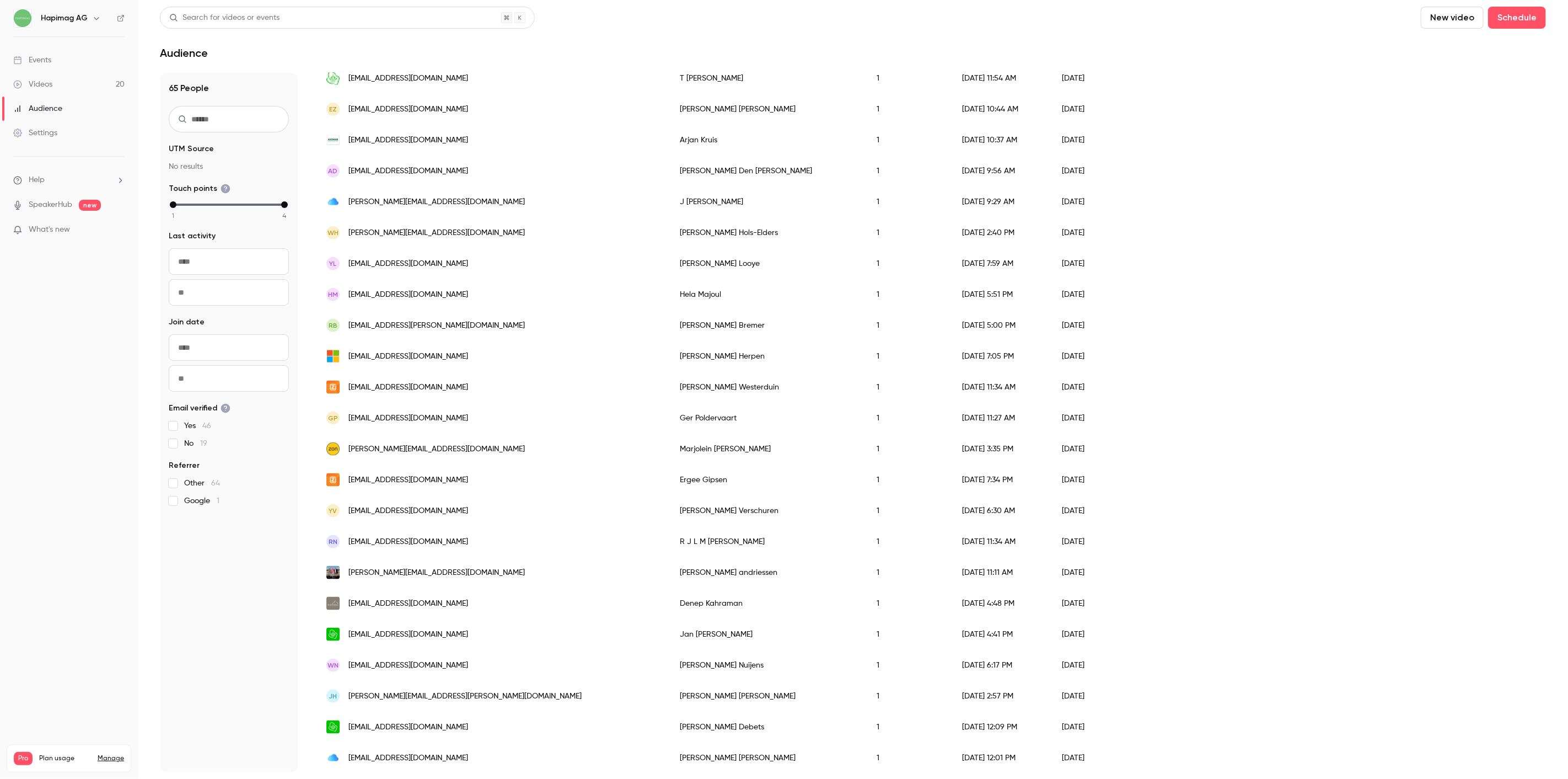
click at [462, 440] on div "[PERSON_NAME][EMAIL_ADDRESS][DOMAIN_NAME]" at bounding box center [491, 449] width 354 height 31
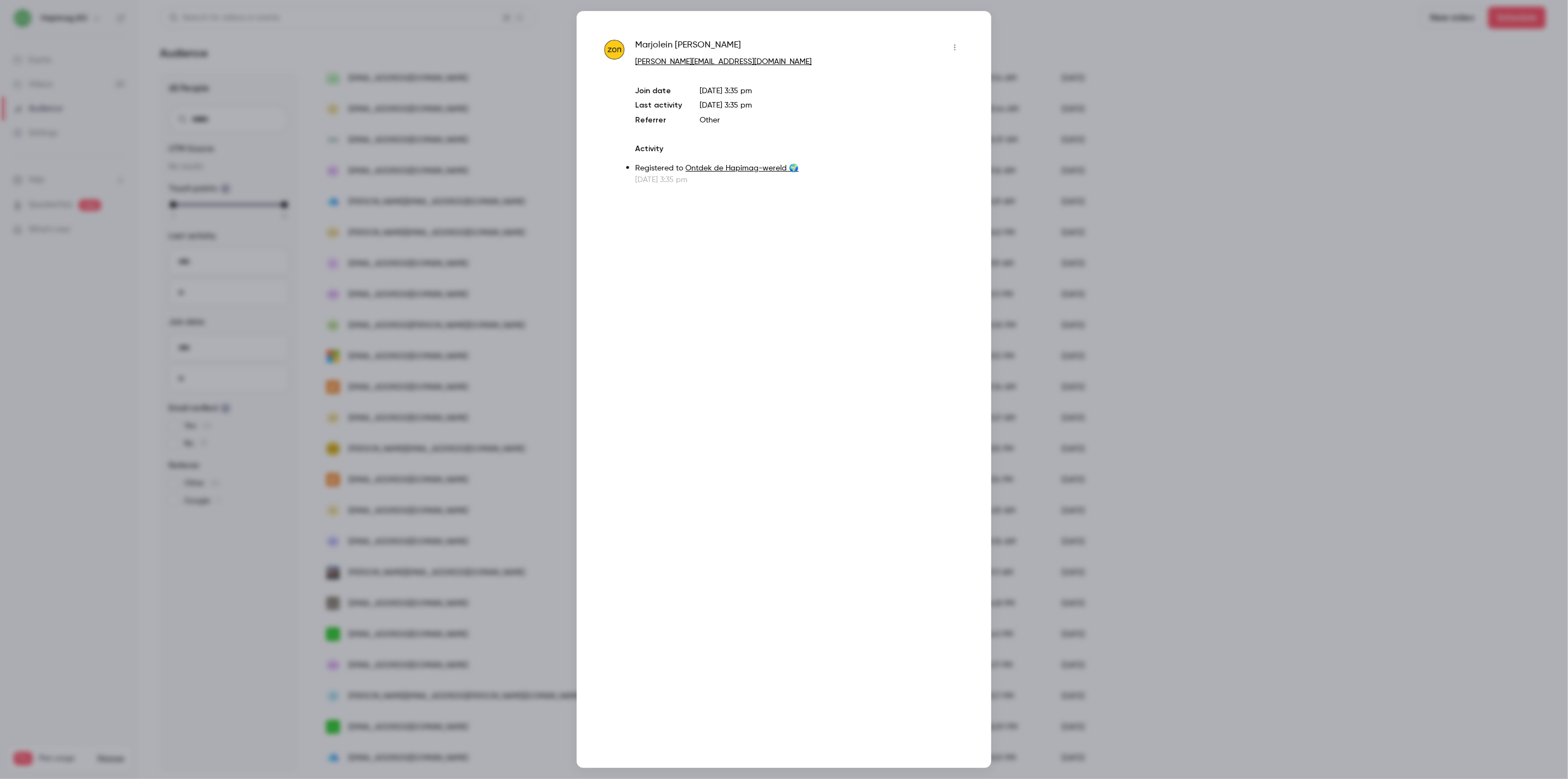
click at [462, 440] on div at bounding box center [784, 390] width 1568 height 779
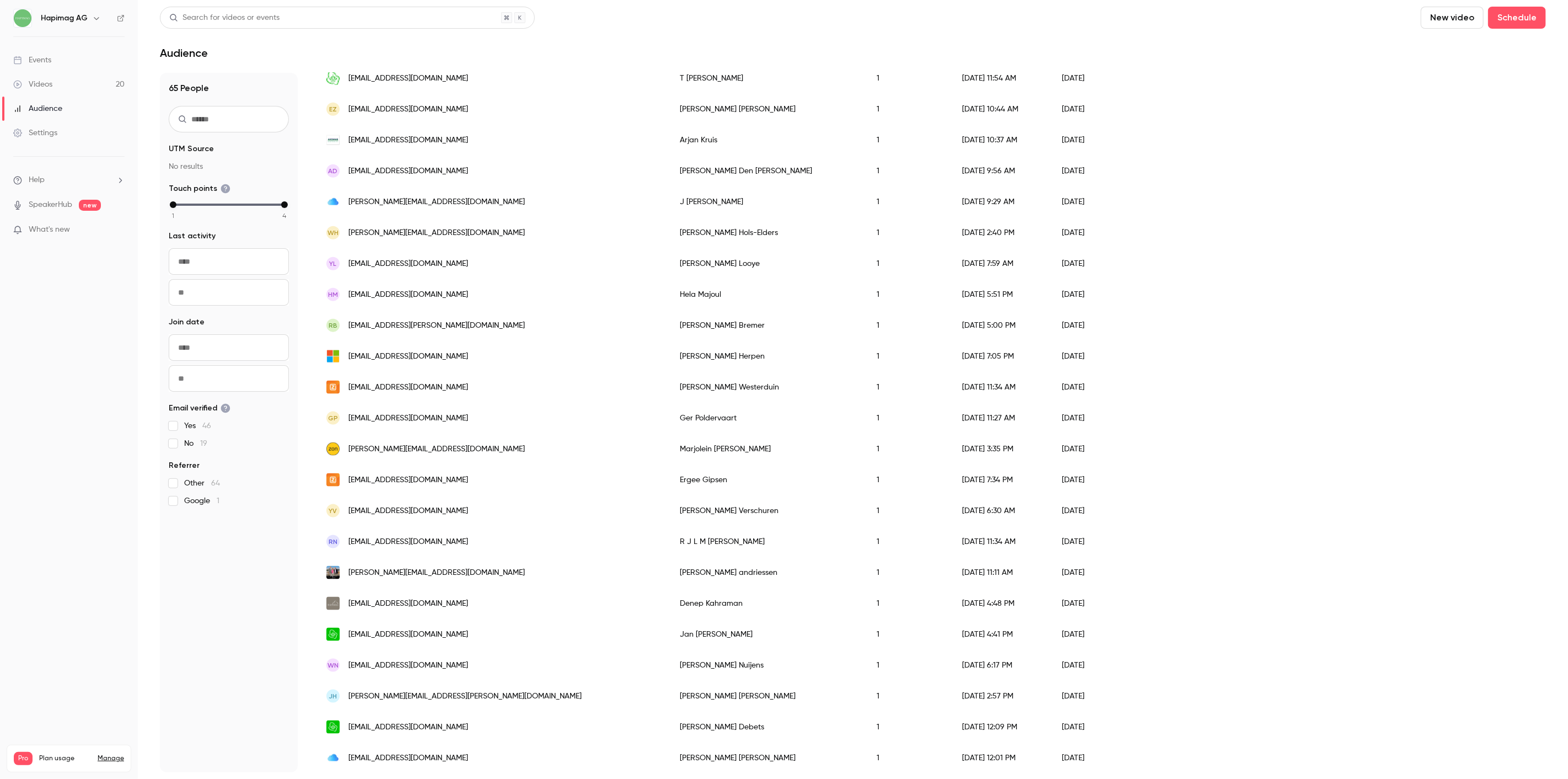
click at [462, 464] on div "[EMAIL_ADDRESS][DOMAIN_NAME]" at bounding box center [491, 480] width 354 height 31
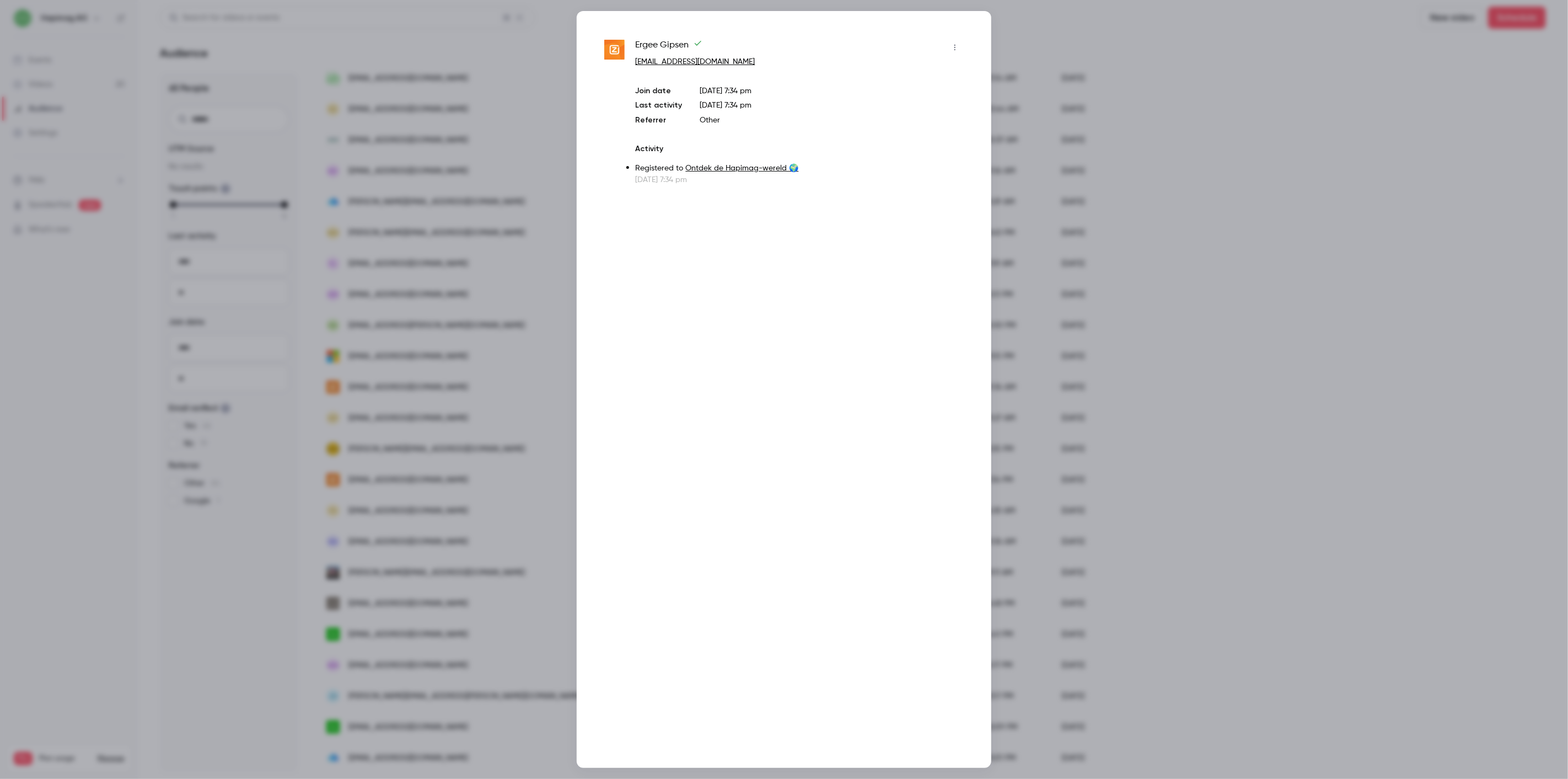
click at [462, 474] on div at bounding box center [784, 390] width 1568 height 779
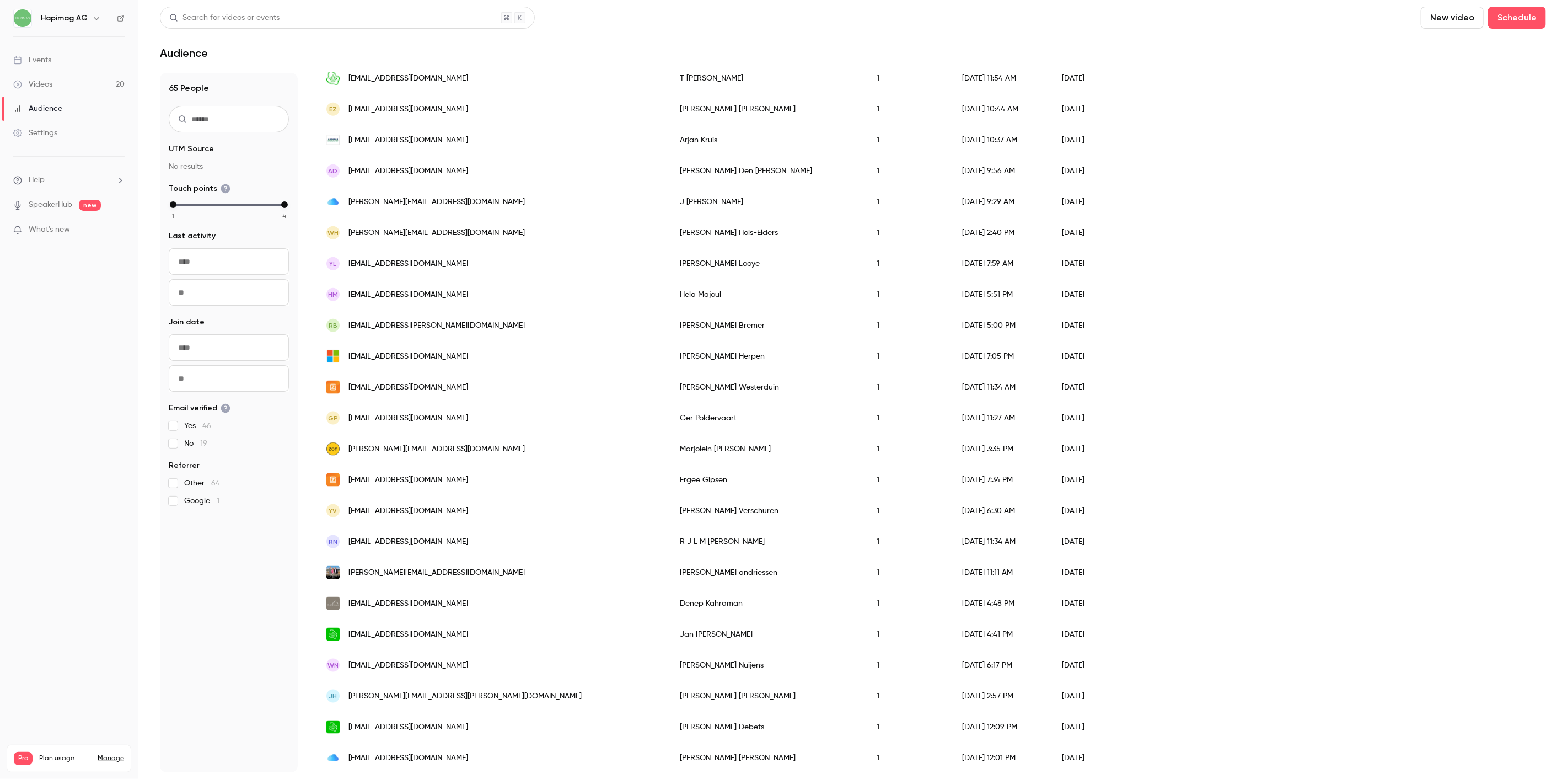
click at [459, 352] on div "[EMAIL_ADDRESS][DOMAIN_NAME]" at bounding box center [491, 356] width 354 height 31
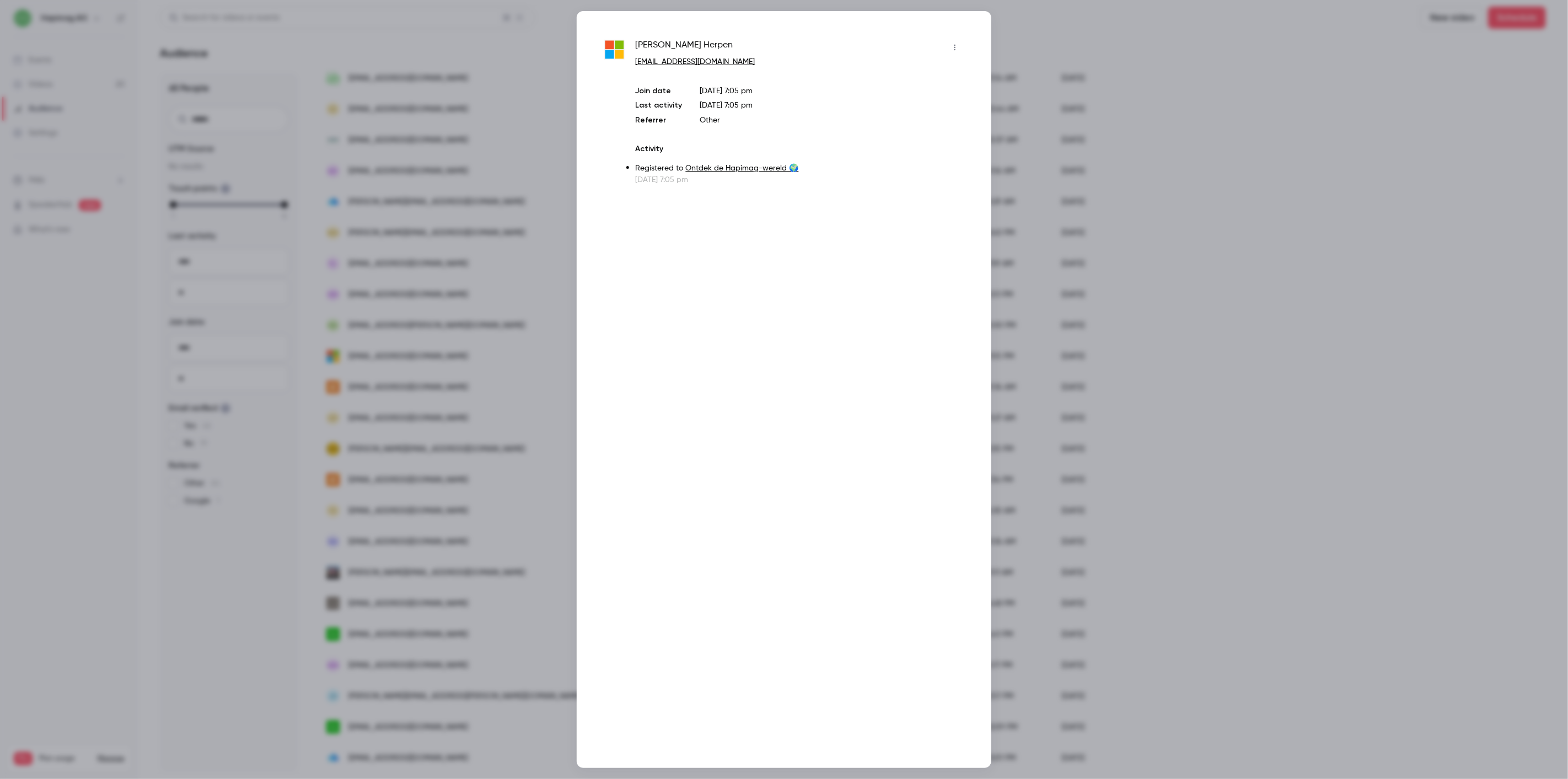
click at [459, 352] on div at bounding box center [784, 390] width 1568 height 779
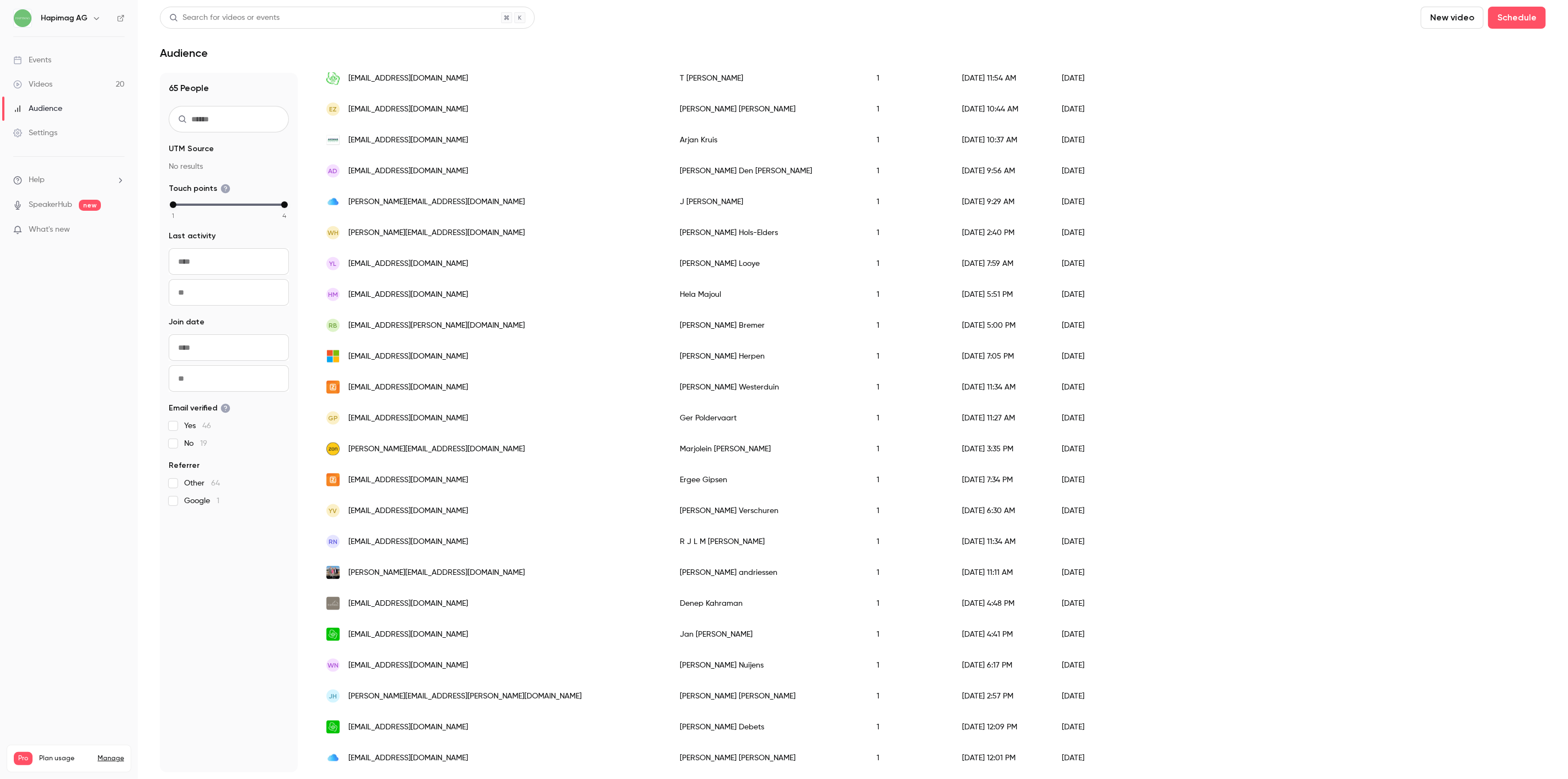
click at [458, 319] on div "RB [EMAIL_ADDRESS][PERSON_NAME][DOMAIN_NAME]" at bounding box center [491, 325] width 354 height 31
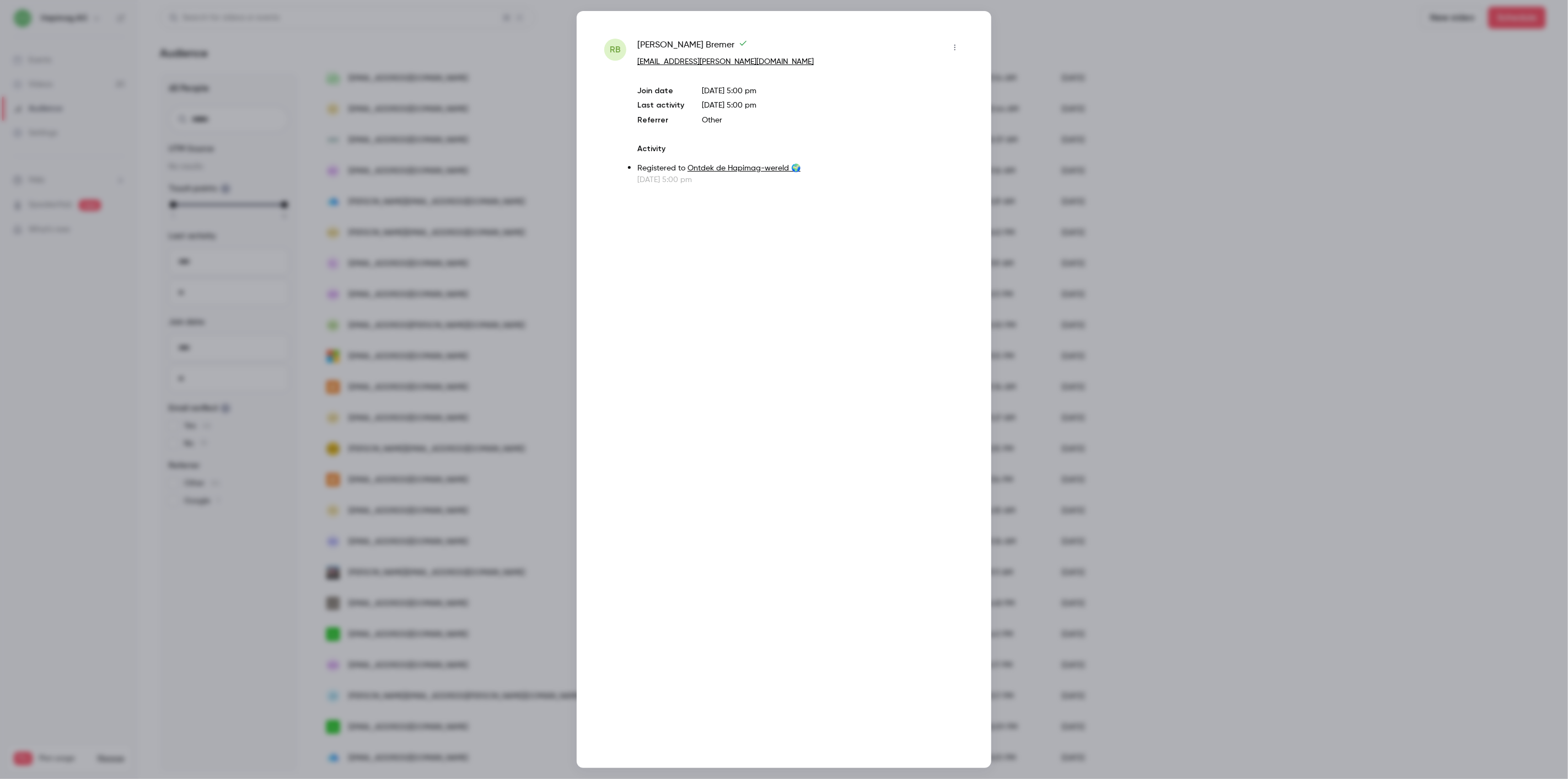
click at [458, 322] on div at bounding box center [784, 390] width 1568 height 779
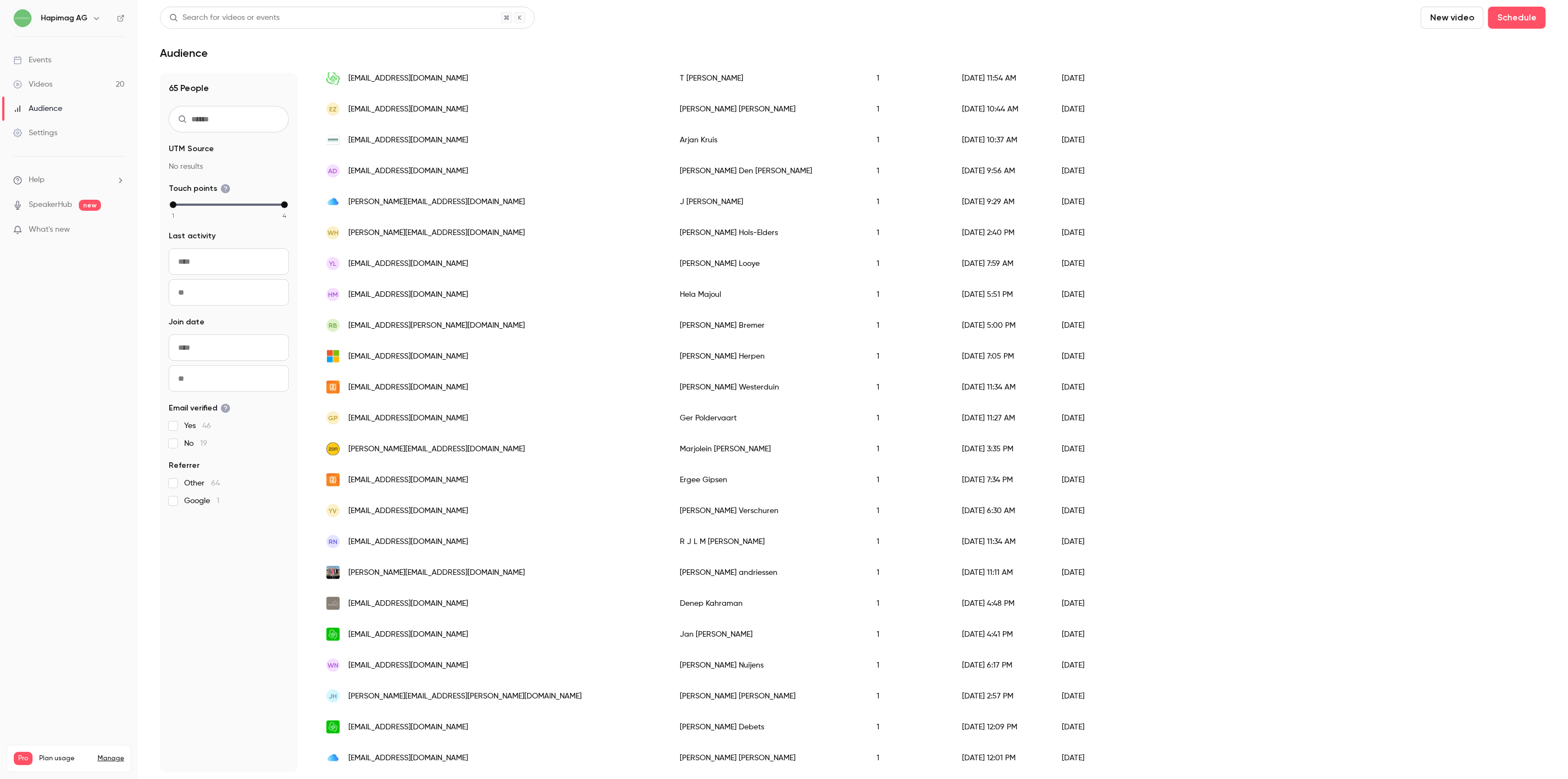
click at [448, 258] on div "YL [EMAIL_ADDRESS][DOMAIN_NAME]" at bounding box center [491, 263] width 354 height 31
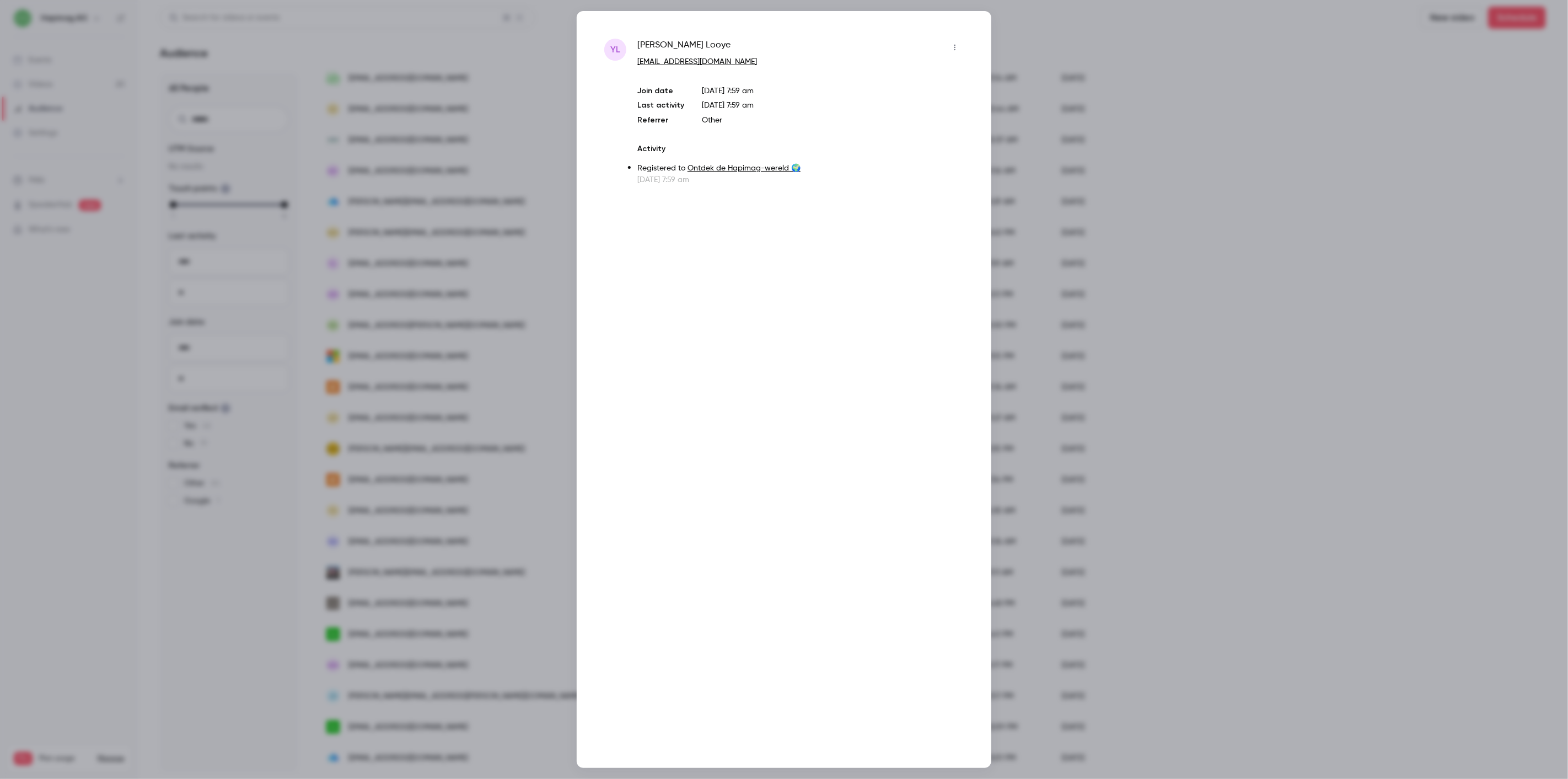
click at [452, 287] on div at bounding box center [784, 390] width 1568 height 779
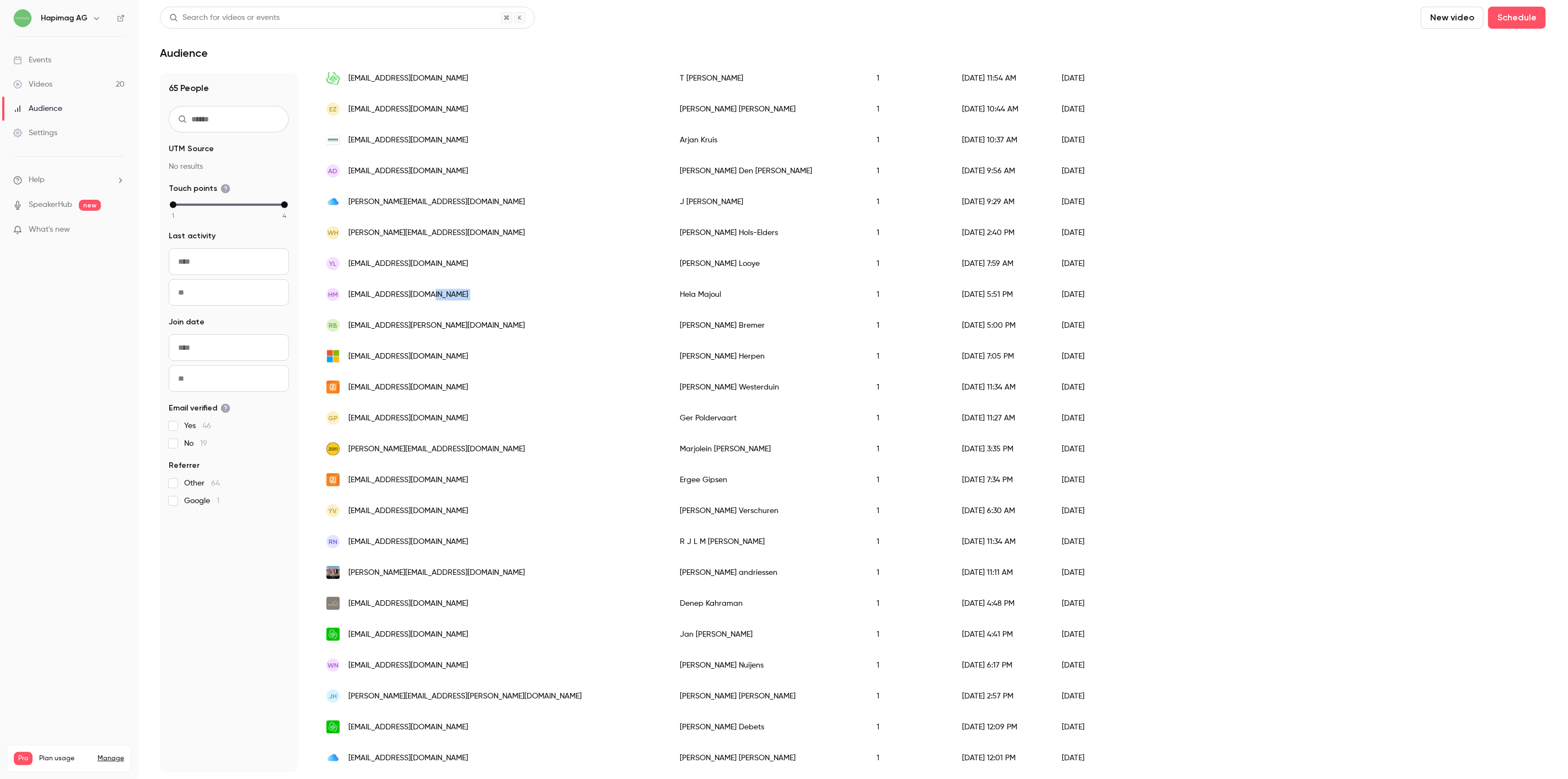
click at [452, 287] on div "HM [EMAIL_ADDRESS][DOMAIN_NAME]" at bounding box center [491, 295] width 354 height 31
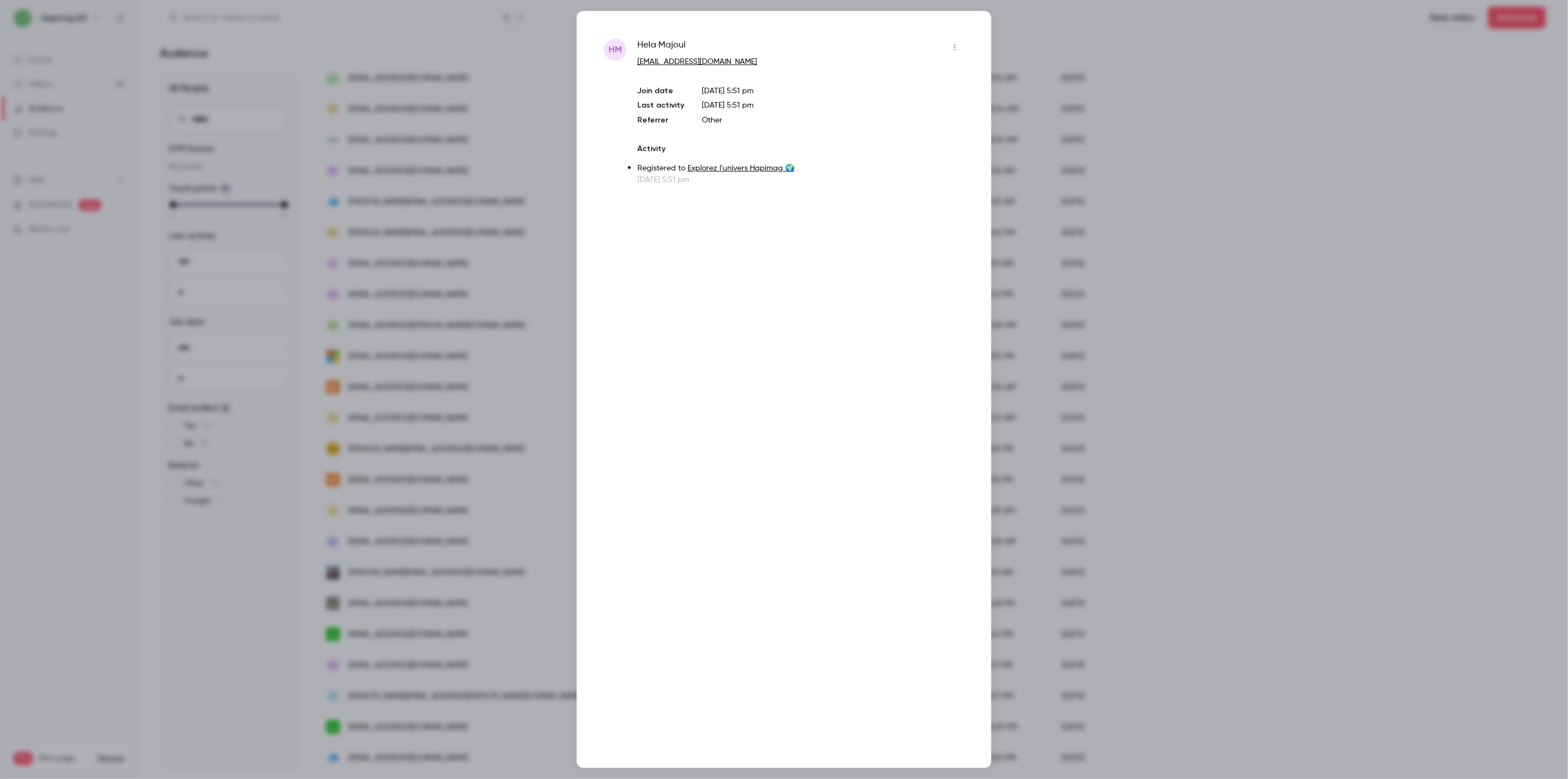
click at [452, 287] on div at bounding box center [784, 390] width 1568 height 779
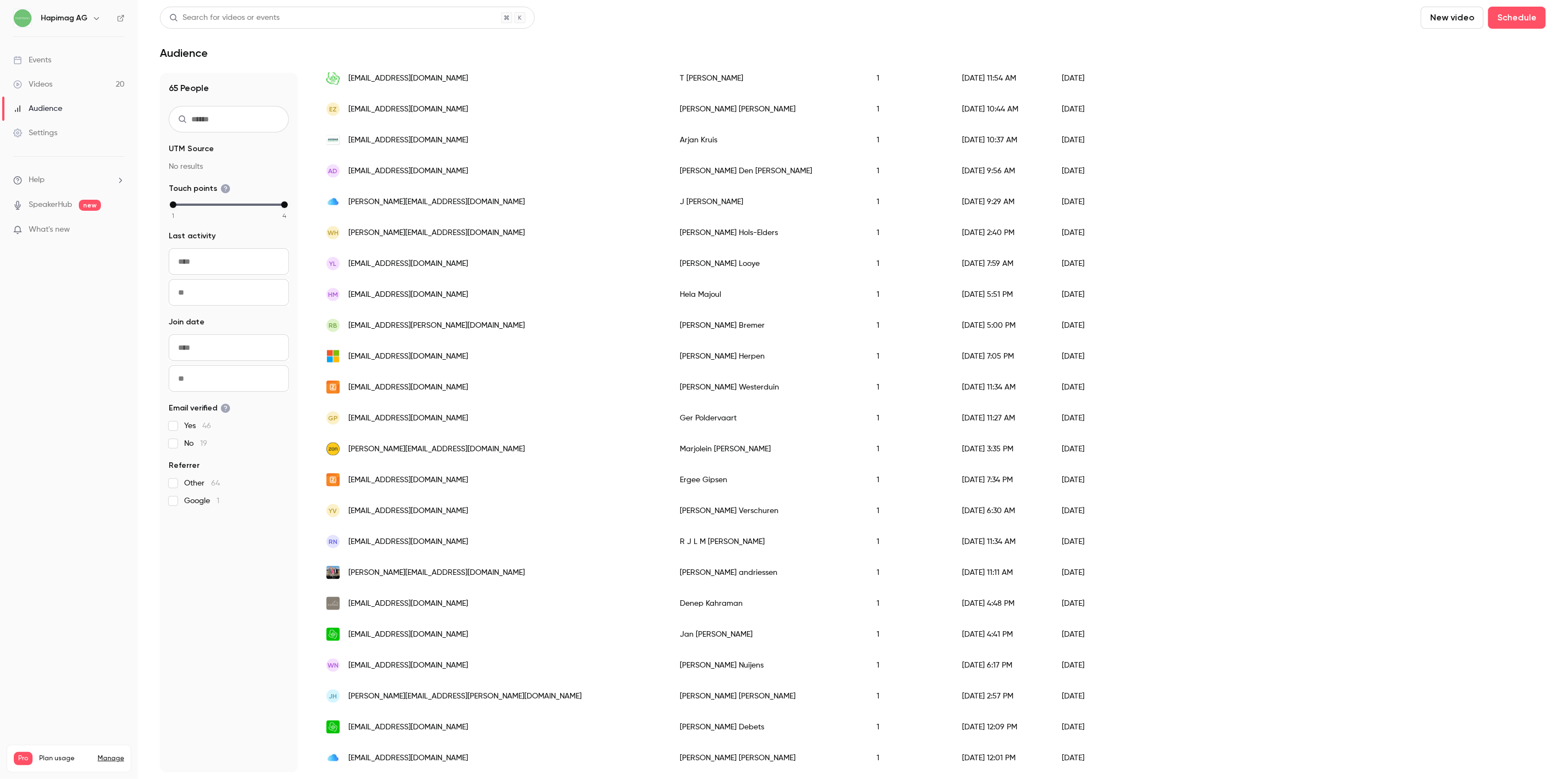
click at [454, 238] on div "WH [PERSON_NAME][EMAIL_ADDRESS][DOMAIN_NAME]" at bounding box center [491, 232] width 354 height 31
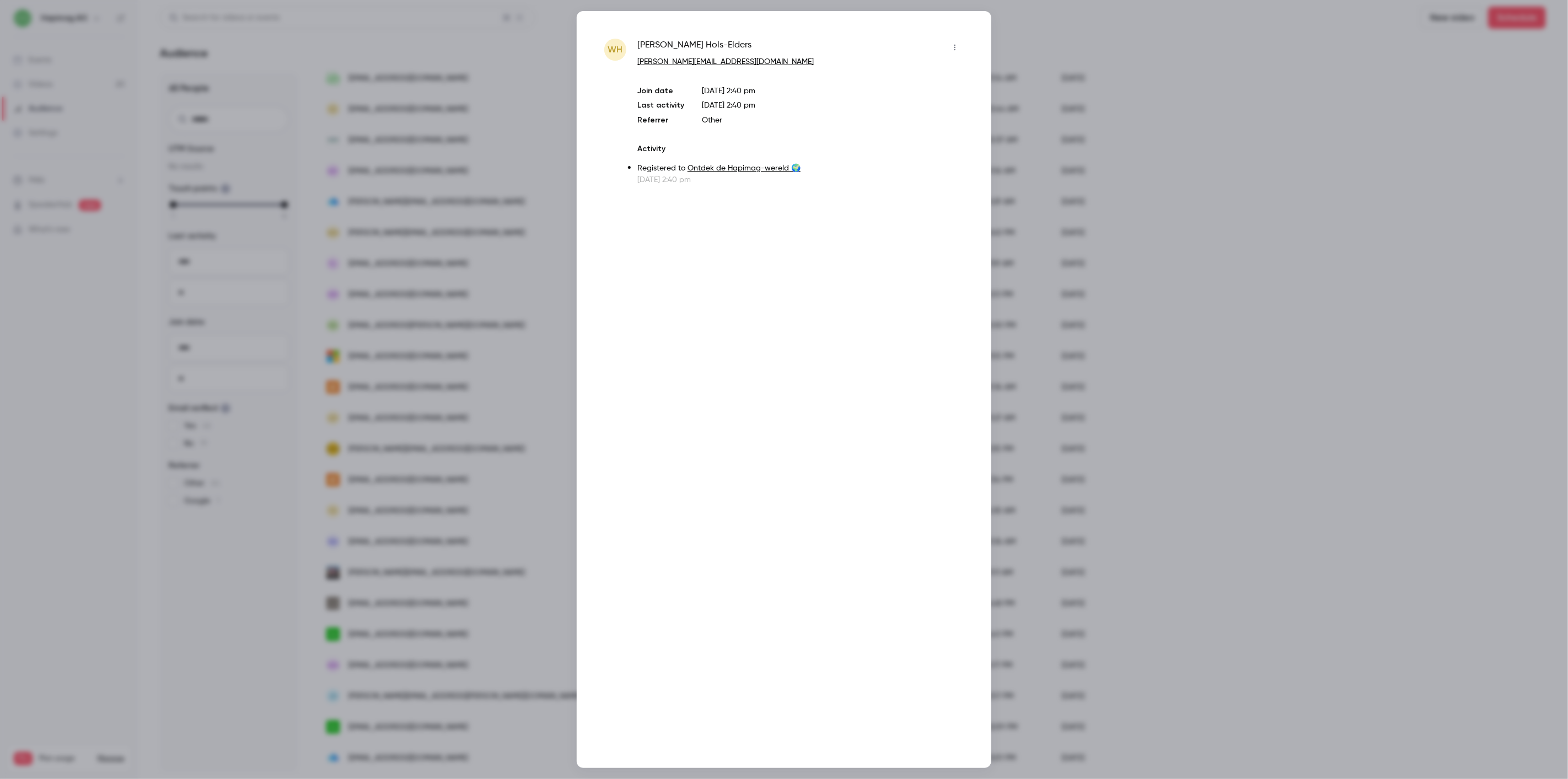
click at [454, 238] on div at bounding box center [784, 390] width 1568 height 779
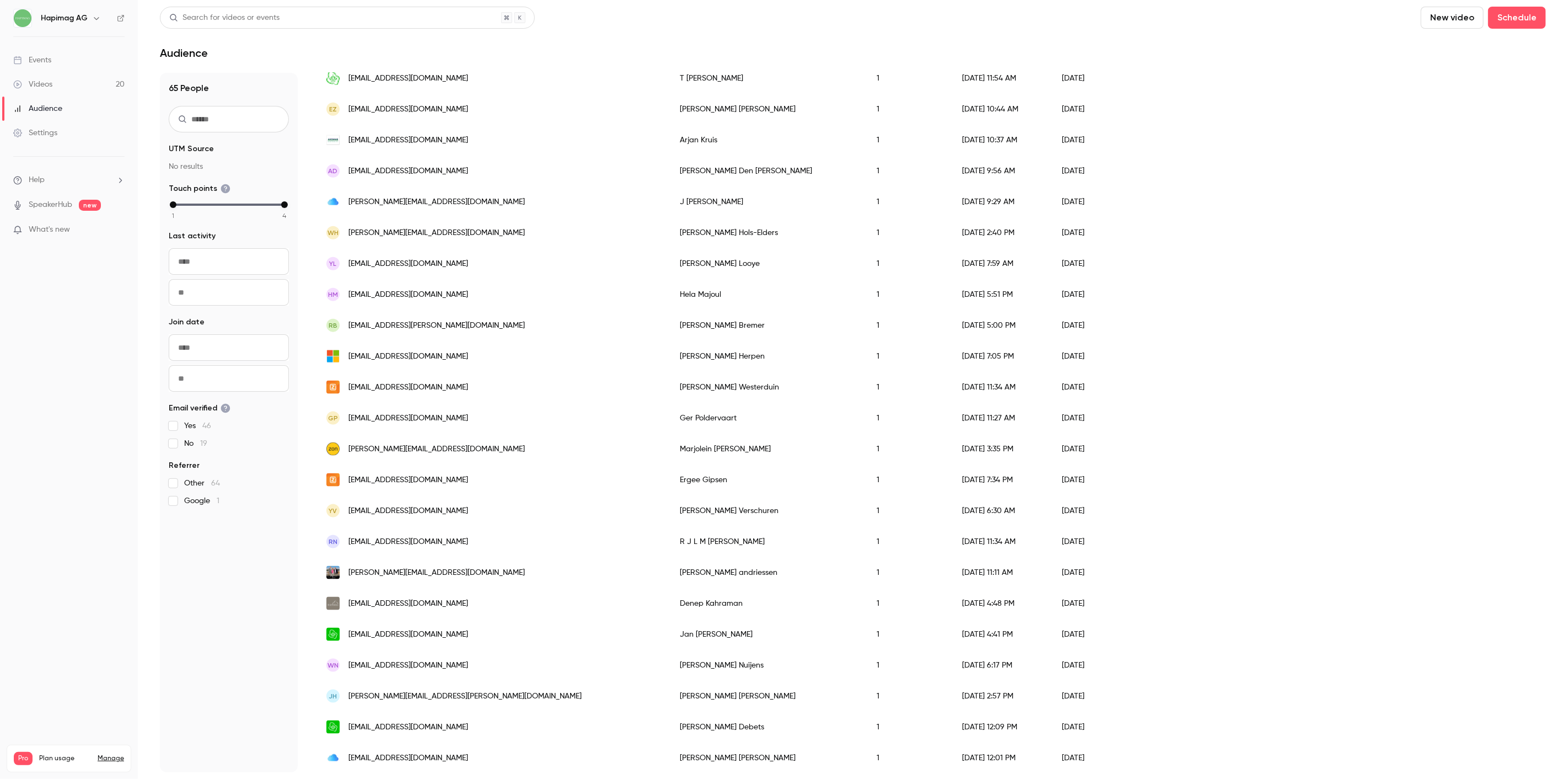
click at [448, 180] on div "AD [EMAIL_ADDRESS][DOMAIN_NAME]" at bounding box center [491, 171] width 354 height 31
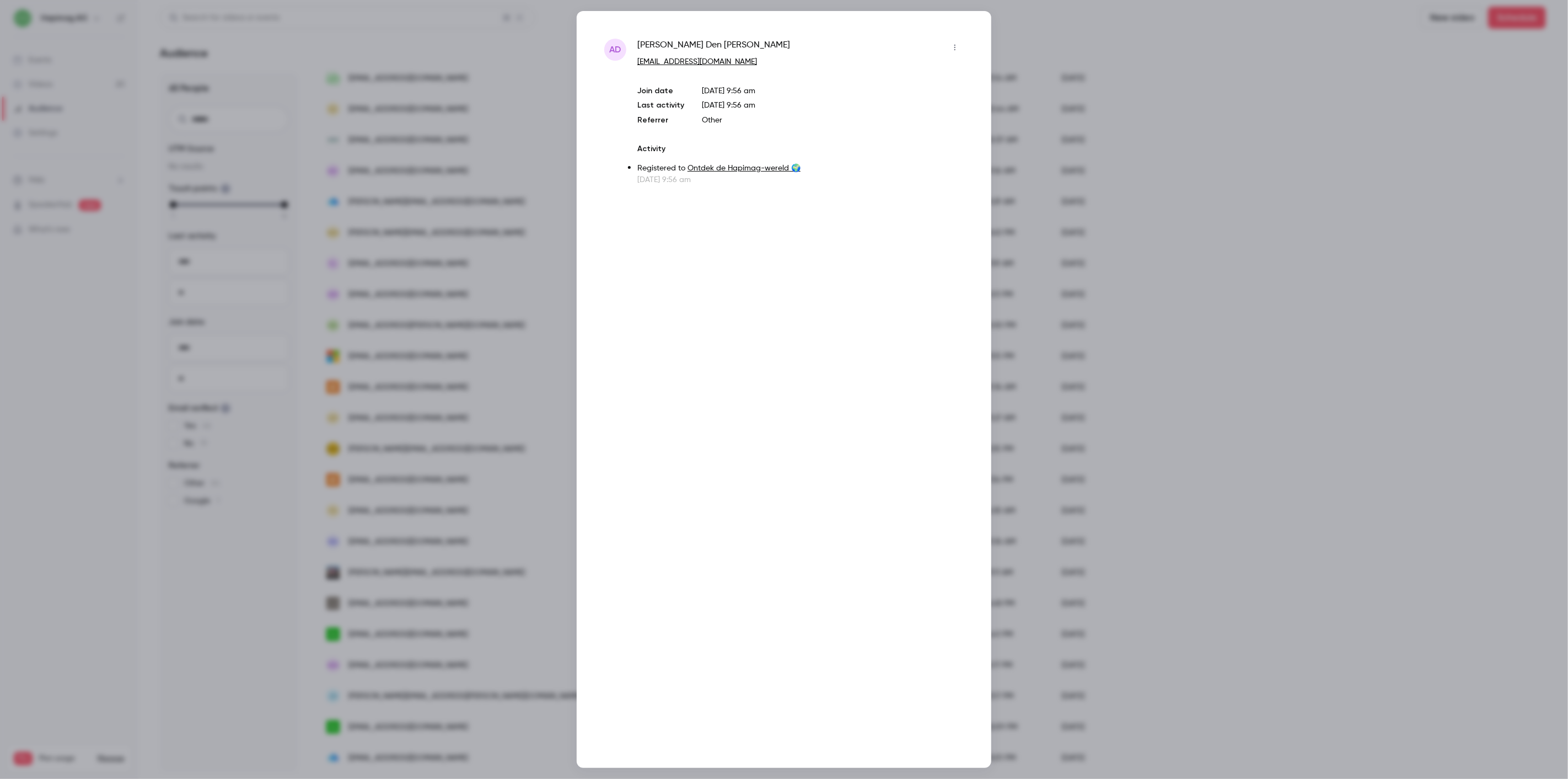
click at [448, 180] on div at bounding box center [784, 390] width 1568 height 779
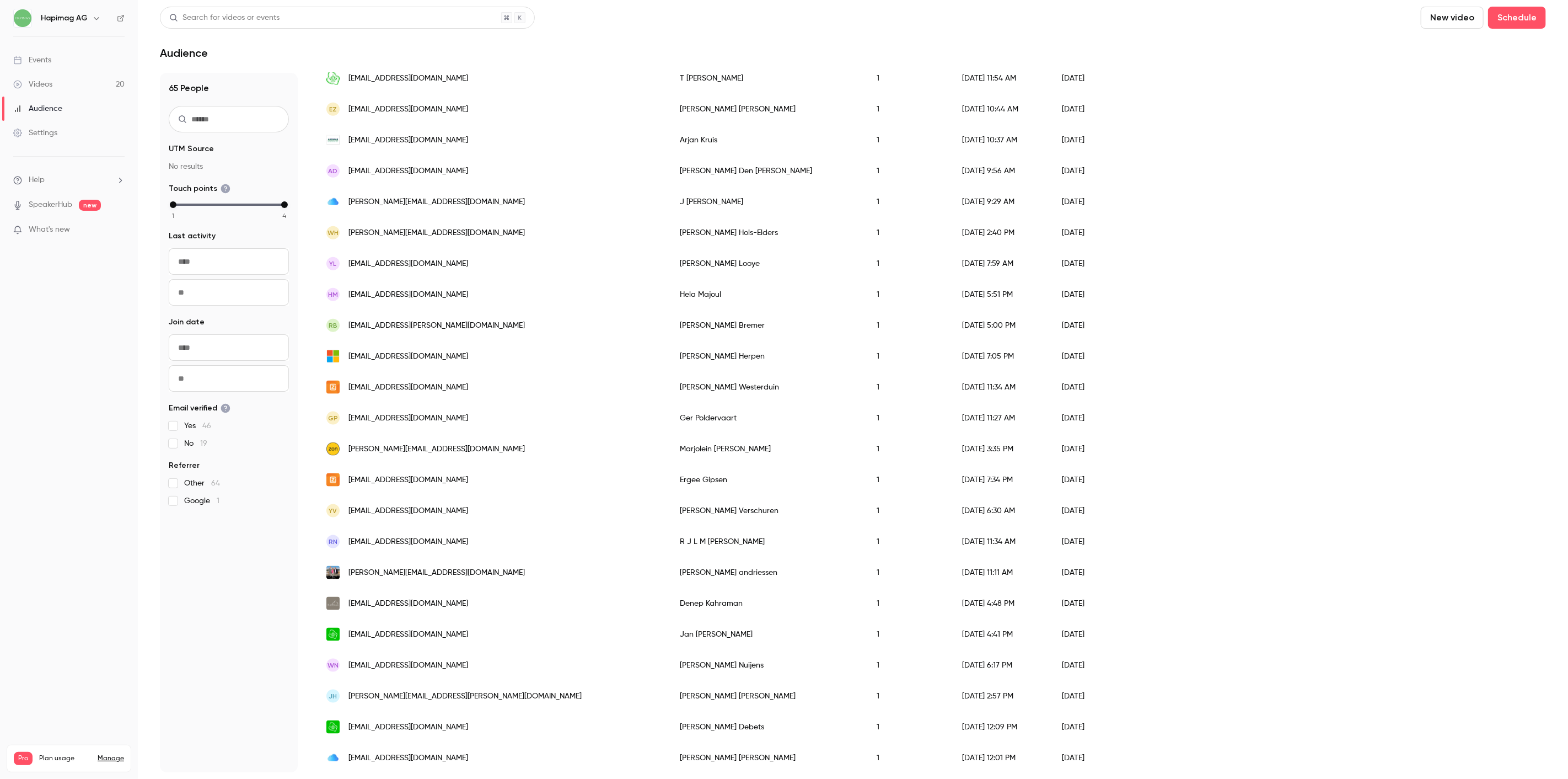
click at [446, 207] on div "[PERSON_NAME][EMAIL_ADDRESS][DOMAIN_NAME]" at bounding box center [491, 202] width 354 height 31
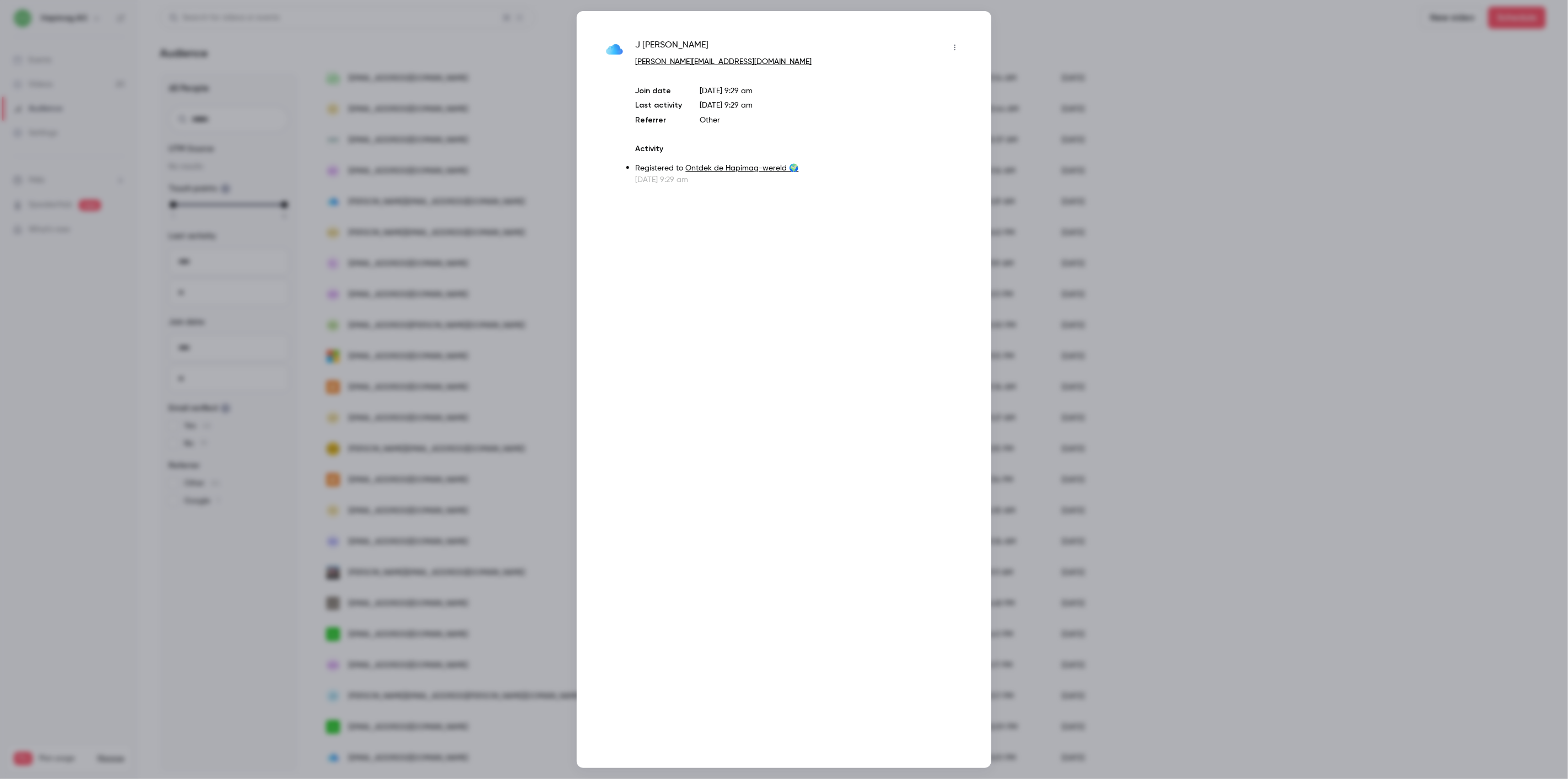
click at [445, 207] on div at bounding box center [784, 390] width 1568 height 779
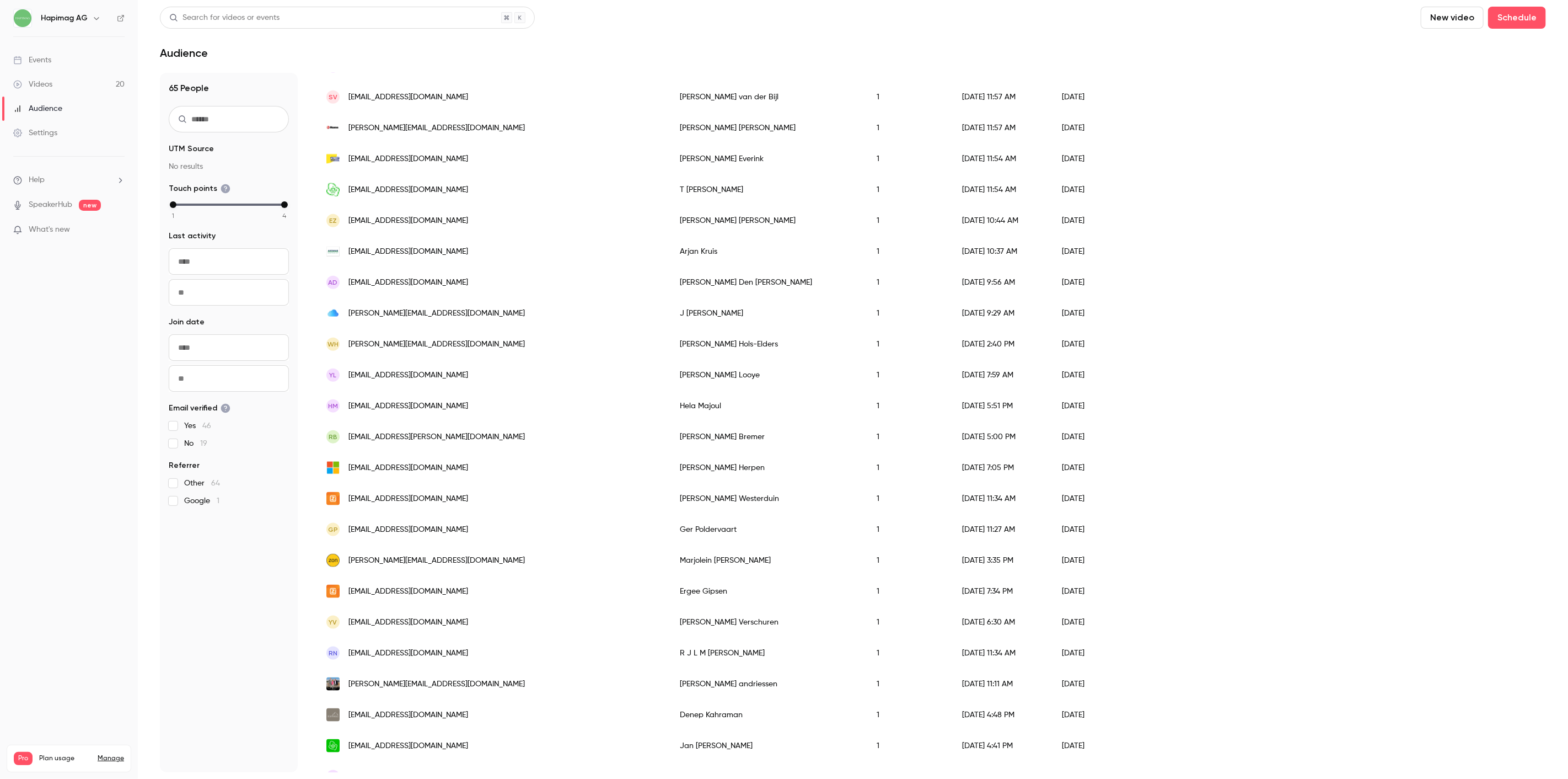
scroll to position [929, 0]
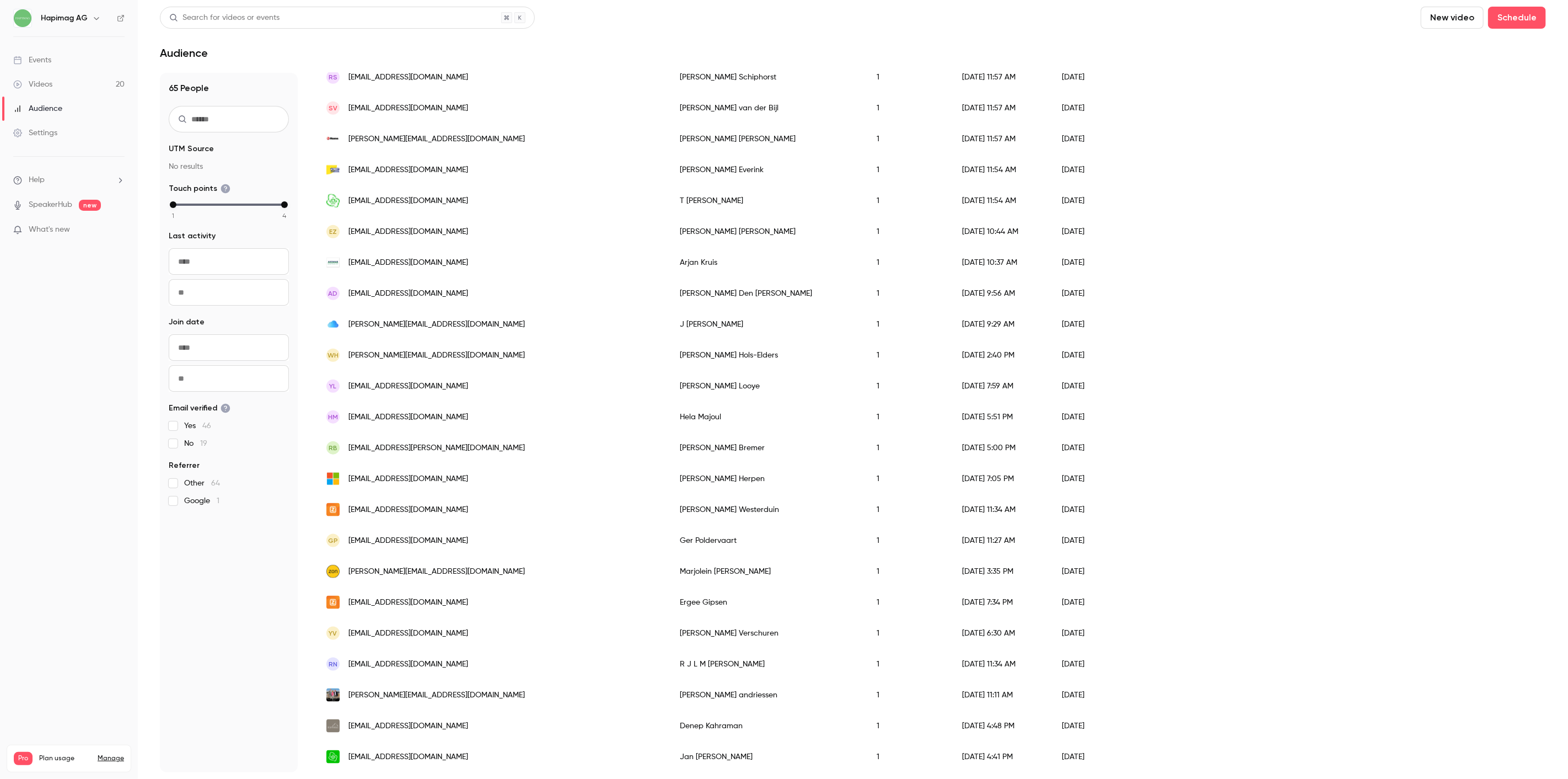
click at [445, 207] on div "[EMAIL_ADDRESS][DOMAIN_NAME]" at bounding box center [491, 200] width 354 height 31
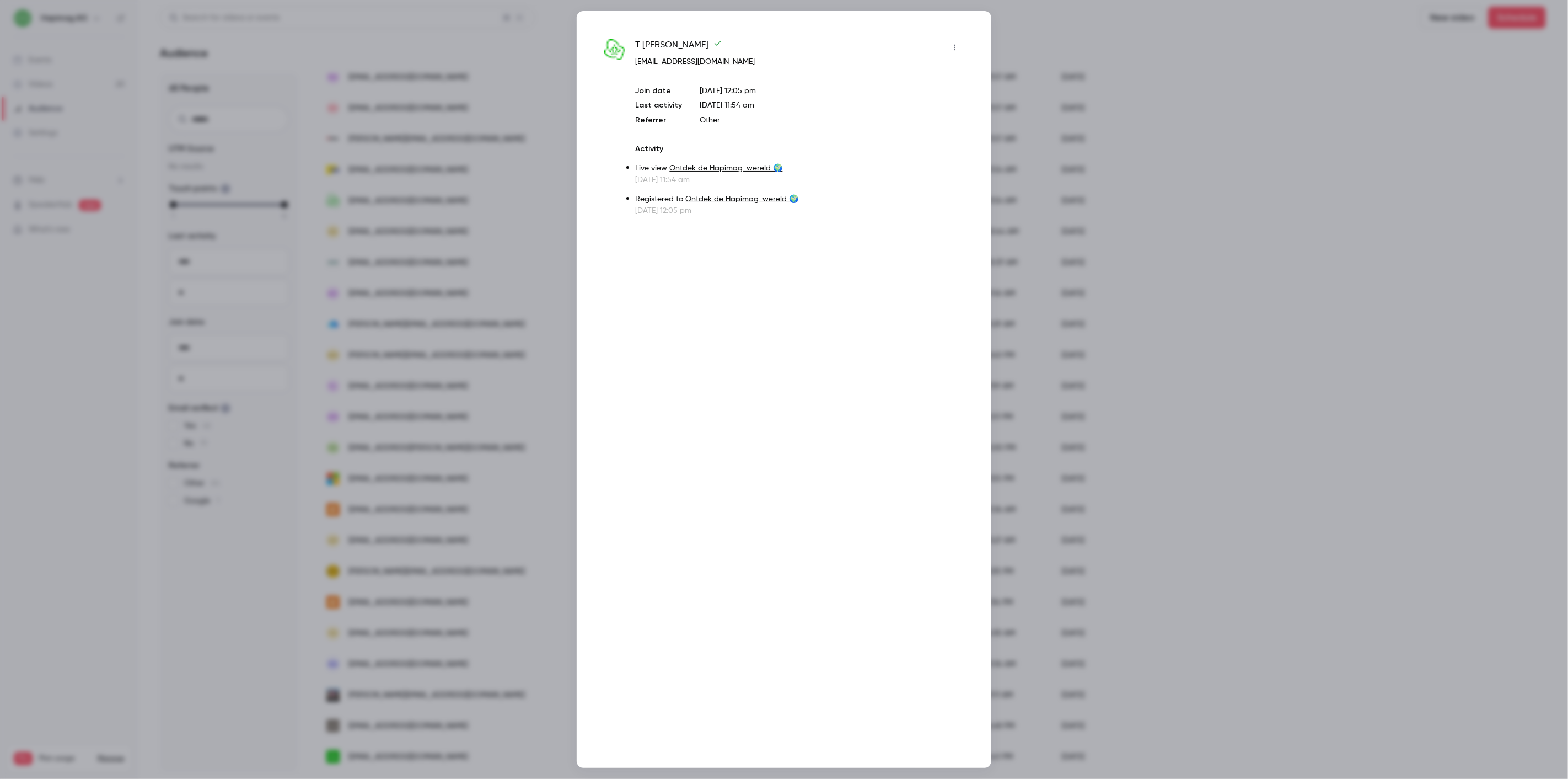
click at [451, 242] on div at bounding box center [784, 390] width 1568 height 779
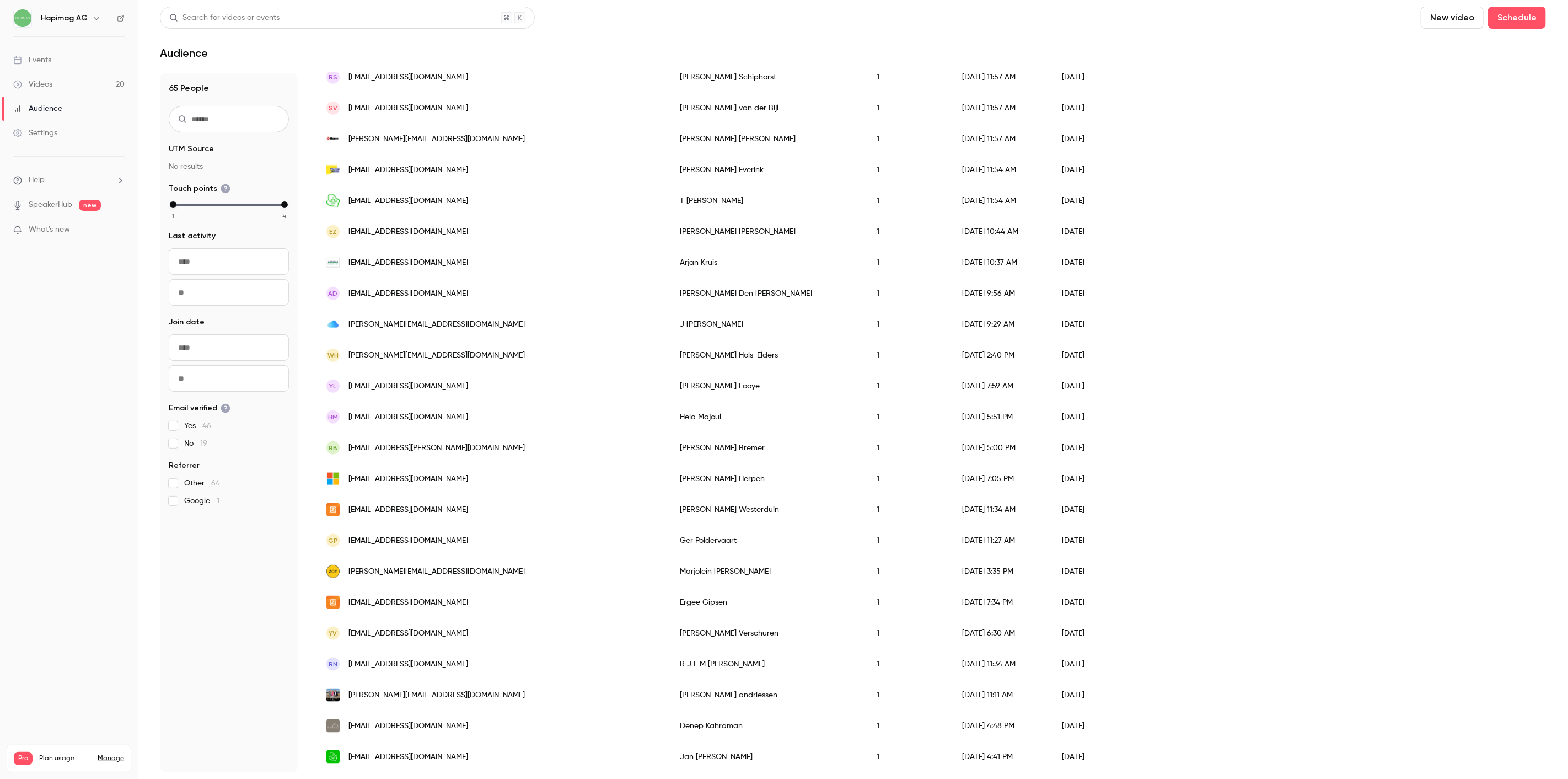
click at [440, 193] on div "[EMAIL_ADDRESS][DOMAIN_NAME]" at bounding box center [491, 200] width 354 height 31
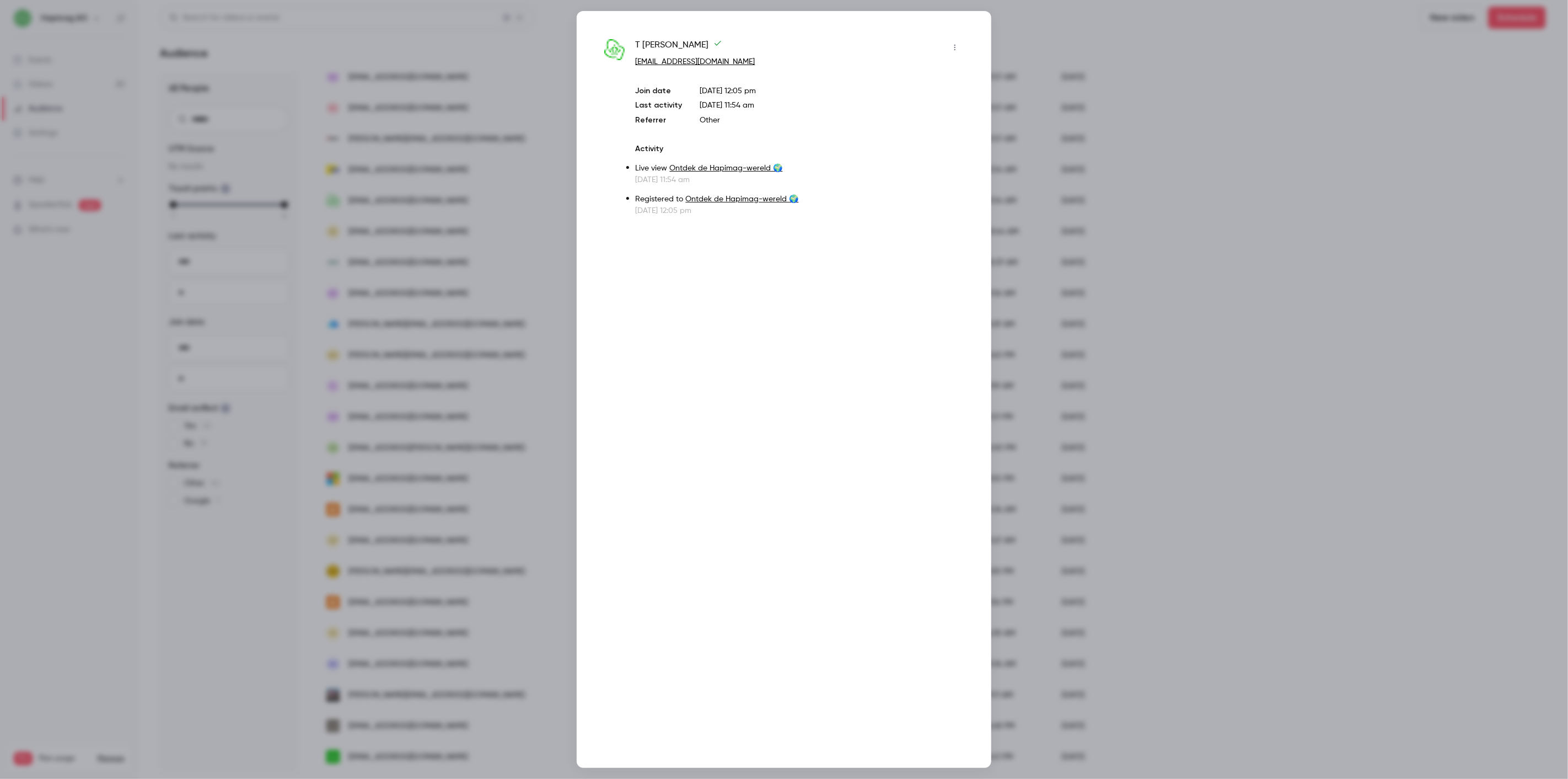
click at [440, 193] on div at bounding box center [784, 390] width 1568 height 779
